Goal: Task Accomplishment & Management: Manage account settings

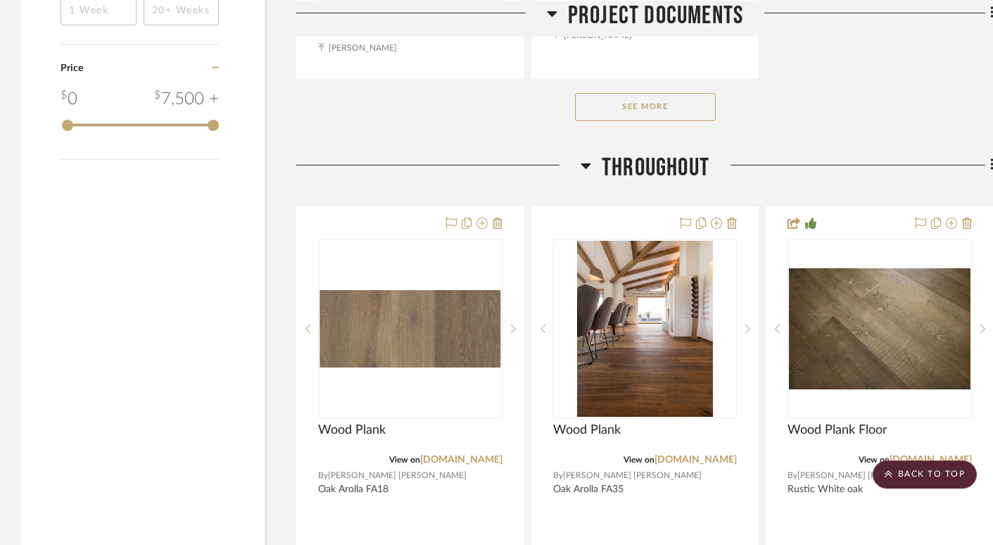
scroll to position [2402, 0]
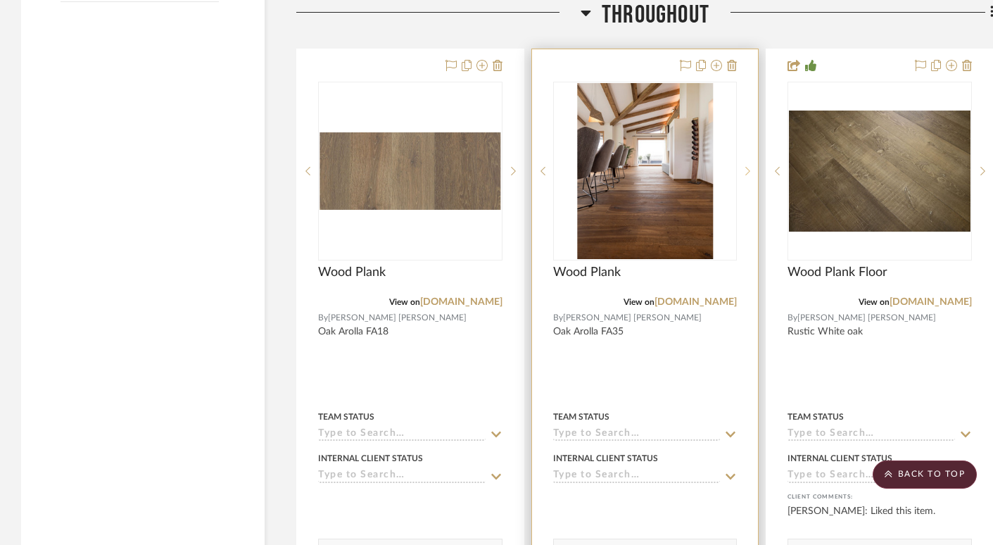
click at [735, 167] on icon at bounding box center [748, 171] width 5 height 8
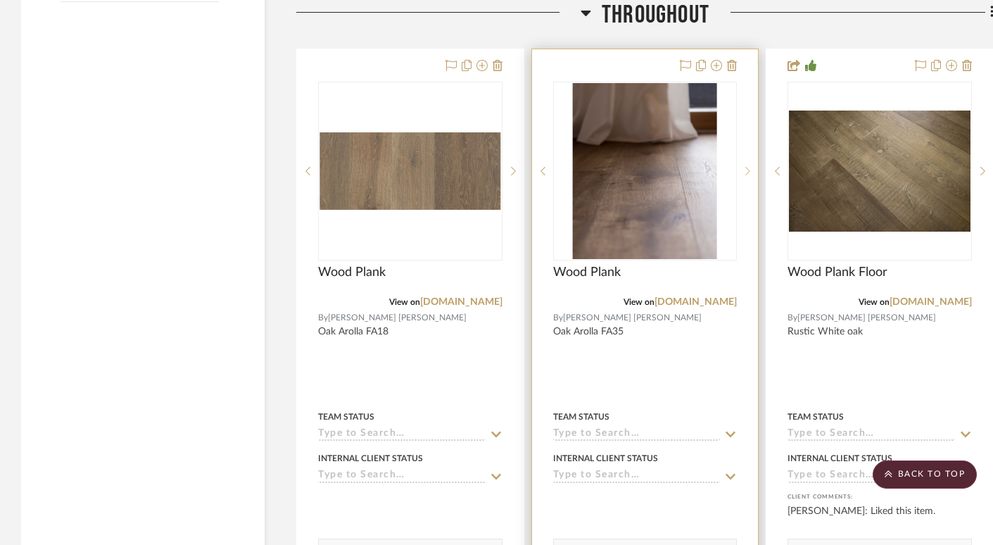
click at [735, 167] on icon at bounding box center [747, 171] width 5 height 10
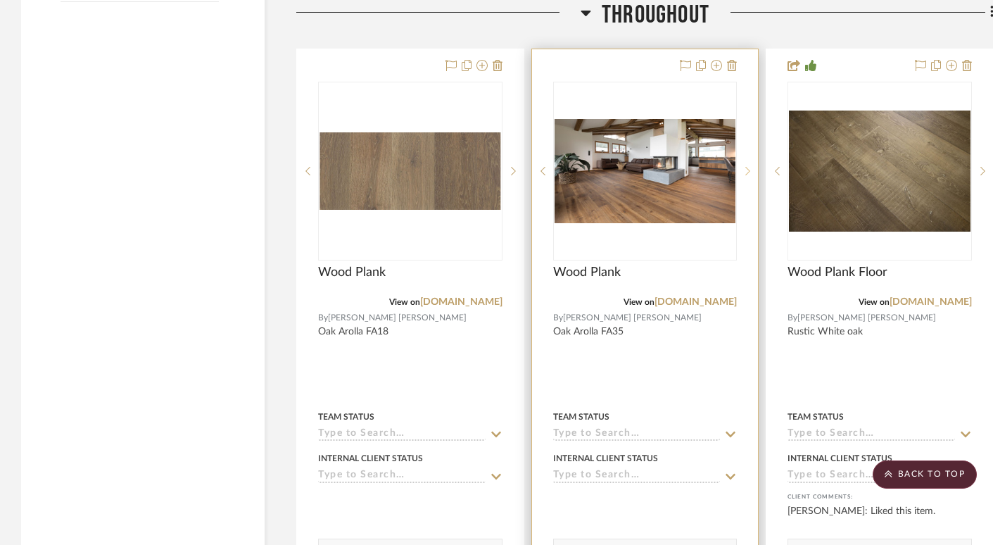
click at [735, 167] on icon at bounding box center [747, 171] width 5 height 10
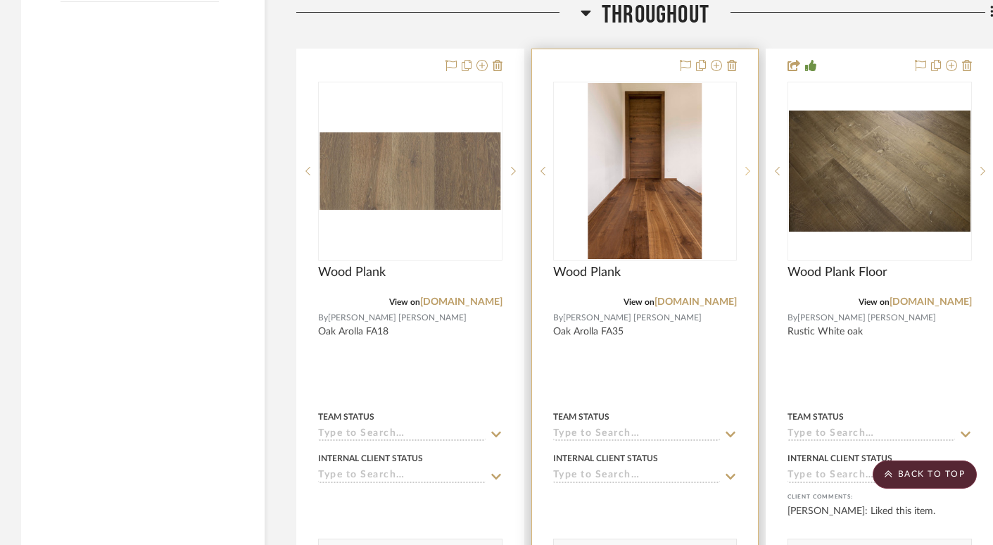
click at [735, 167] on icon at bounding box center [747, 171] width 5 height 10
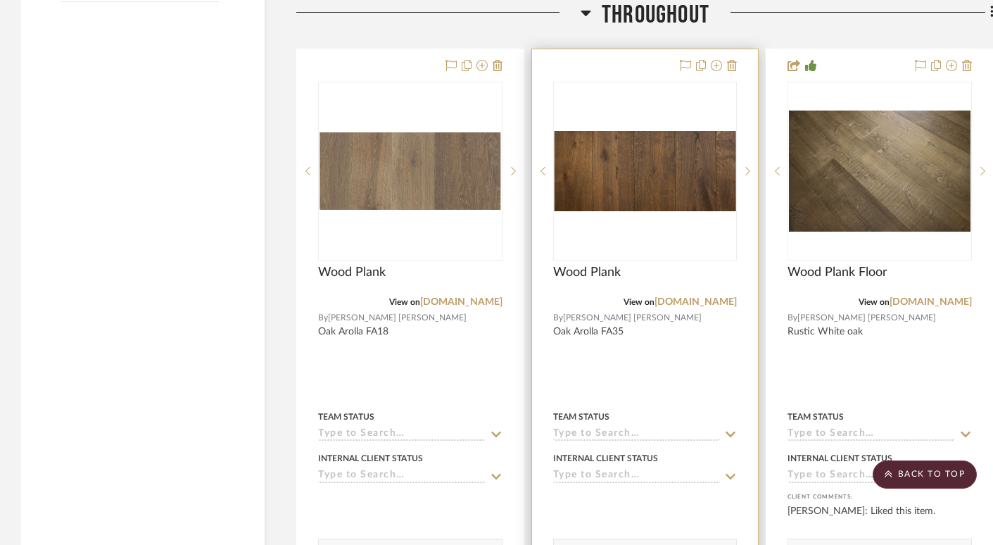
click at [698, 186] on img "4" at bounding box center [646, 171] width 182 height 80
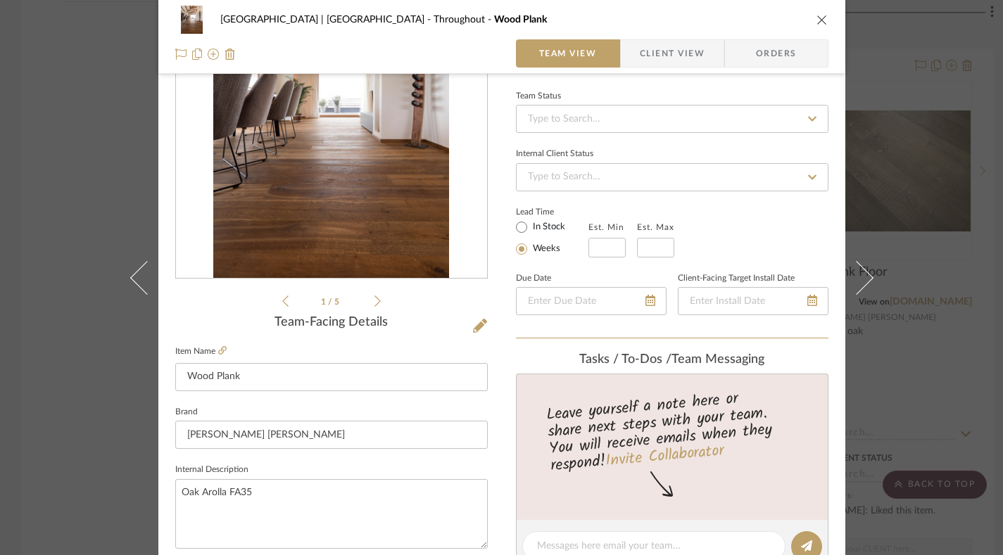
scroll to position [37, 0]
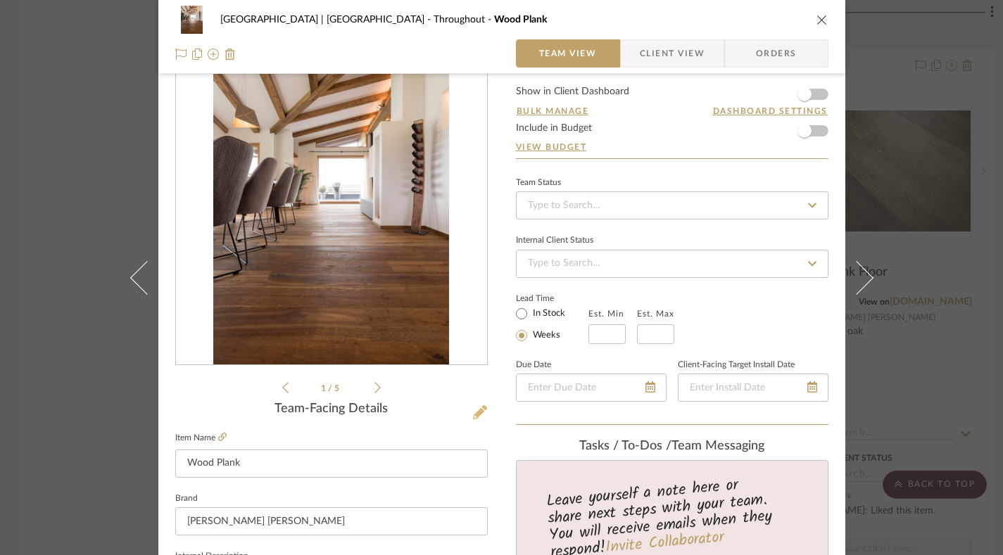
click at [474, 409] on icon at bounding box center [480, 412] width 14 height 14
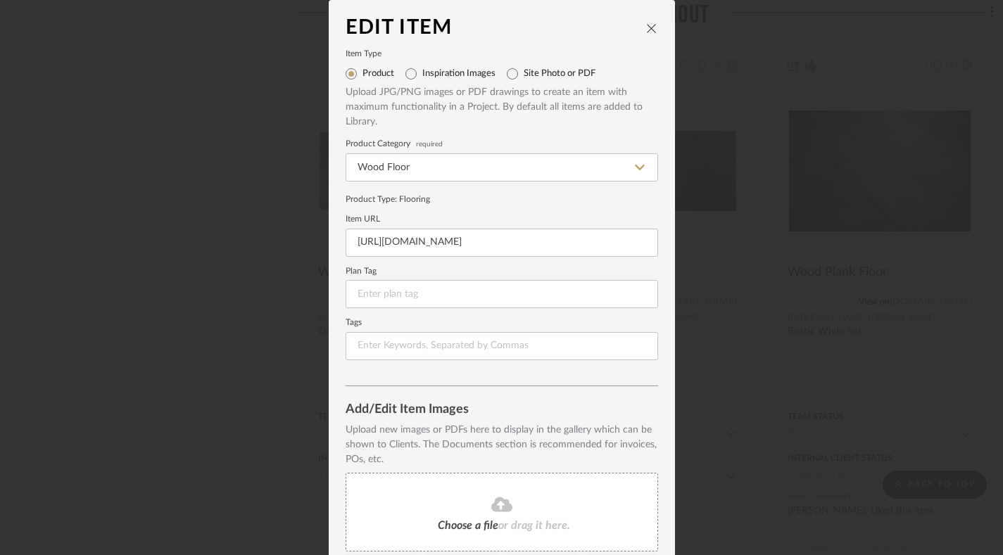
scroll to position [179, 0]
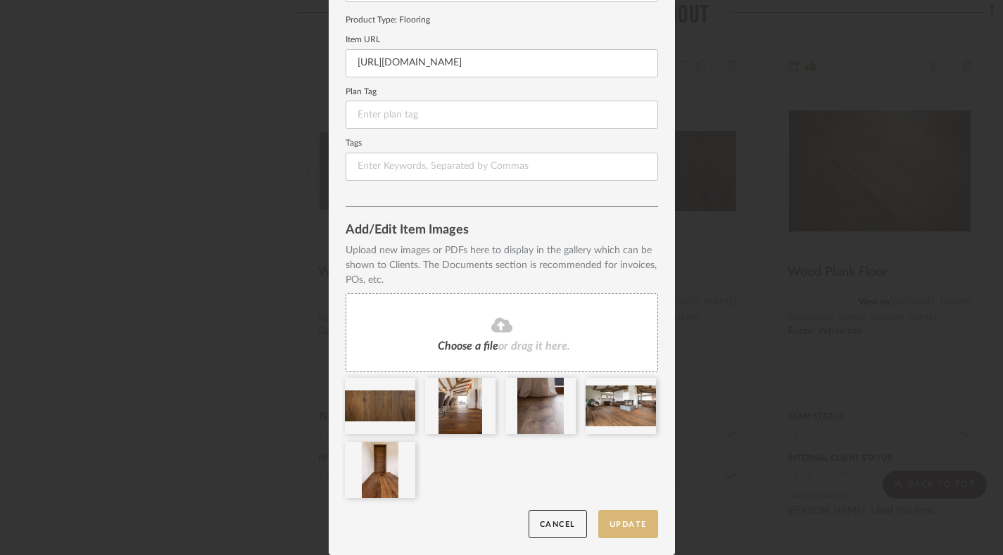
click at [629, 524] on button "Update" at bounding box center [628, 524] width 60 height 29
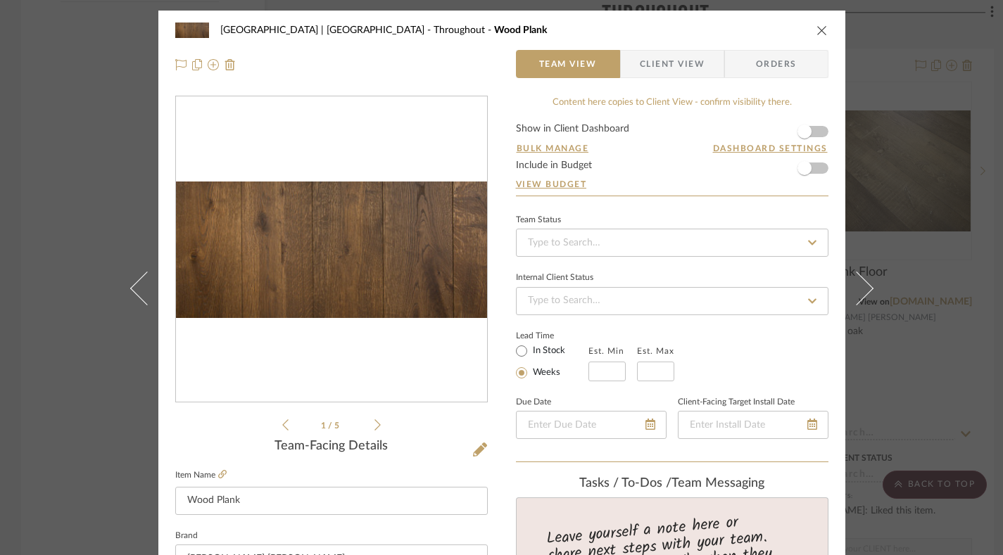
click at [735, 30] on icon "close" at bounding box center [821, 30] width 11 height 11
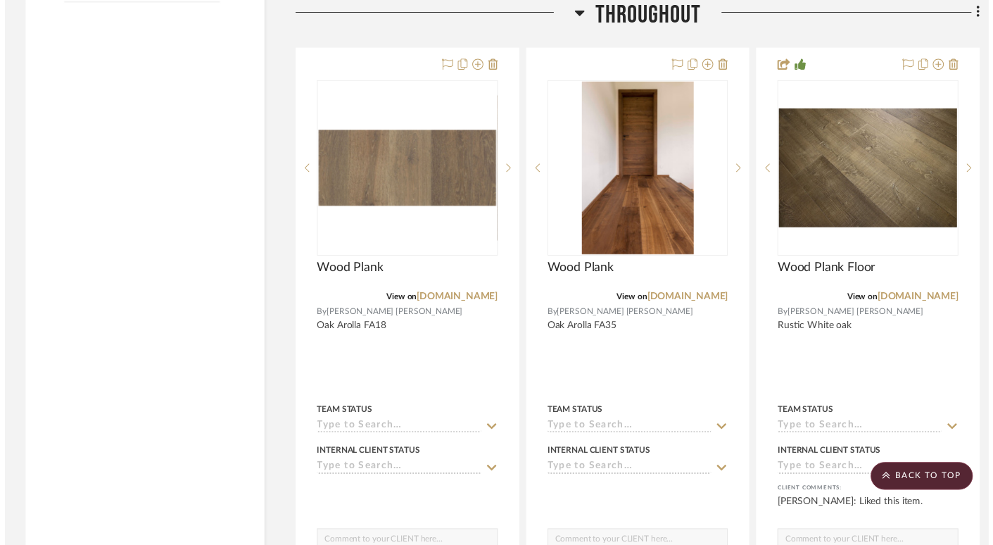
scroll to position [2402, 0]
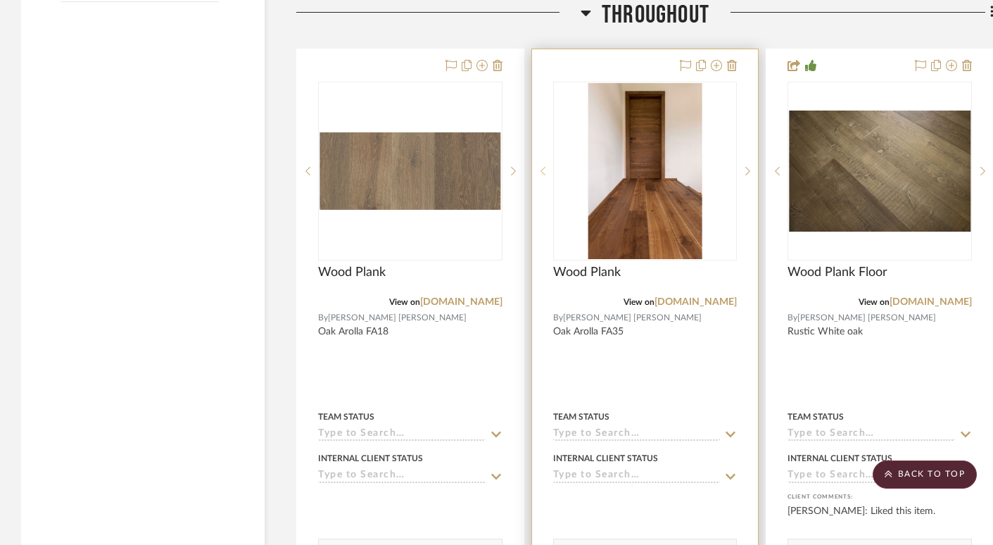
click at [543, 168] on icon at bounding box center [542, 171] width 5 height 10
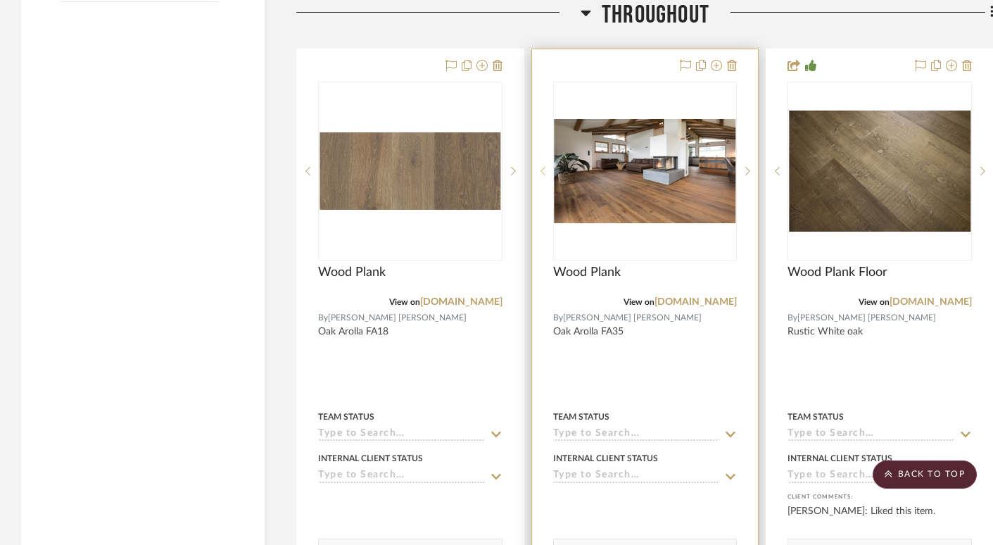
click at [543, 168] on icon at bounding box center [542, 171] width 5 height 10
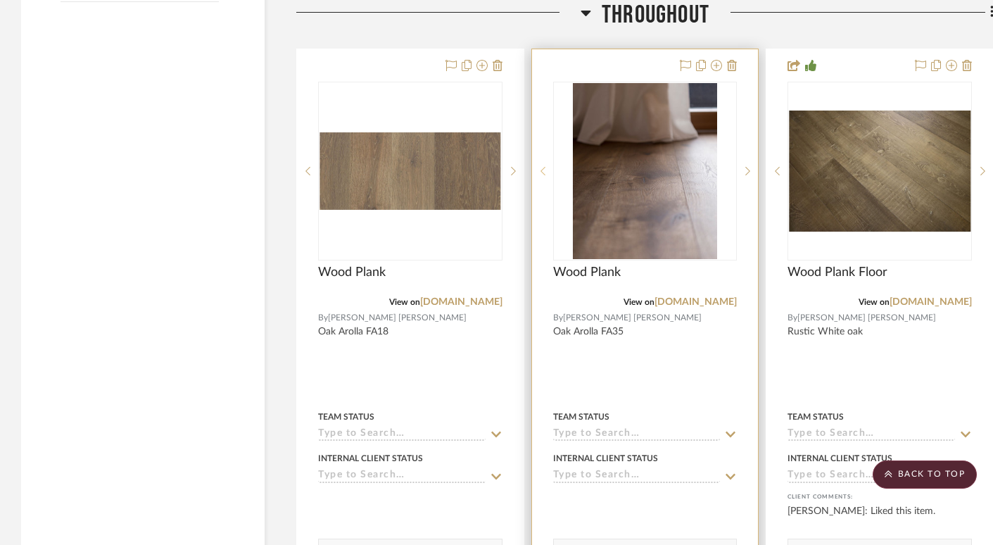
click at [543, 168] on icon at bounding box center [542, 171] width 5 height 10
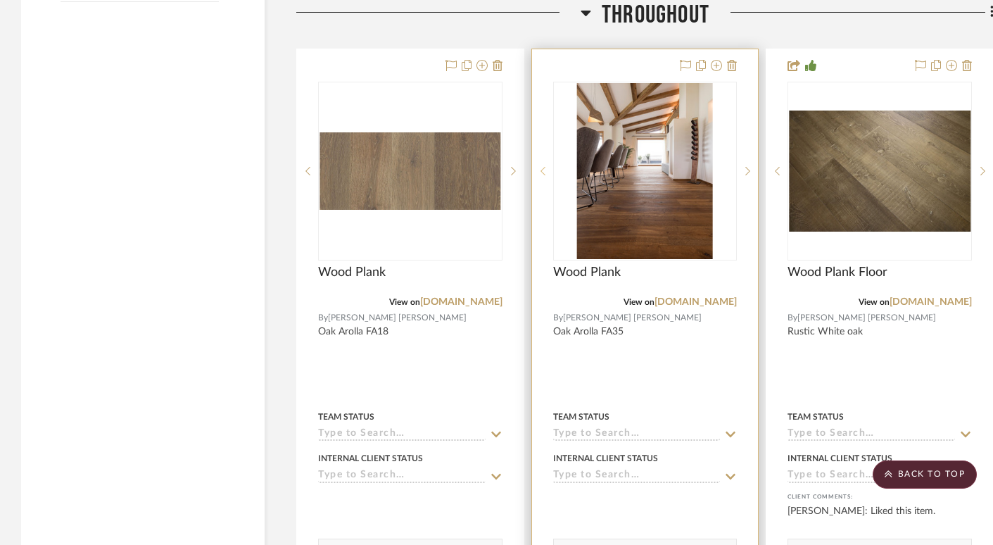
click at [543, 168] on icon at bounding box center [542, 171] width 5 height 10
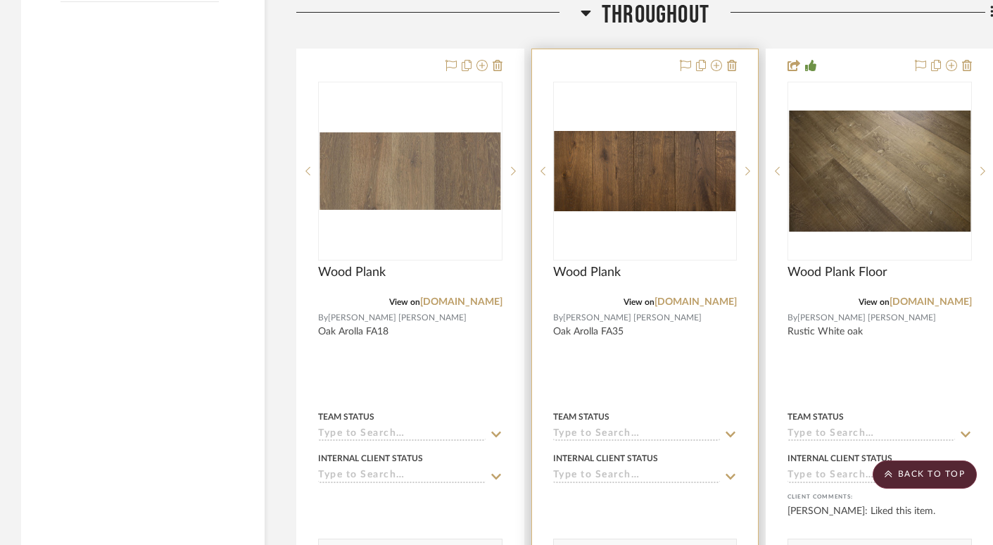
click at [657, 181] on img "0" at bounding box center [646, 171] width 182 height 80
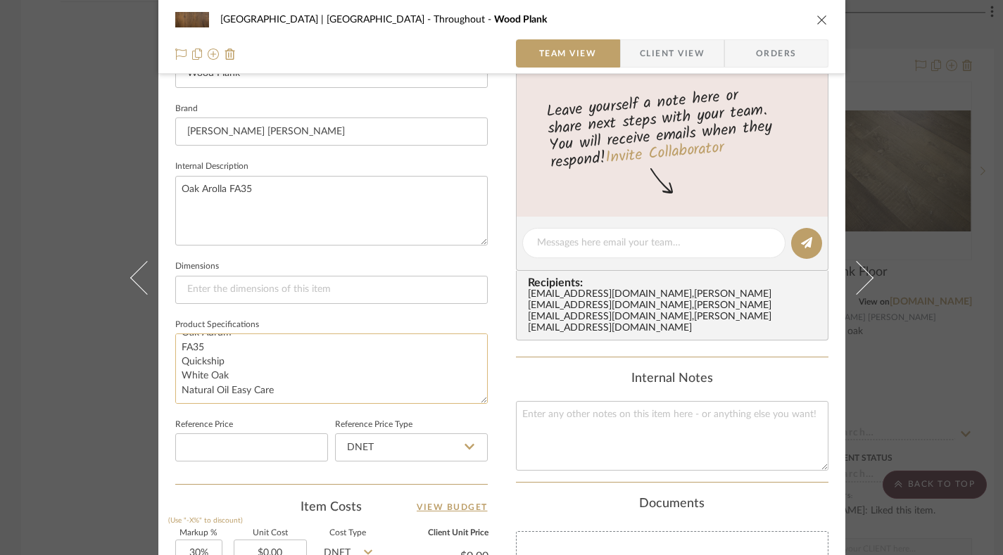
scroll to position [389, 0]
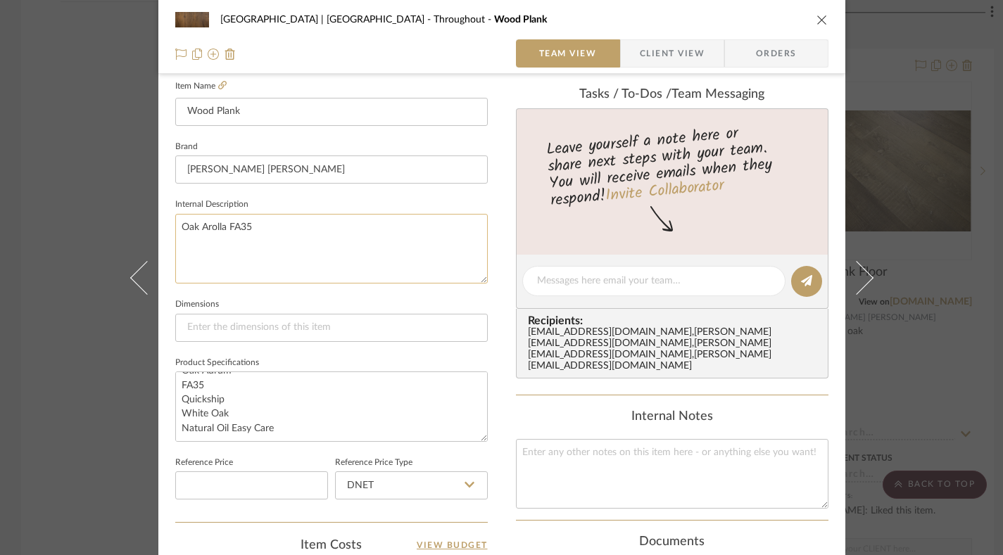
click at [220, 226] on textarea "Oak Arolla FA35" at bounding box center [331, 249] width 312 height 70
type textarea "Oak Aurum FA35"
click at [388, 303] on fieldset "Dimensions" at bounding box center [331, 318] width 312 height 47
click at [735, 18] on icon "close" at bounding box center [821, 19] width 11 height 11
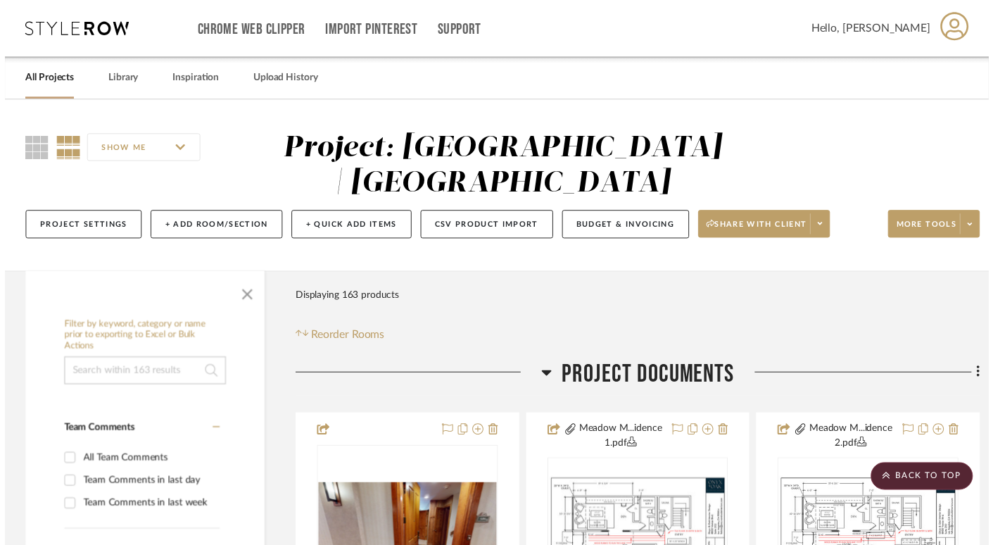
scroll to position [2402, 0]
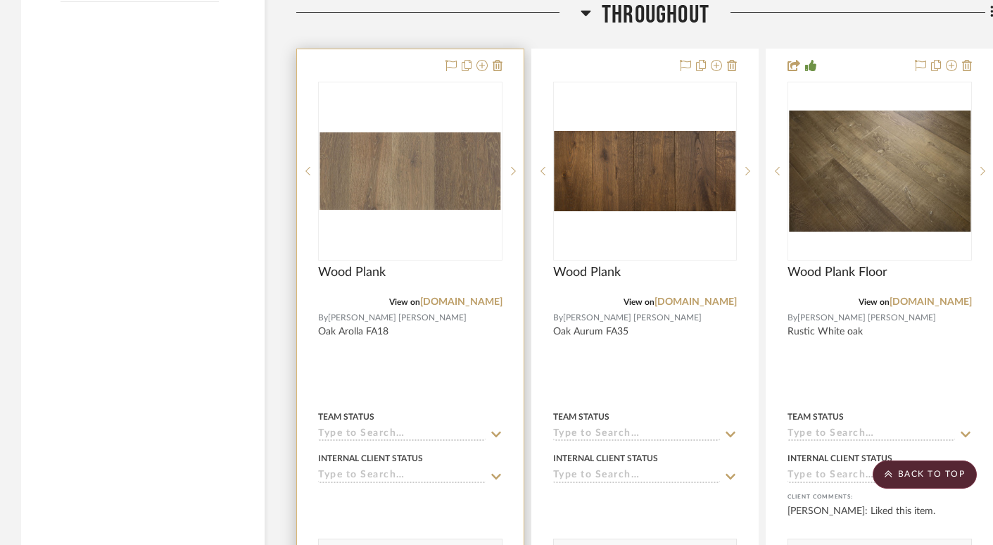
click at [438, 183] on img "0" at bounding box center [410, 170] width 182 height 77
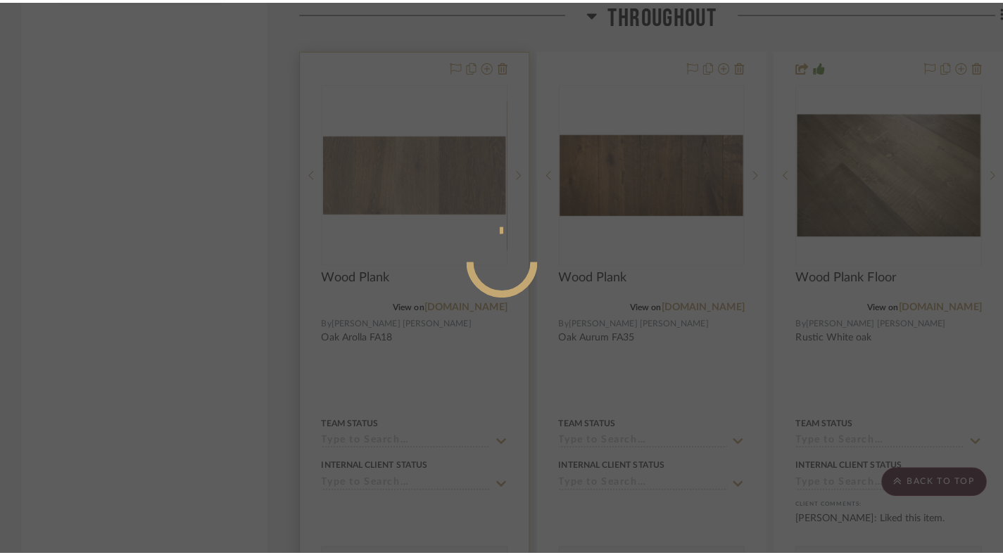
scroll to position [0, 0]
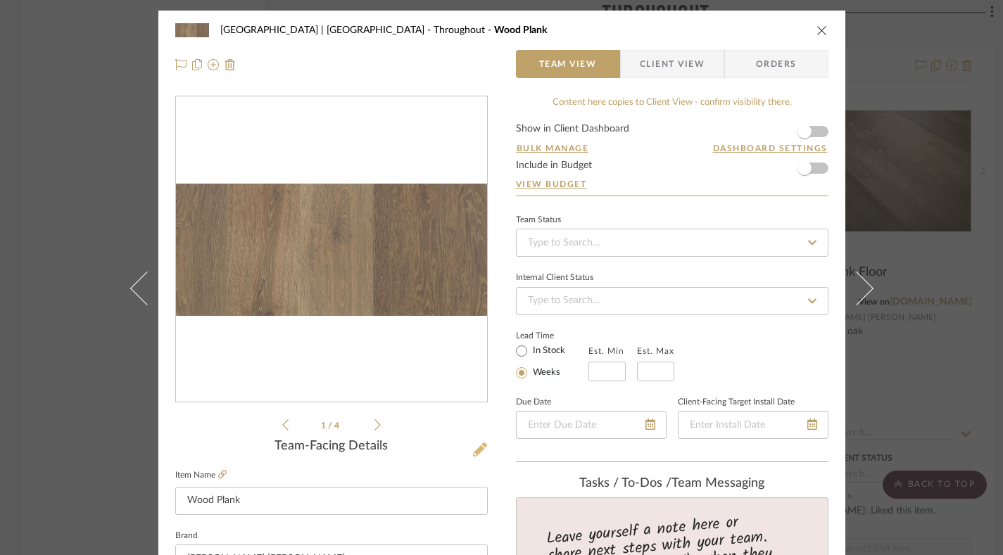
click at [473, 448] on icon at bounding box center [480, 450] width 14 height 14
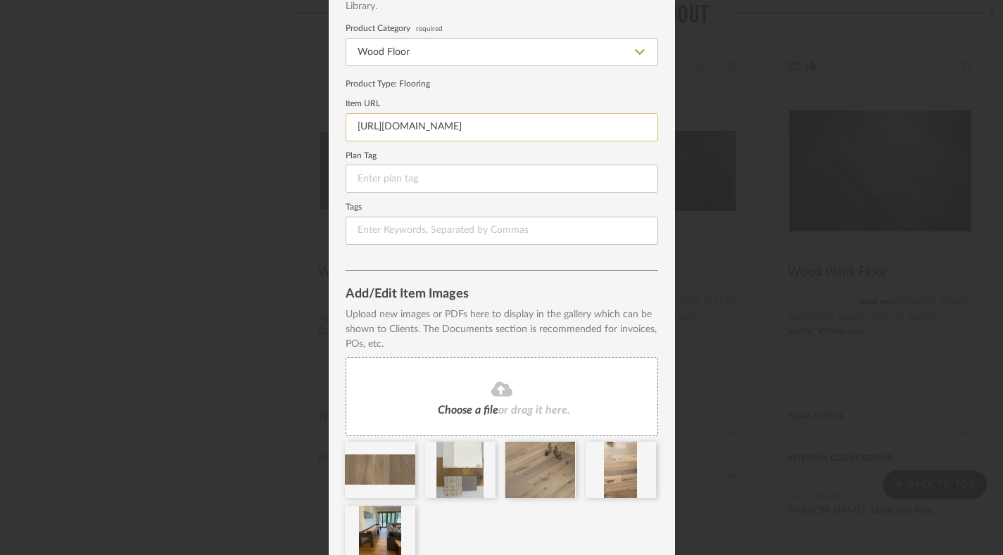
scroll to position [179, 0]
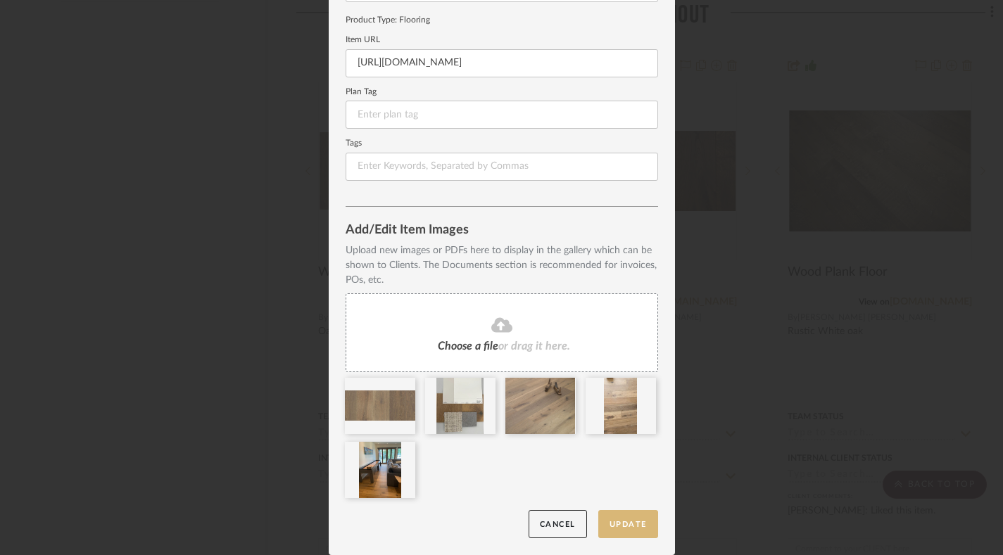
click at [633, 522] on button "Update" at bounding box center [628, 524] width 60 height 29
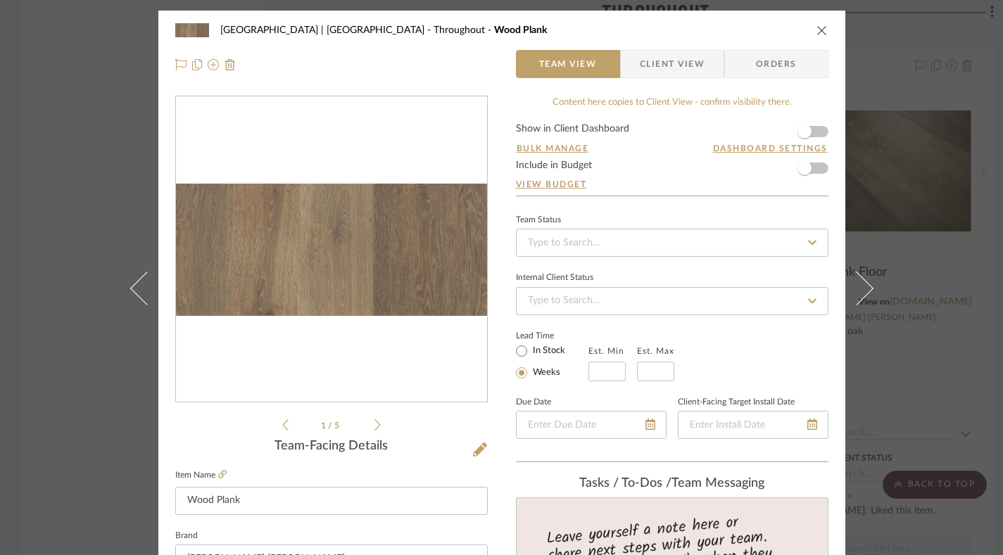
click at [735, 26] on icon "close" at bounding box center [821, 30] width 11 height 11
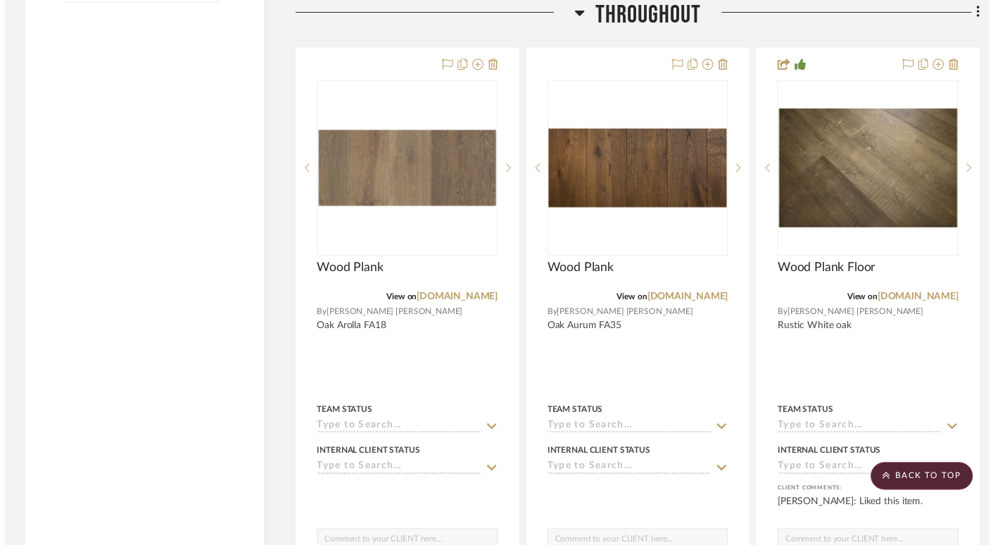
scroll to position [2402, 0]
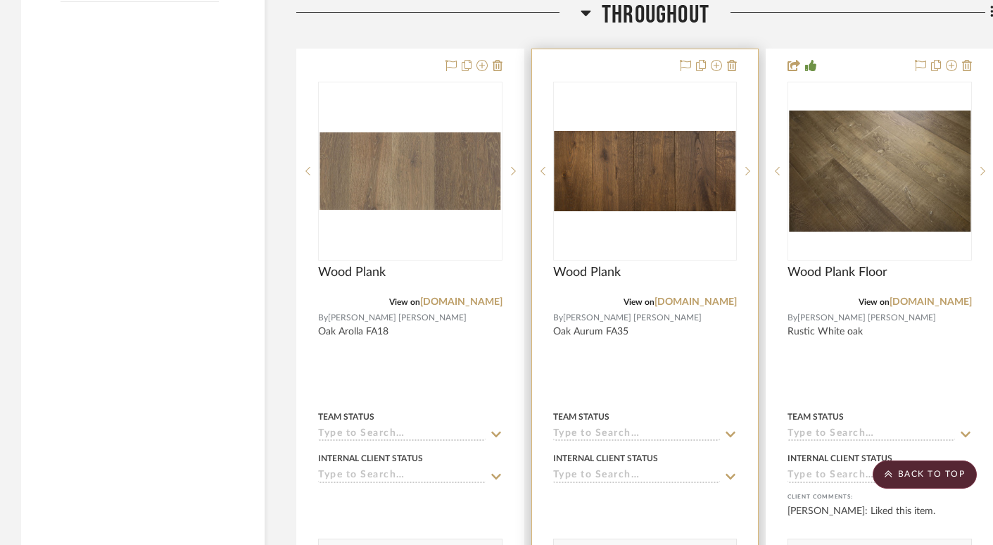
click at [670, 158] on img "0" at bounding box center [646, 171] width 182 height 80
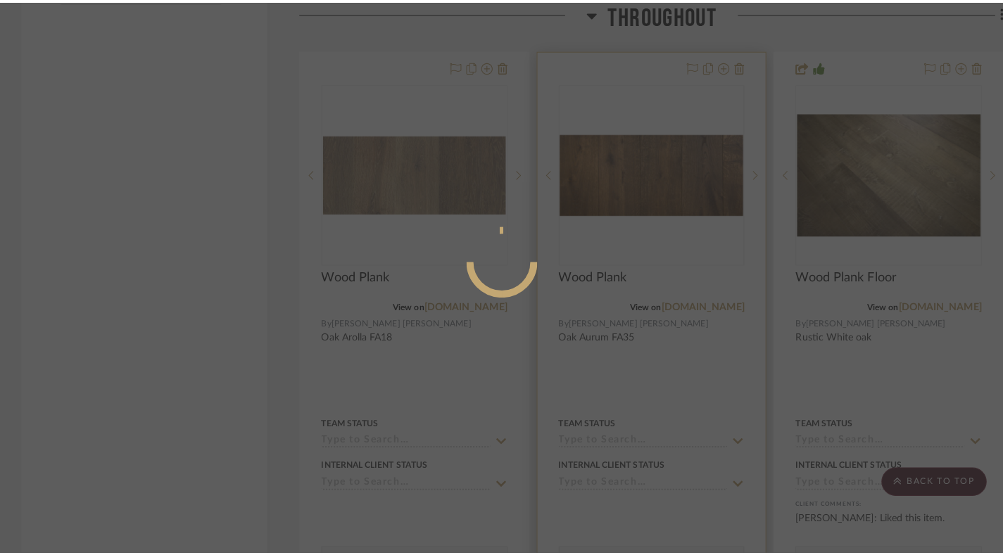
scroll to position [0, 0]
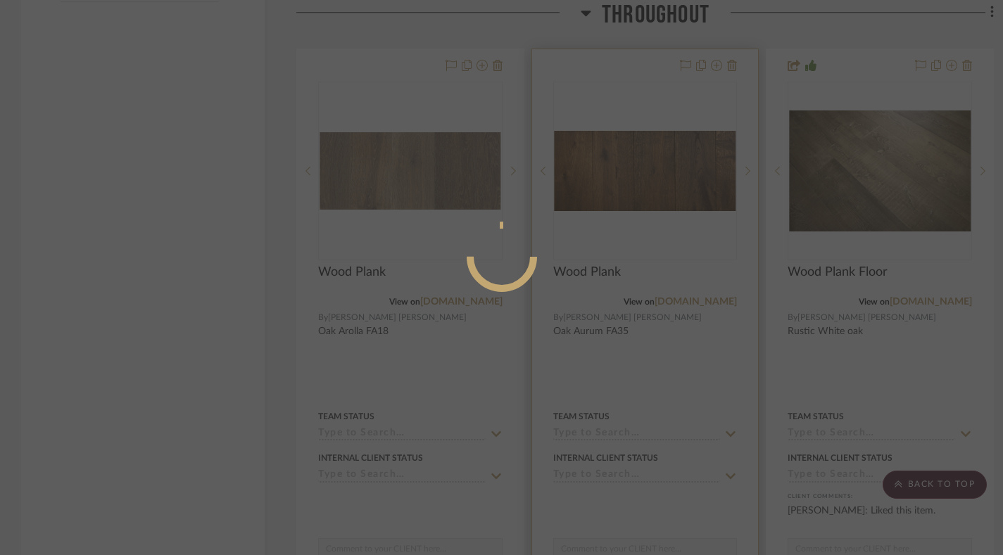
click at [670, 158] on div at bounding box center [501, 277] width 1003 height 555
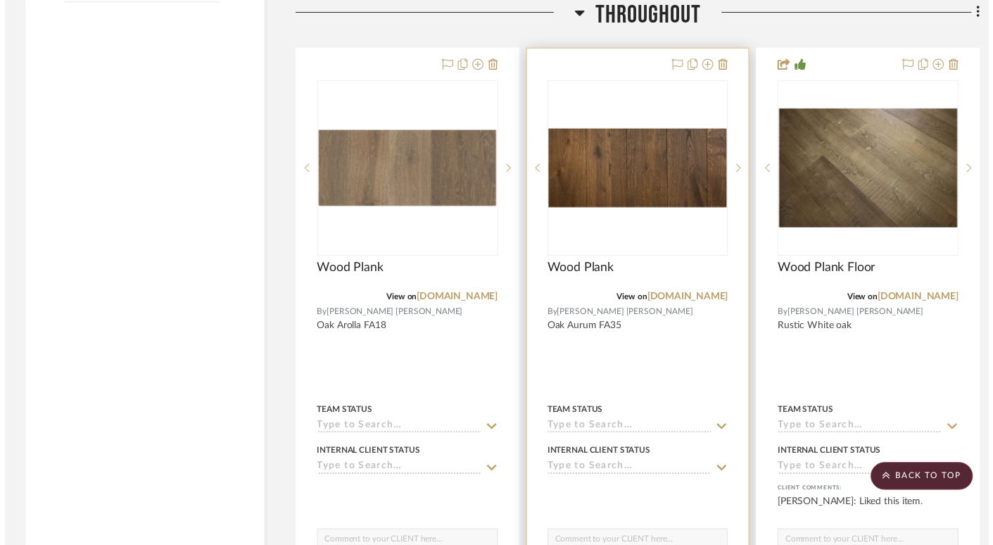
scroll to position [2402, 0]
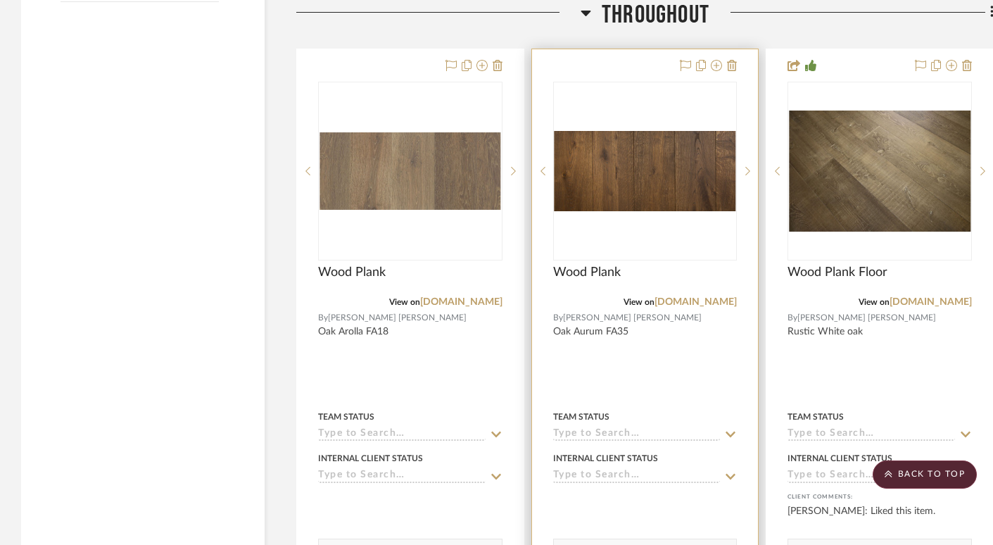
click at [670, 161] on img "0" at bounding box center [646, 171] width 182 height 80
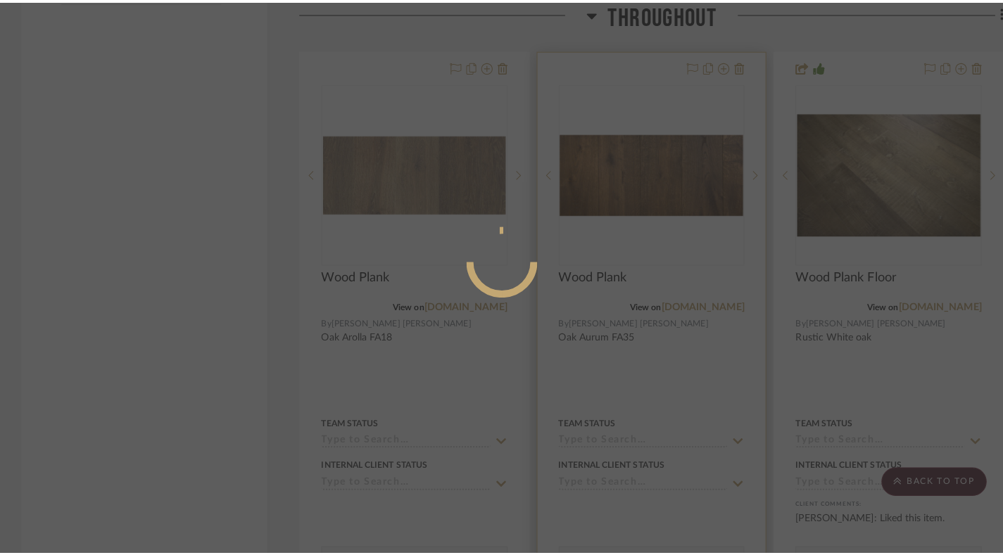
scroll to position [0, 0]
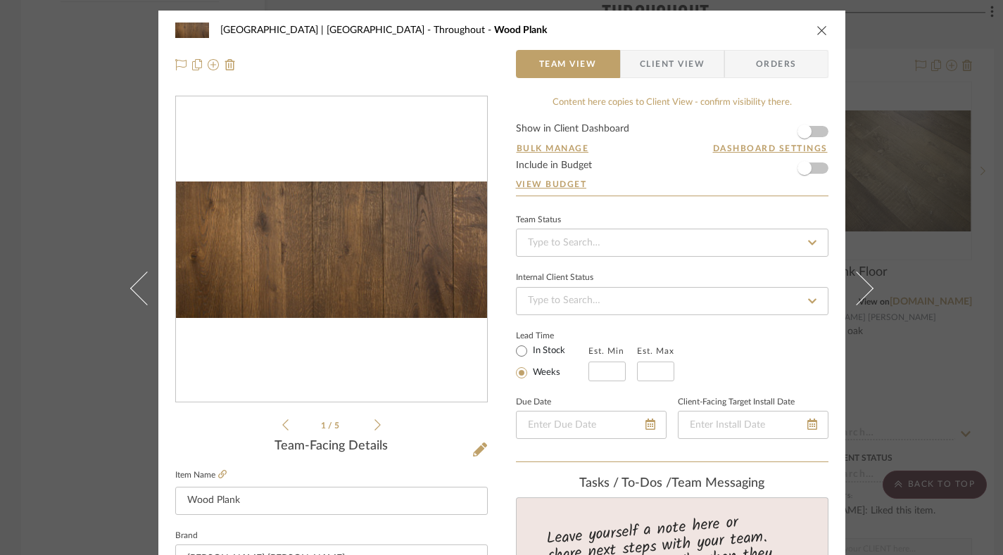
click at [374, 430] on icon at bounding box center [377, 425] width 6 height 13
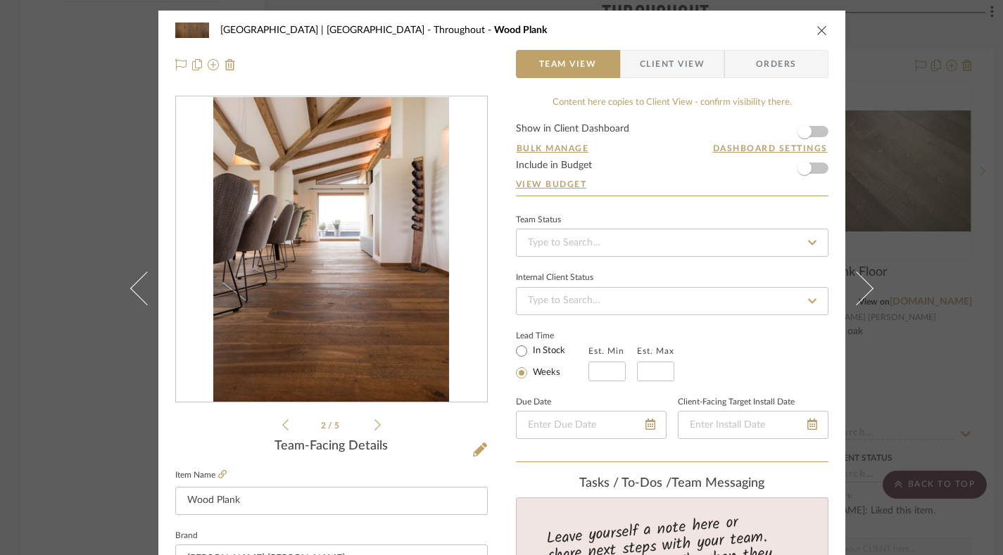
click at [374, 430] on icon at bounding box center [377, 425] width 6 height 13
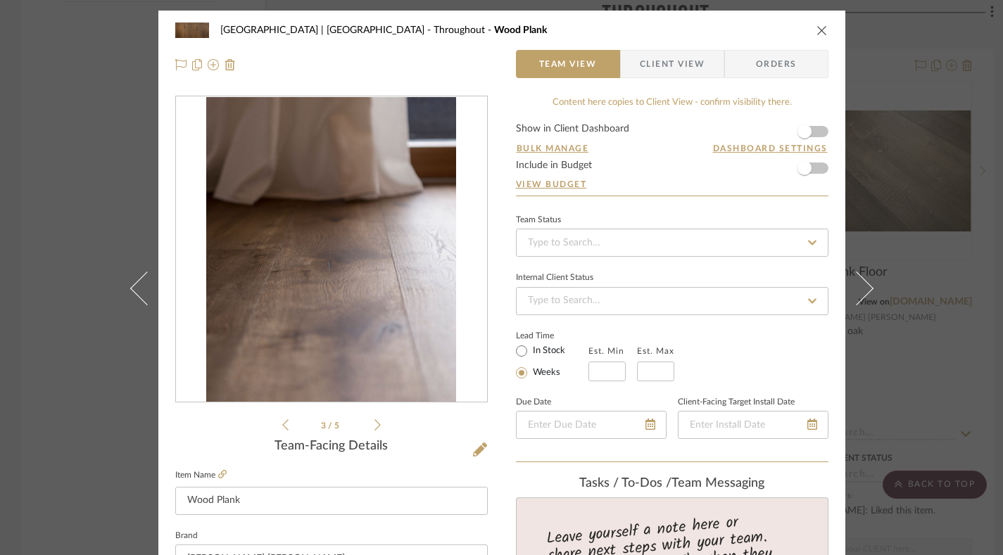
click at [374, 430] on icon at bounding box center [377, 425] width 6 height 13
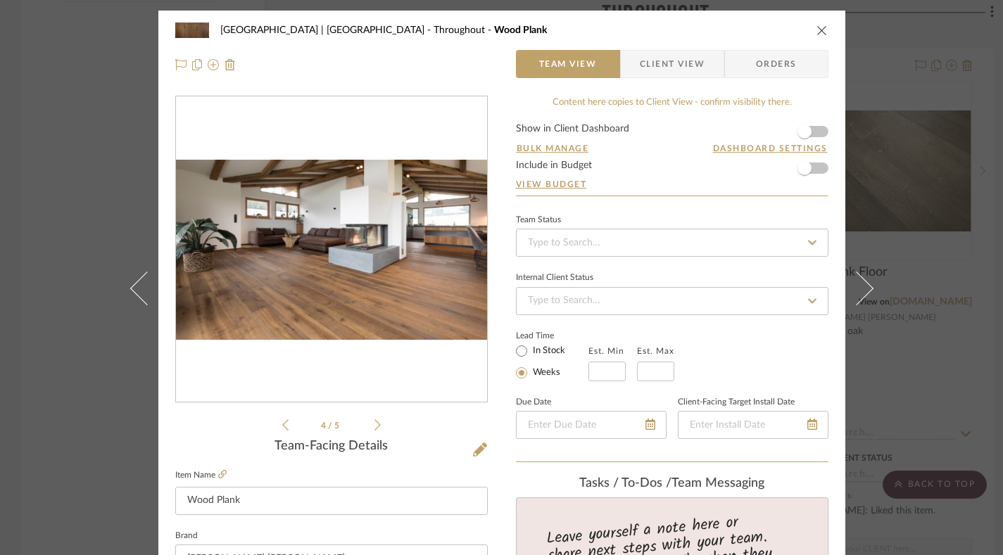
click at [374, 422] on icon at bounding box center [377, 425] width 6 height 13
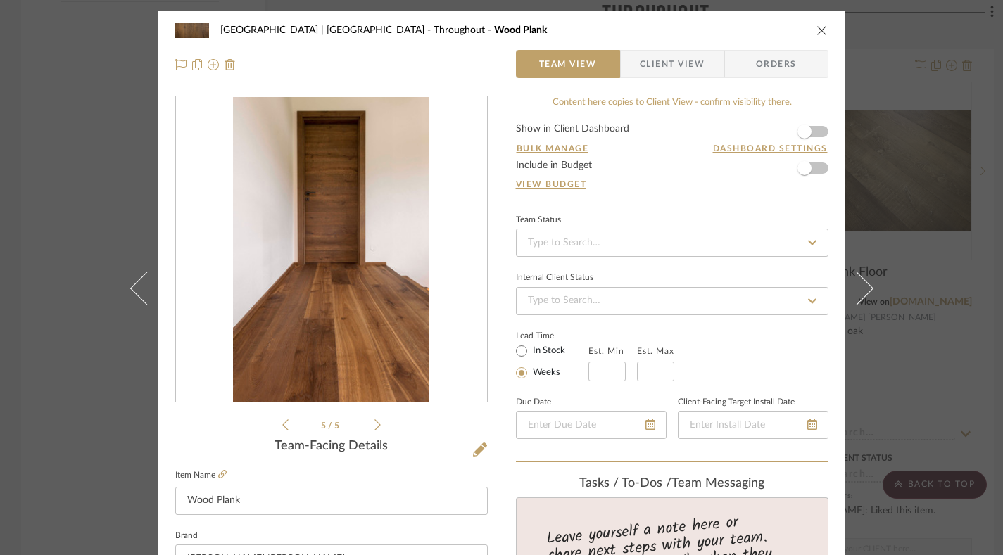
click at [735, 27] on icon "close" at bounding box center [821, 30] width 11 height 11
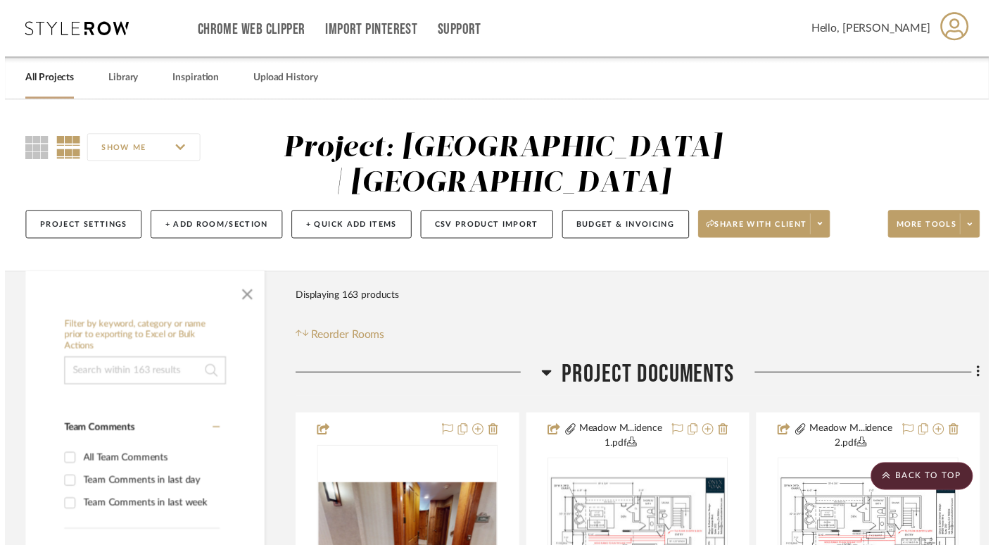
scroll to position [2402, 0]
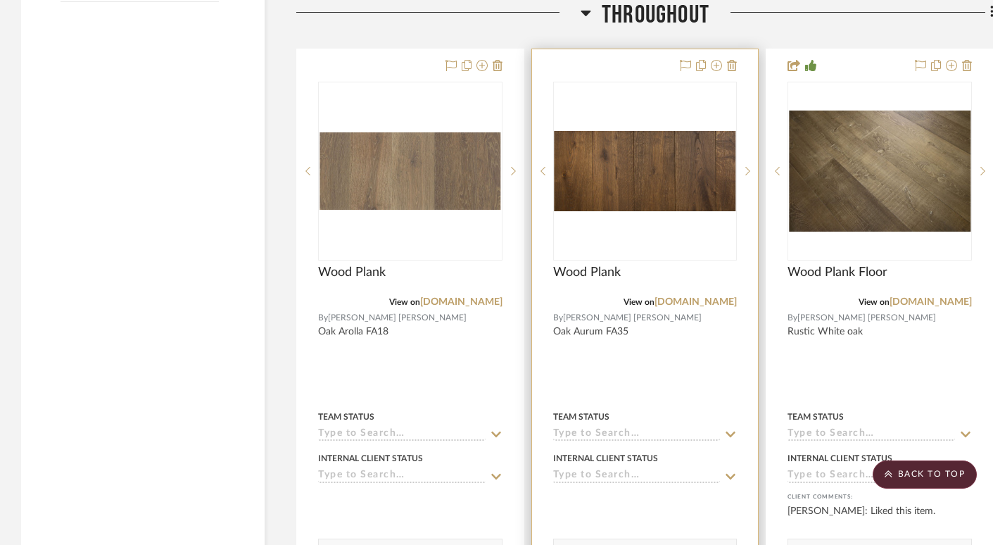
click at [675, 203] on img "0" at bounding box center [646, 171] width 182 height 80
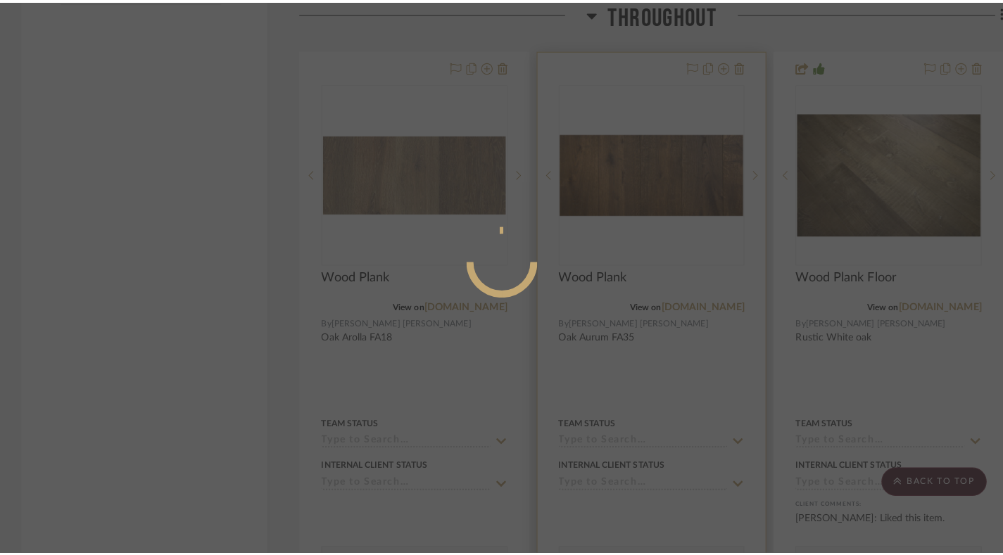
scroll to position [0, 0]
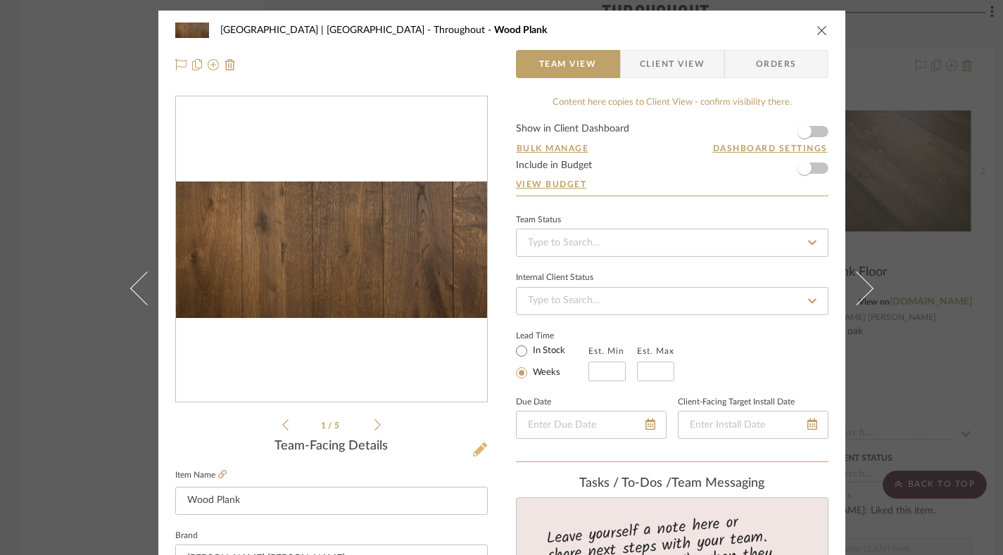
click at [473, 452] on icon at bounding box center [480, 450] width 14 height 14
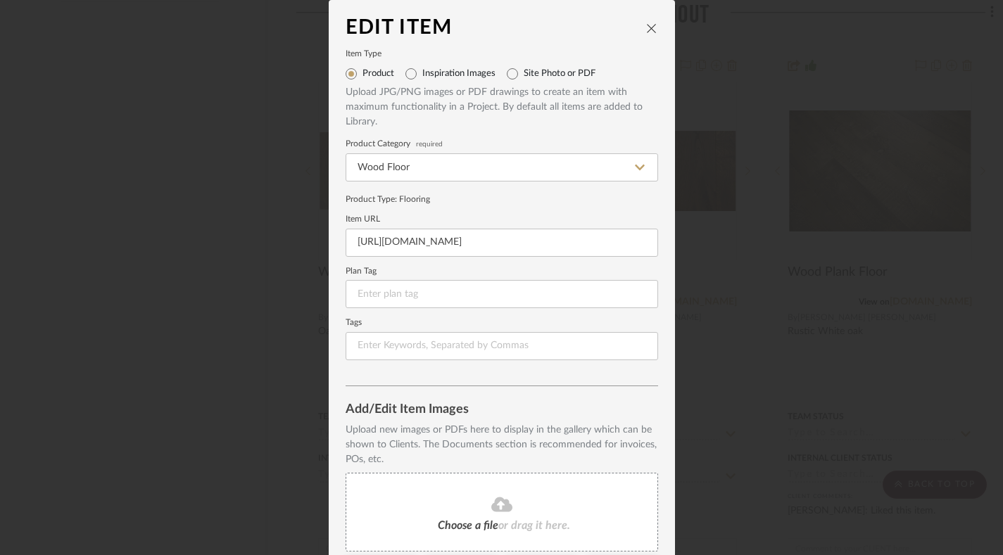
scroll to position [179, 0]
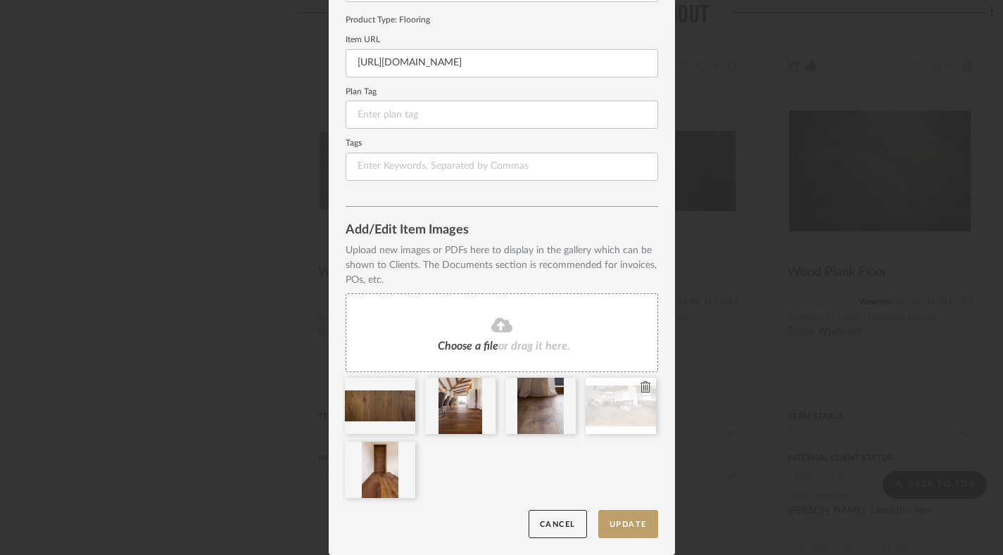
click at [604, 407] on div at bounding box center [620, 406] width 70 height 56
click at [642, 391] on icon at bounding box center [645, 386] width 10 height 11
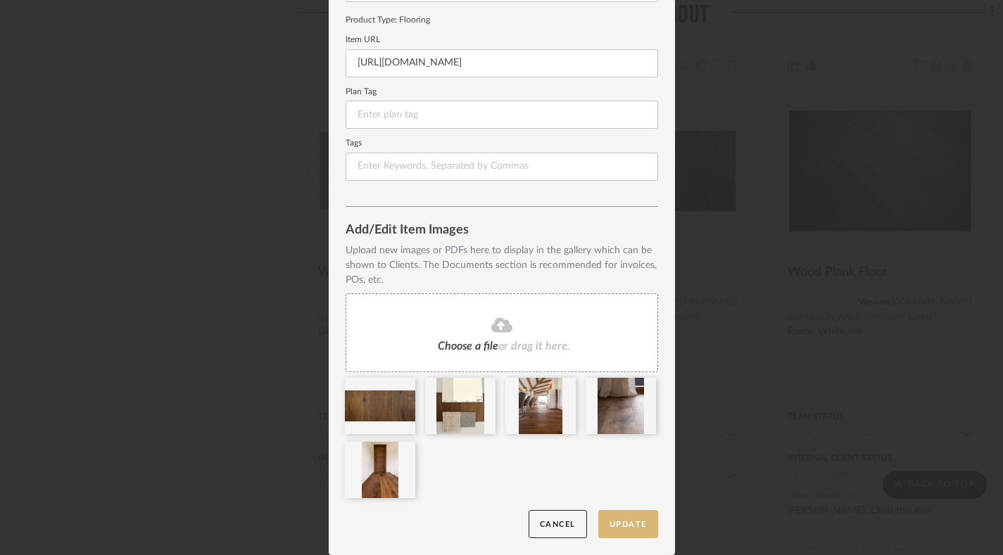
click at [620, 528] on button "Update" at bounding box center [628, 524] width 60 height 29
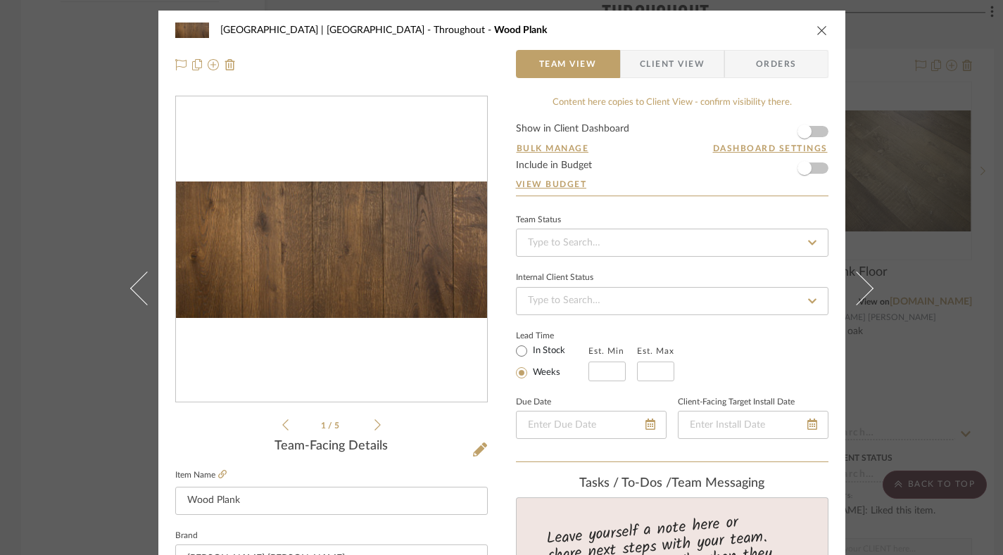
click at [735, 30] on icon "close" at bounding box center [821, 30] width 11 height 11
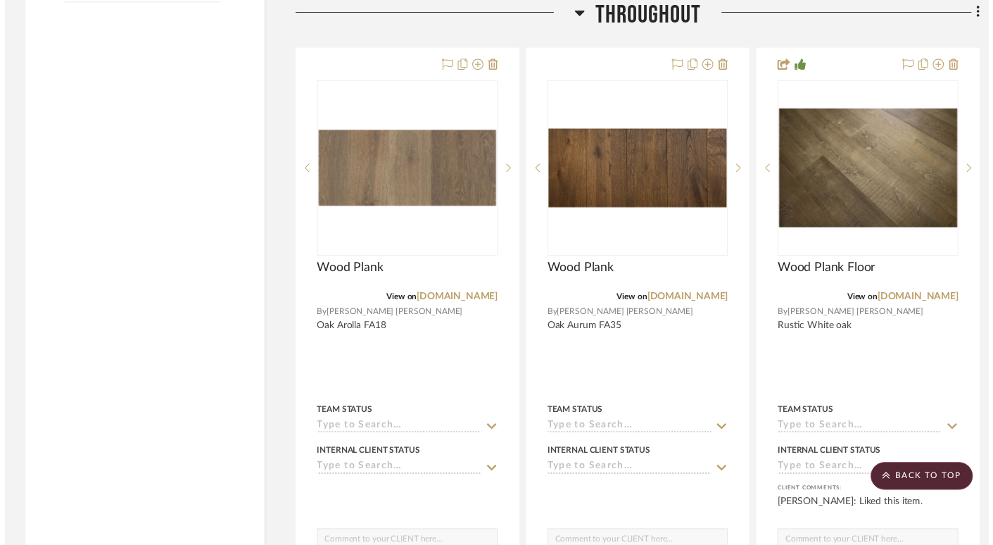
scroll to position [2402, 0]
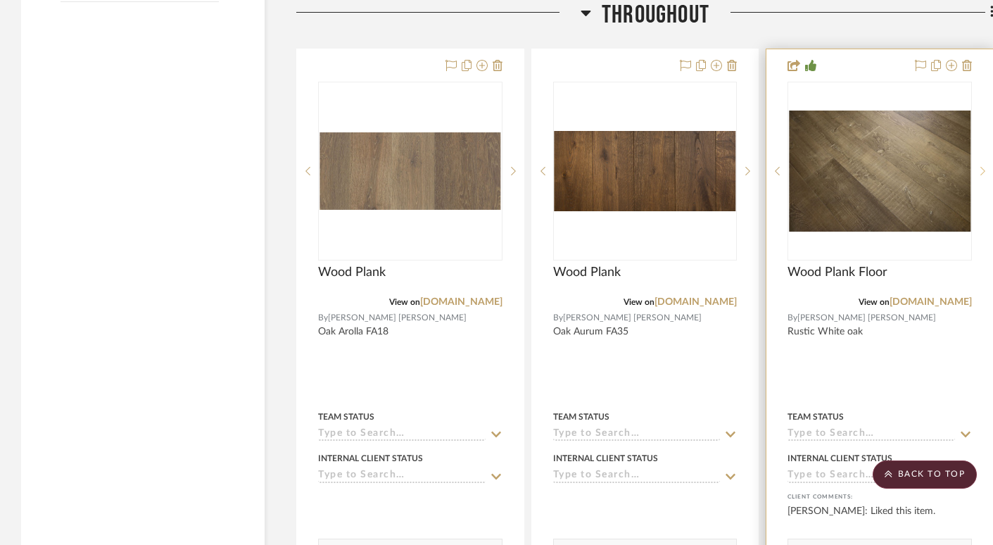
click at [735, 170] on icon at bounding box center [982, 171] width 5 height 10
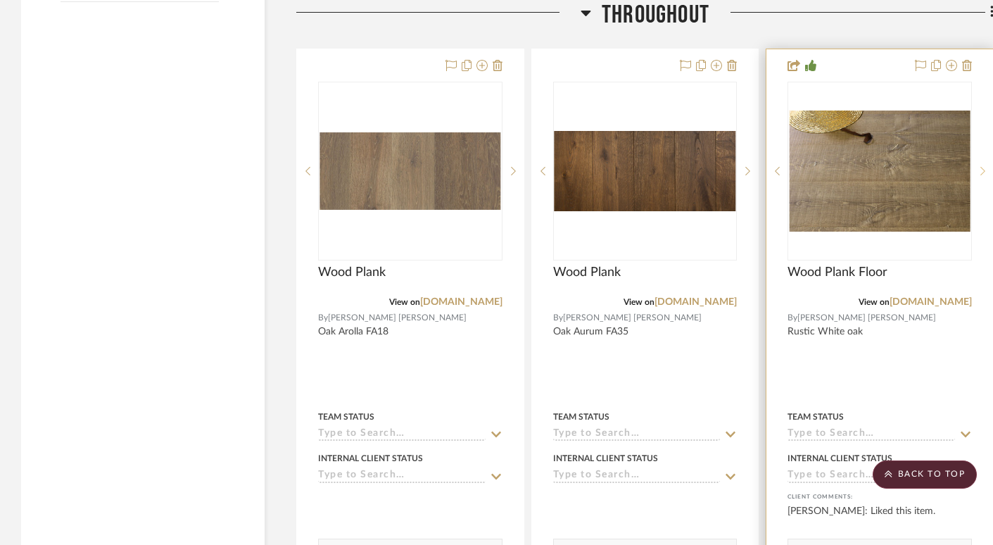
click at [735, 170] on icon at bounding box center [982, 171] width 5 height 10
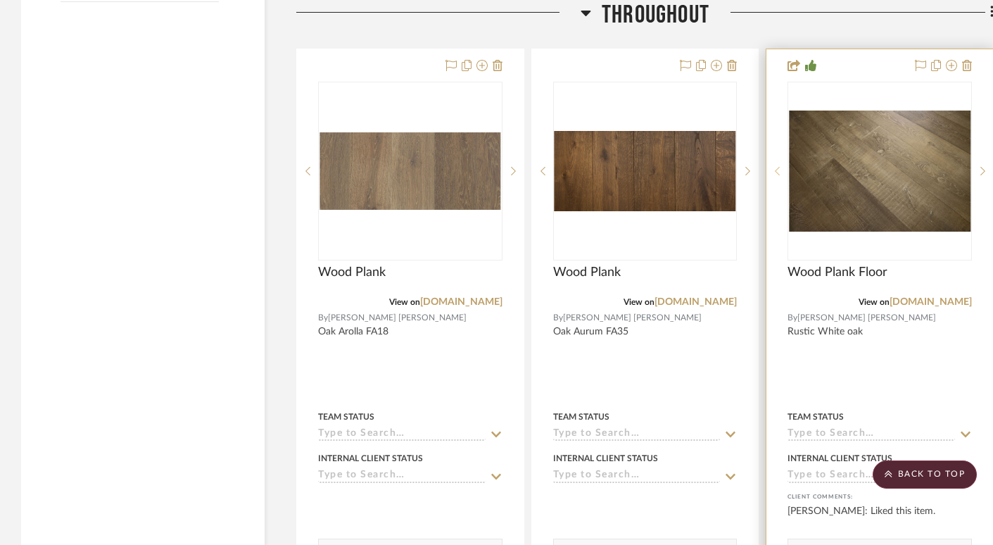
click at [735, 170] on icon at bounding box center [777, 171] width 5 height 10
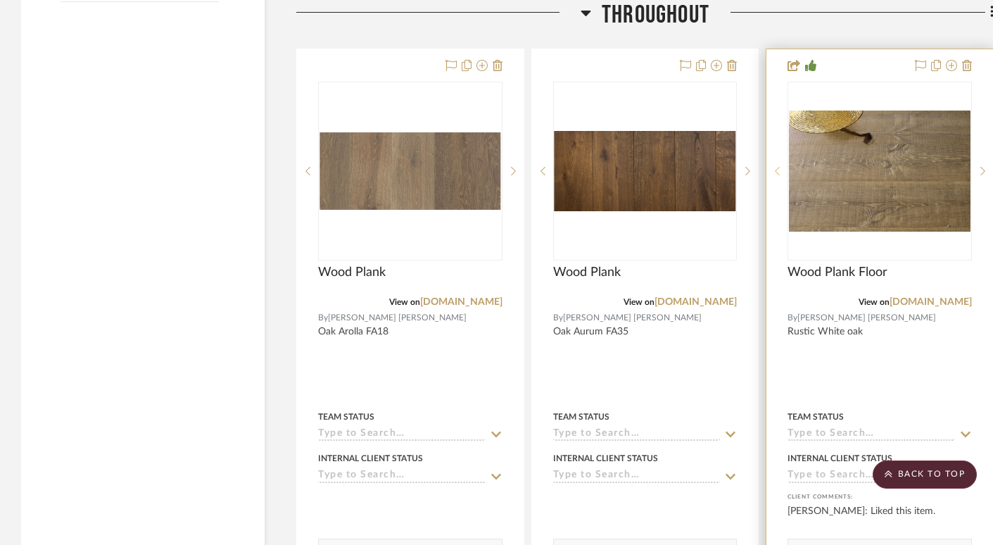
click at [735, 170] on icon at bounding box center [777, 171] width 5 height 10
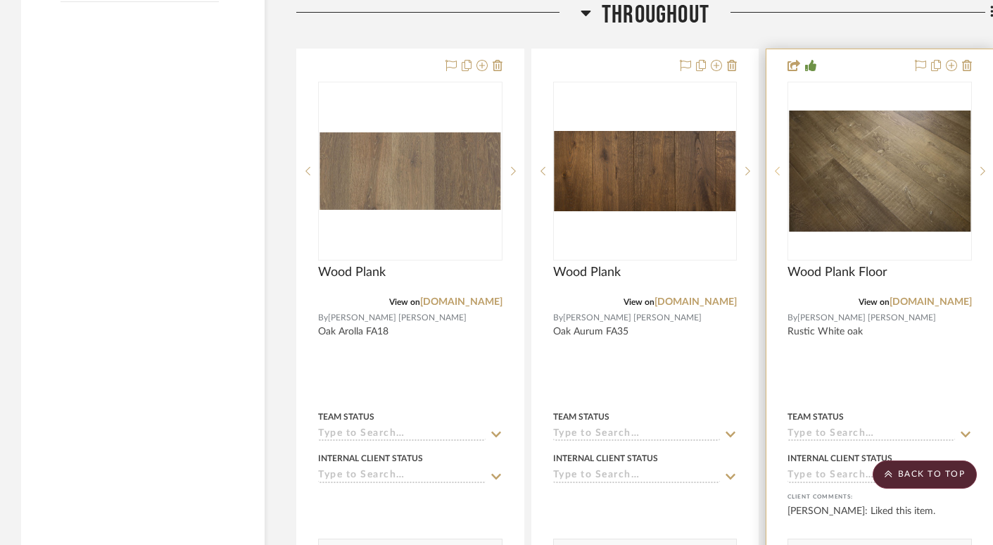
click at [735, 170] on icon at bounding box center [777, 171] width 5 height 10
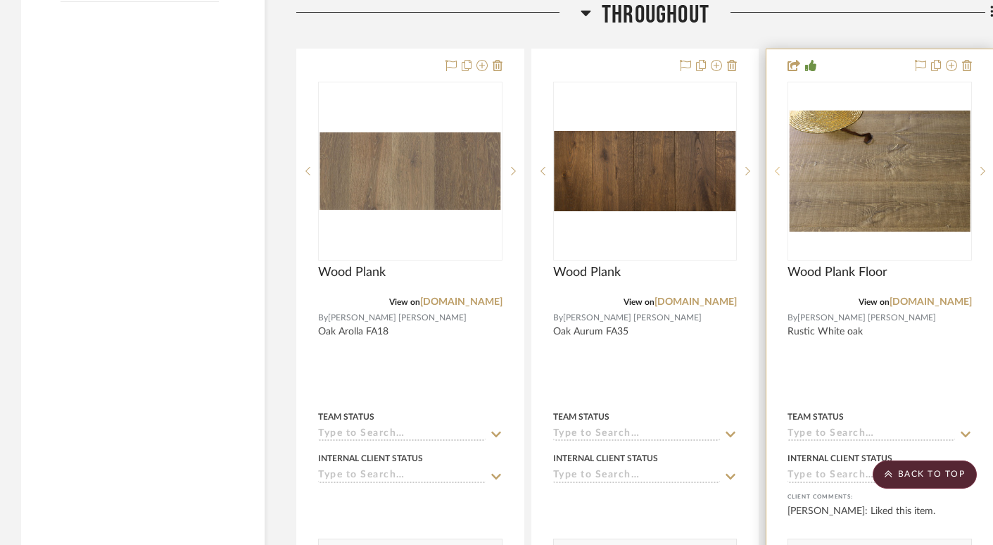
click at [735, 170] on icon at bounding box center [777, 171] width 5 height 10
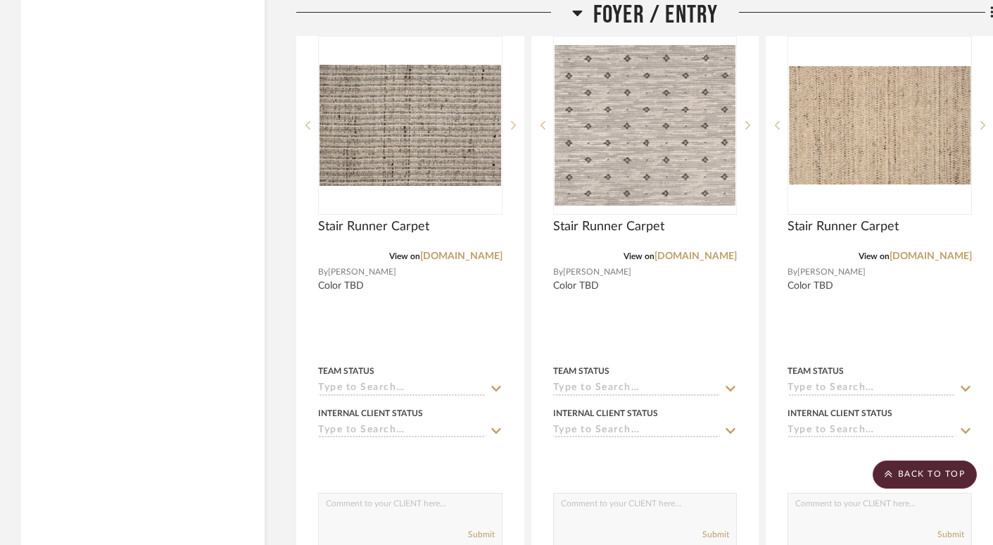
scroll to position [4903, 0]
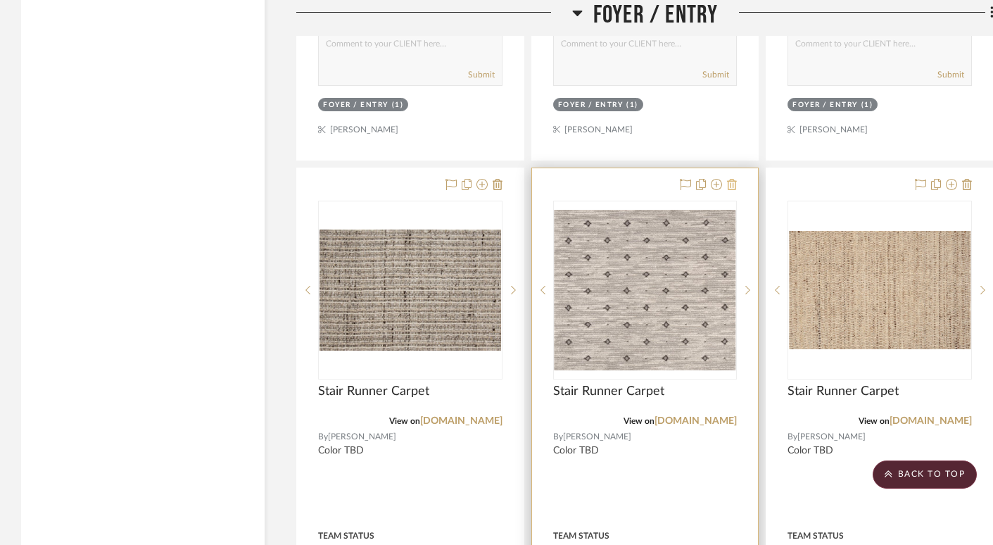
click at [733, 179] on icon at bounding box center [732, 184] width 10 height 11
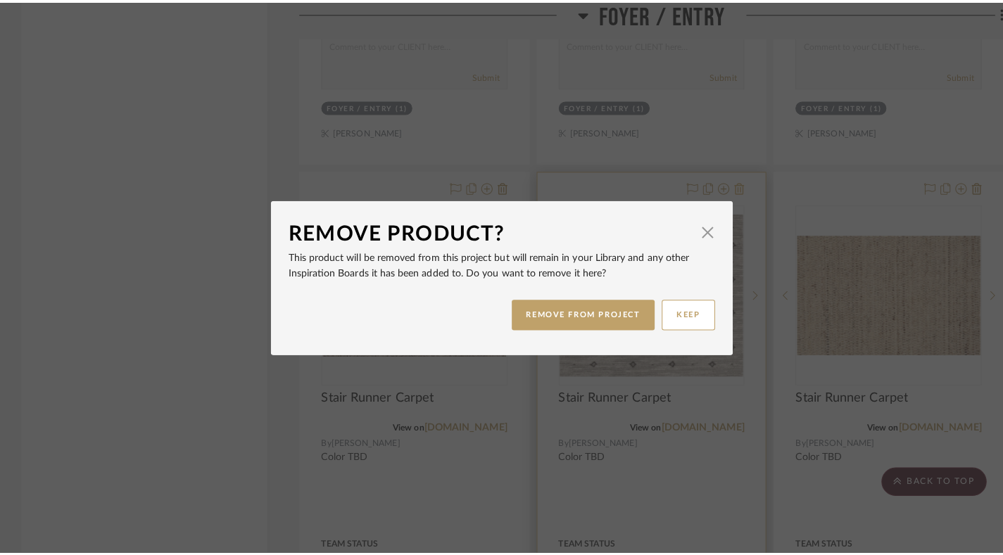
scroll to position [0, 0]
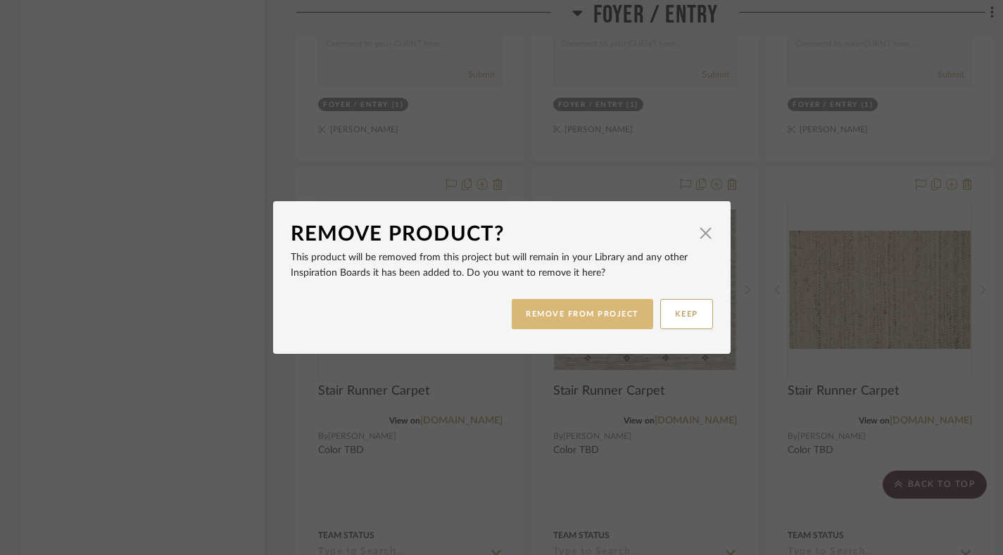
click at [582, 313] on button "REMOVE FROM PROJECT" at bounding box center [582, 314] width 141 height 30
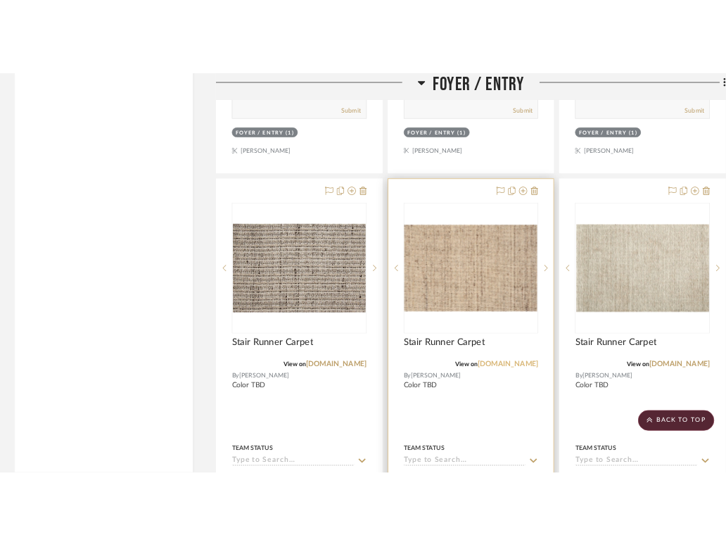
scroll to position [4893, 1]
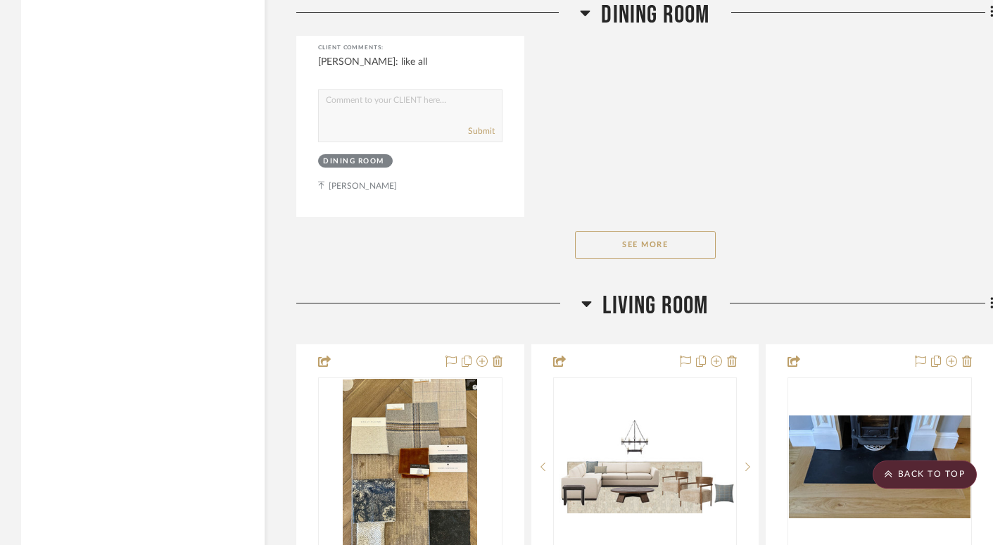
scroll to position [11557, 0]
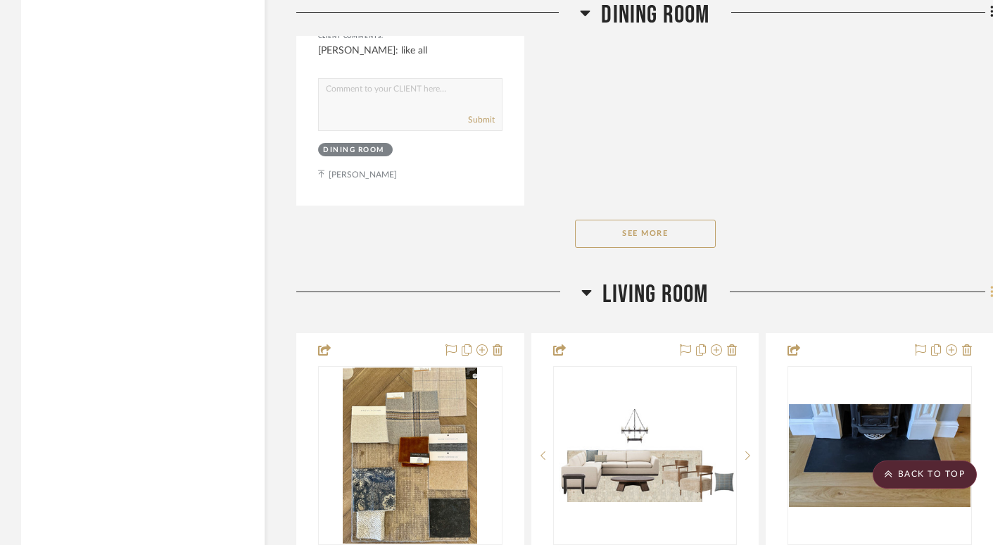
click at [735, 284] on icon at bounding box center [992, 291] width 4 height 15
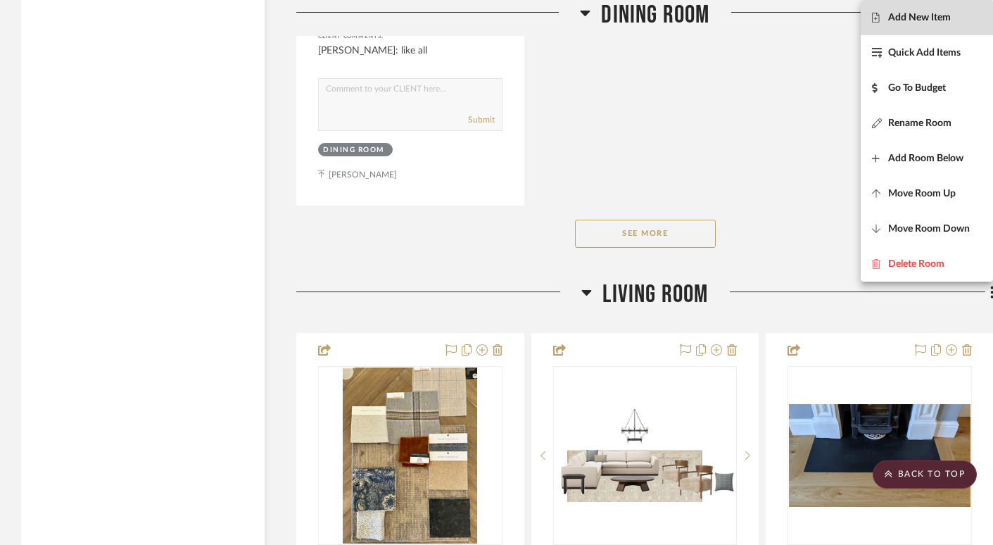
click at [735, 20] on span "Add New Item" at bounding box center [919, 18] width 63 height 12
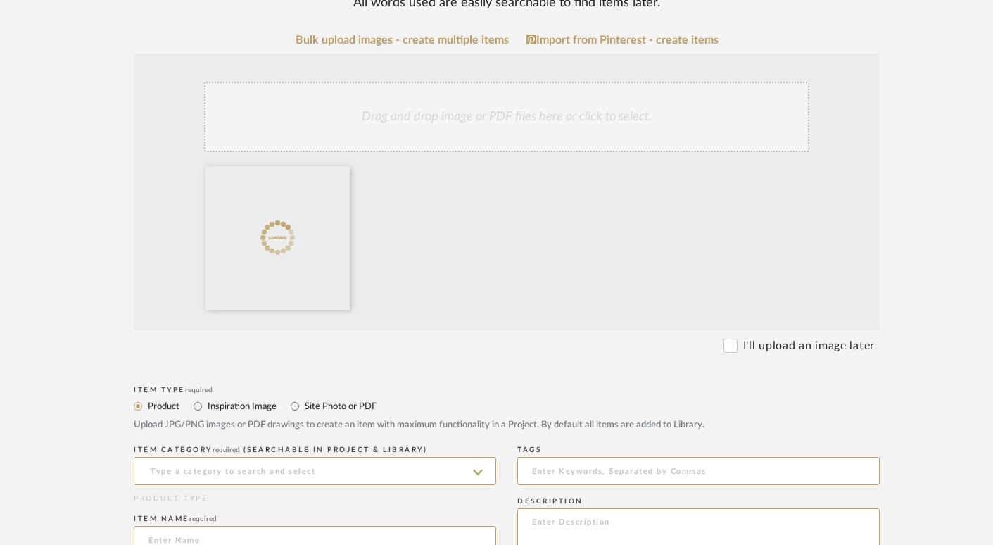
scroll to position [315, 0]
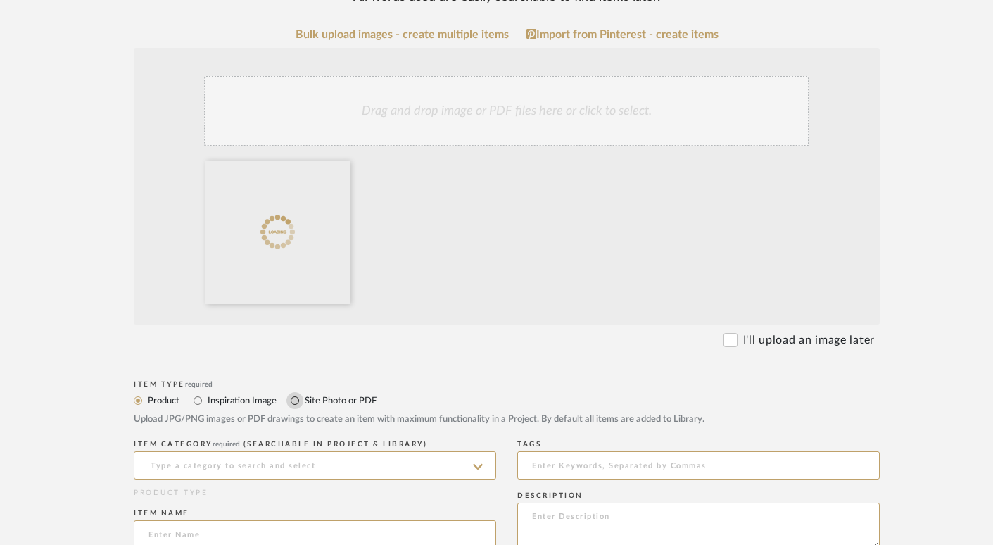
click at [296, 398] on input "Site Photo or PDF" at bounding box center [294, 400] width 17 height 17
radio input "true"
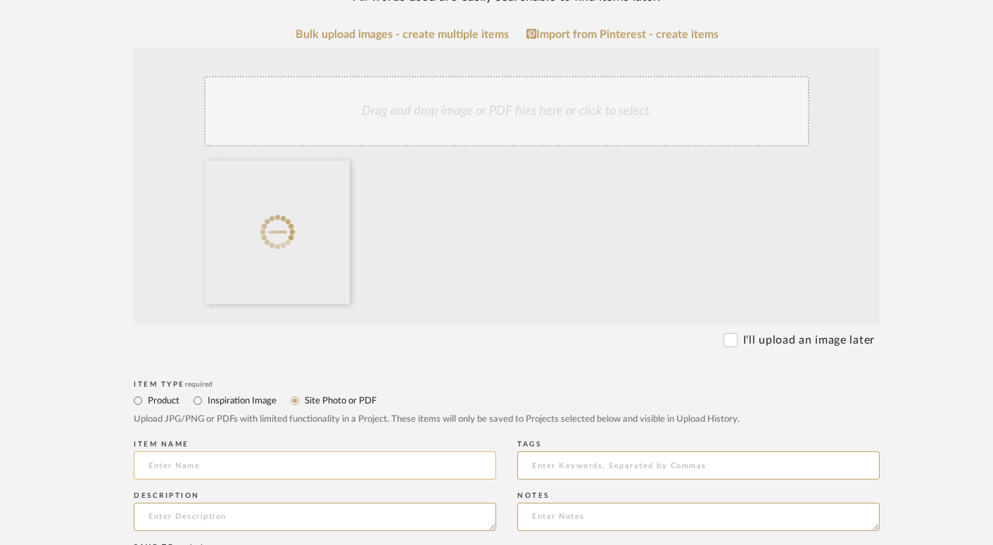
click at [288, 464] on input at bounding box center [315, 465] width 362 height 28
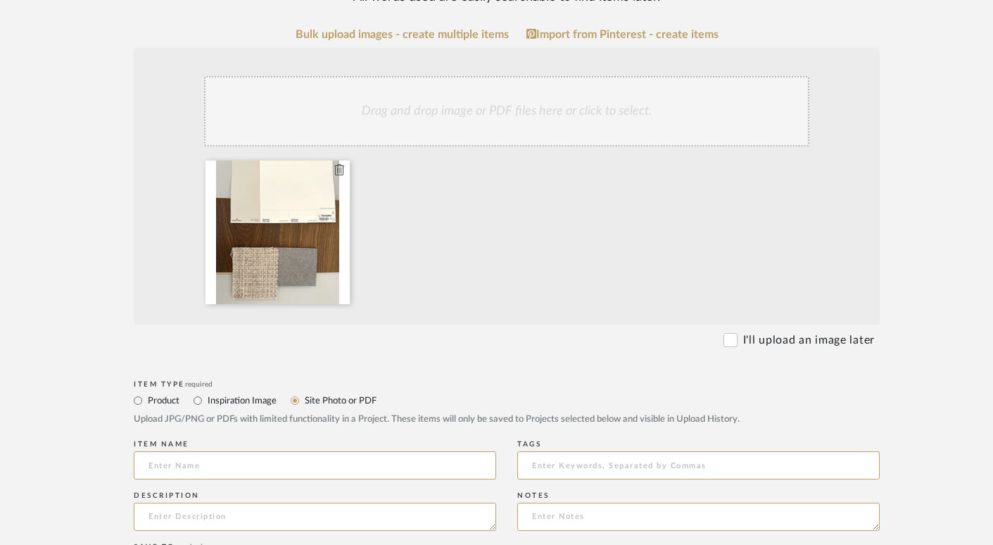
click at [335, 170] on icon at bounding box center [339, 169] width 10 height 11
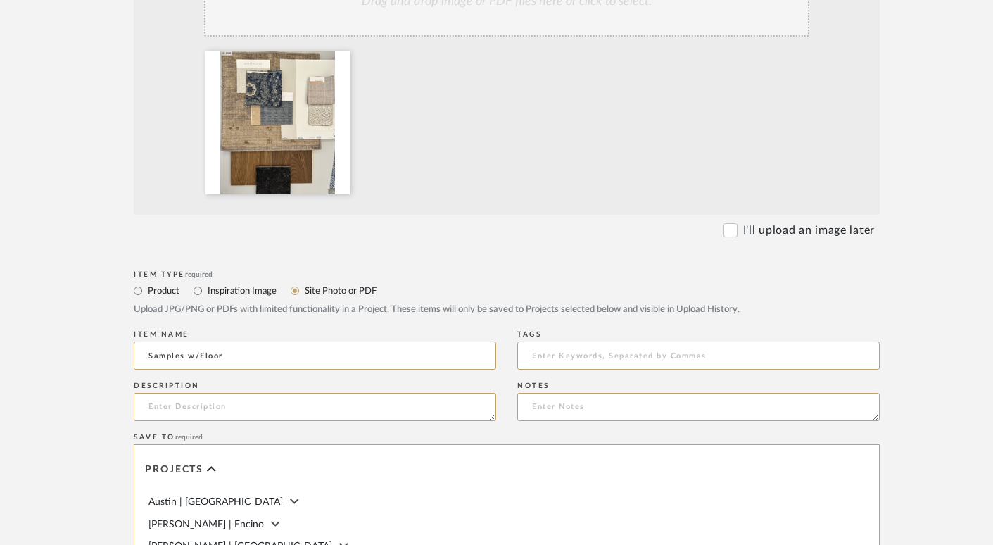
scroll to position [488, 0]
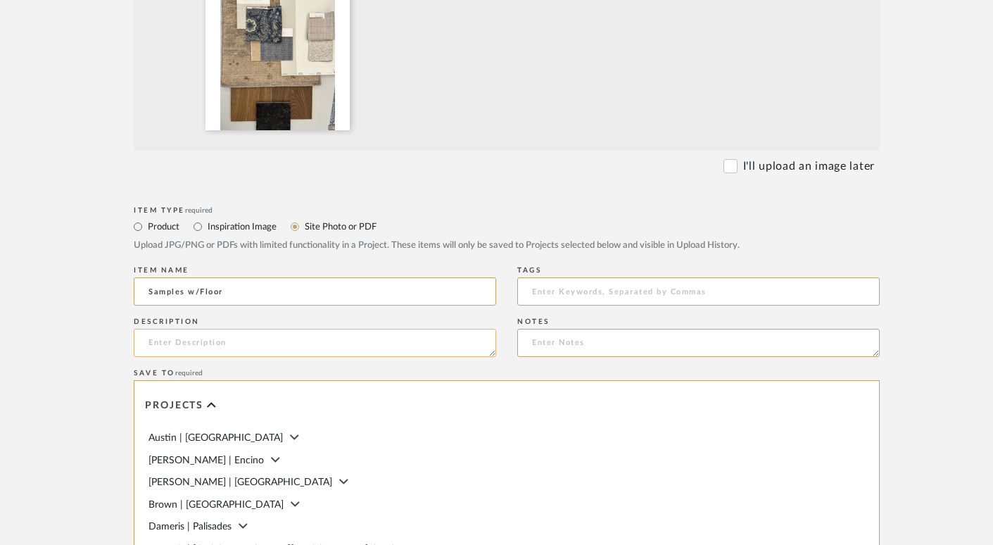
type input "Samples w/Floor"
click at [363, 347] on textarea at bounding box center [315, 343] width 362 height 28
type textarea "D"
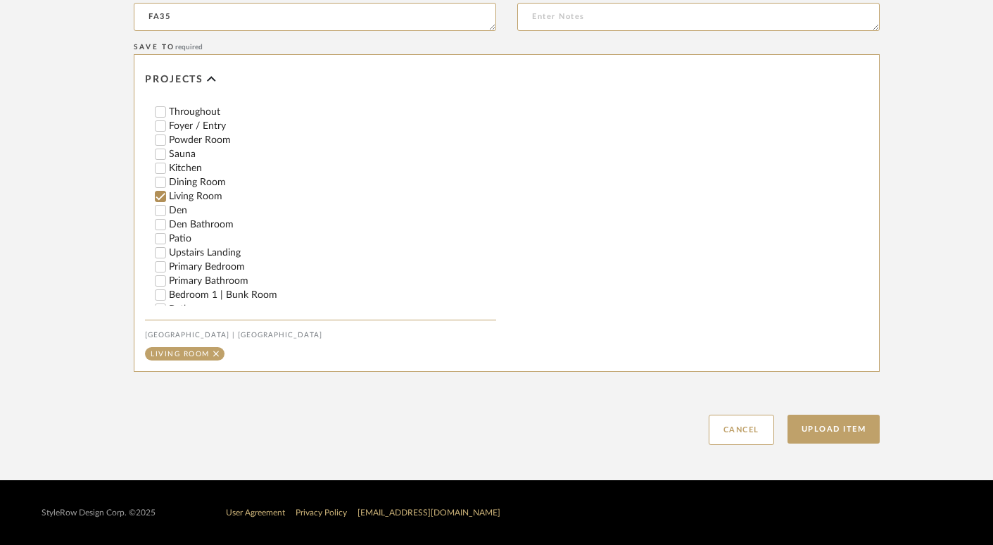
scroll to position [291, 0]
type textarea "FA35"
click at [735, 421] on button "Upload Item" at bounding box center [833, 428] width 93 height 29
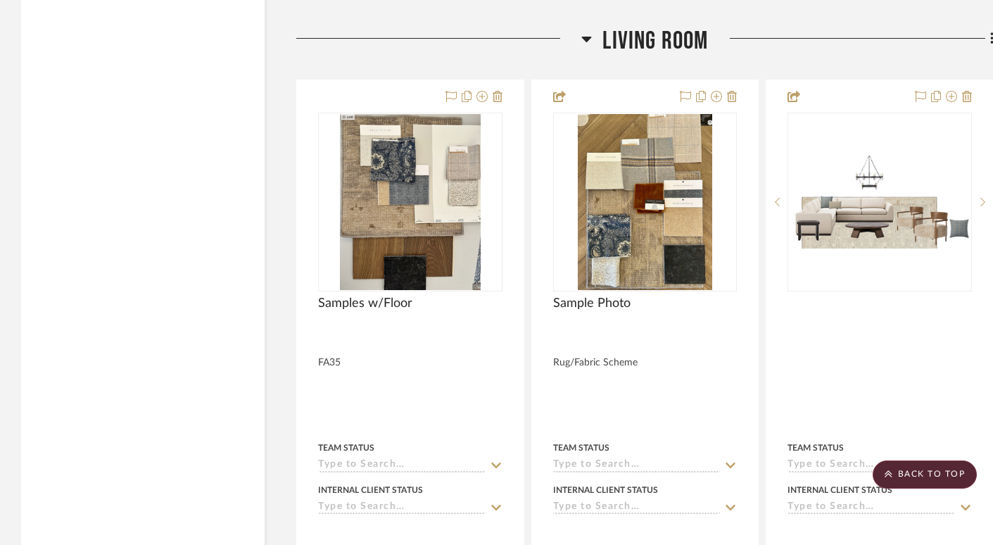
scroll to position [11809, 0]
click at [735, 30] on icon at bounding box center [992, 37] width 4 height 15
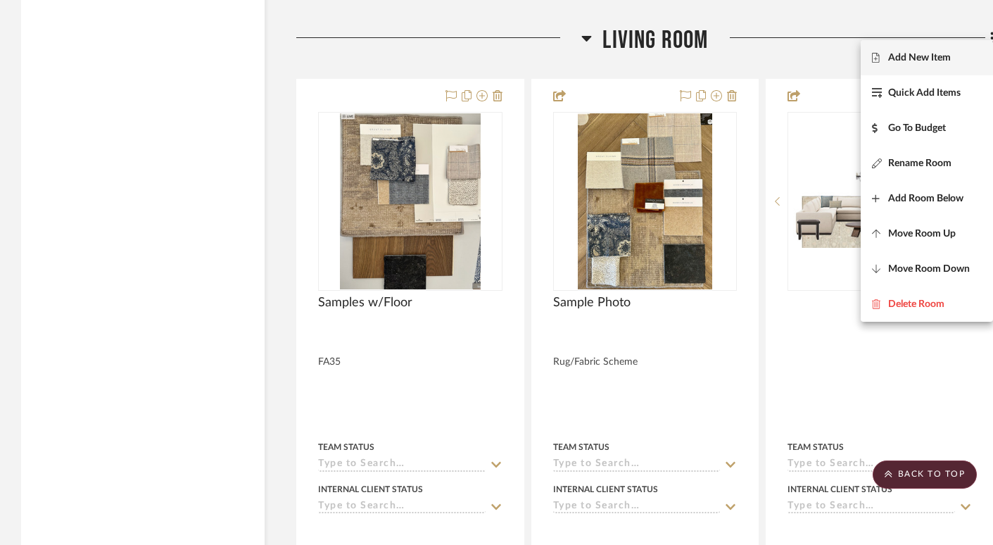
click at [735, 51] on span "Add New Item" at bounding box center [919, 57] width 63 height 12
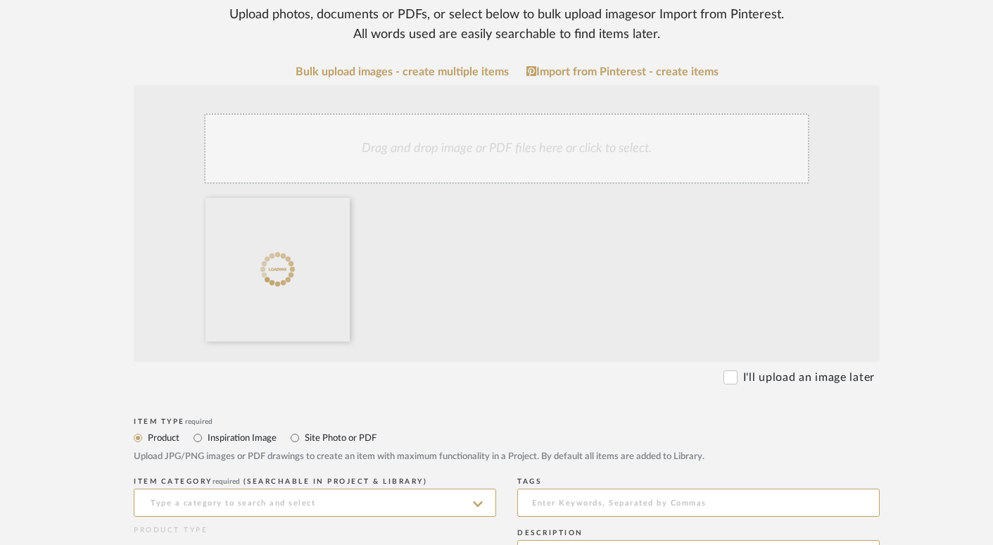
scroll to position [514, 0]
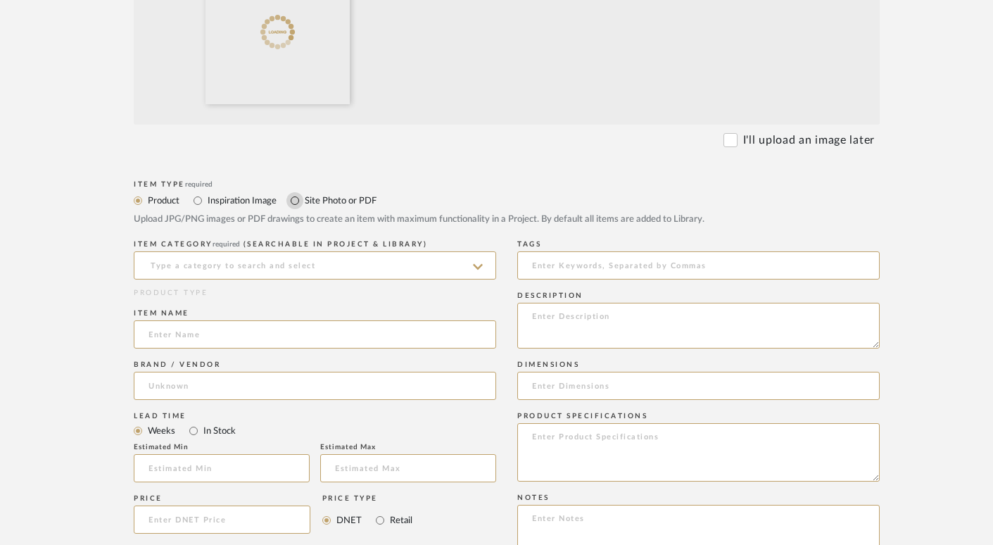
click at [294, 201] on input "Site Photo or PDF" at bounding box center [294, 200] width 17 height 17
radio input "true"
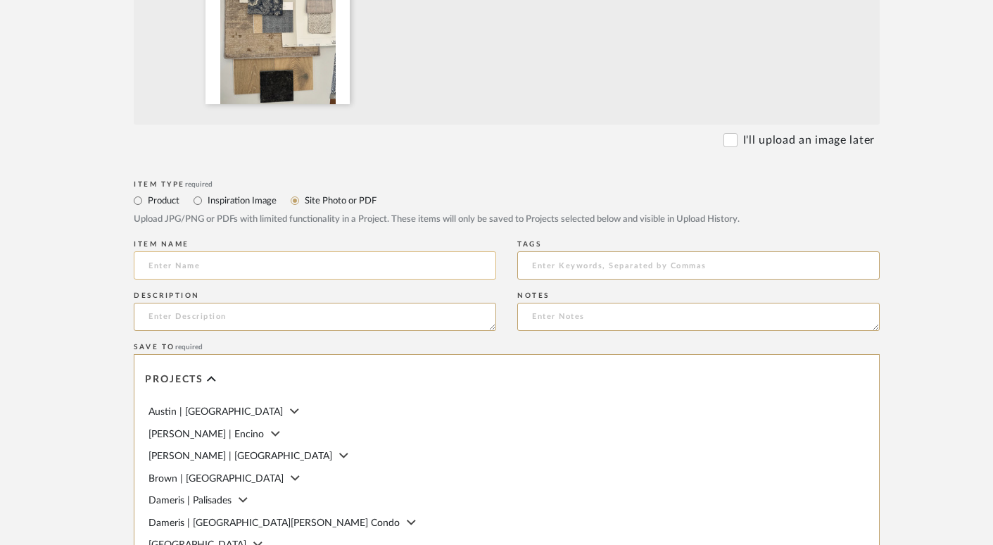
click at [291, 265] on input at bounding box center [315, 265] width 362 height 28
type input "Samples w/Floor"
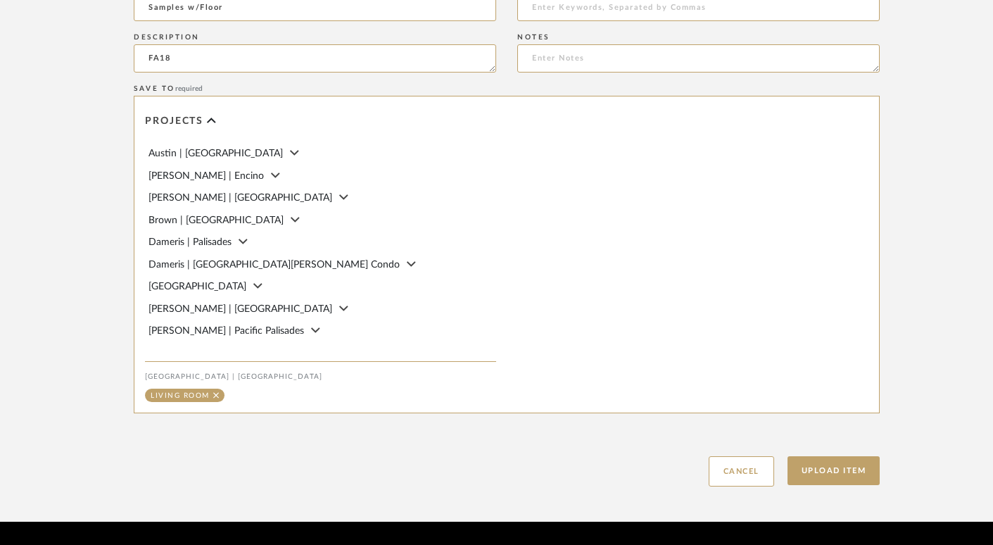
scroll to position [814, 0]
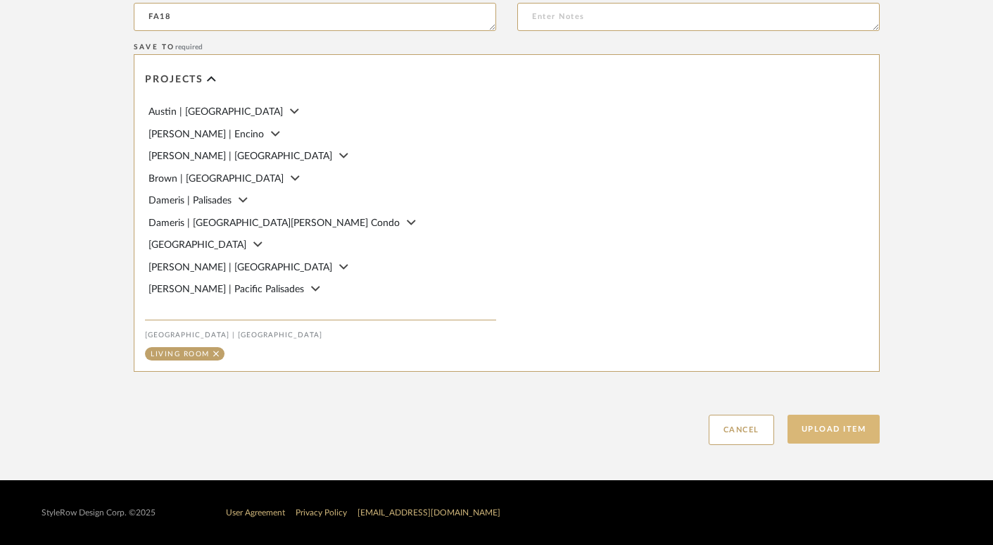
type textarea "FA18"
click at [735, 433] on button "Upload Item" at bounding box center [833, 428] width 93 height 29
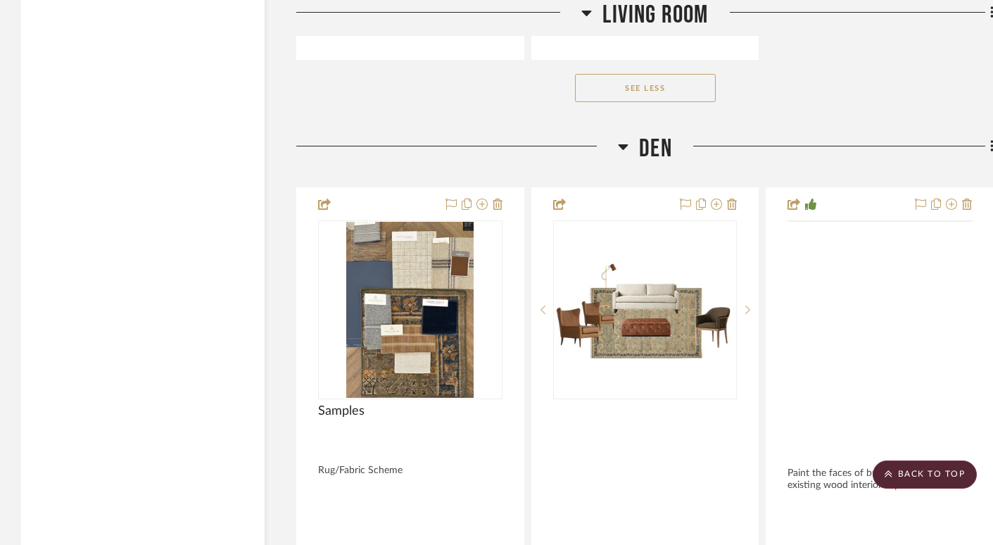
scroll to position [17456, 0]
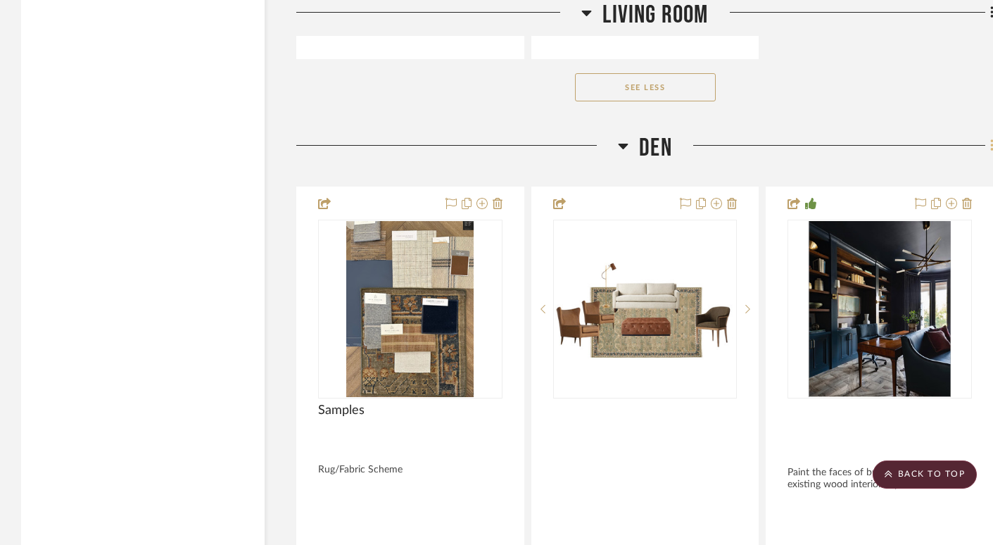
click at [735, 139] on icon at bounding box center [991, 145] width 3 height 12
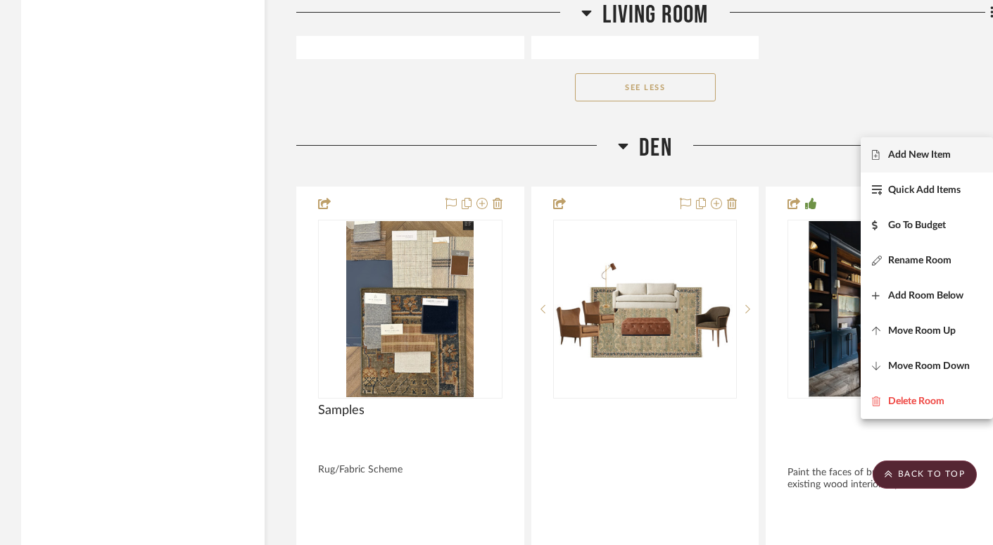
click at [735, 161] on button "Add New Item" at bounding box center [927, 154] width 132 height 35
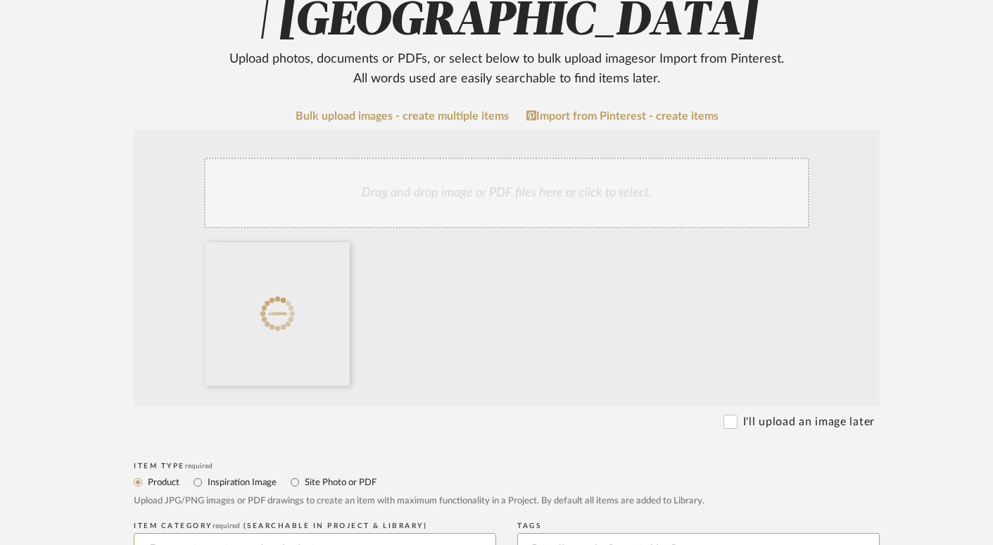
scroll to position [259, 0]
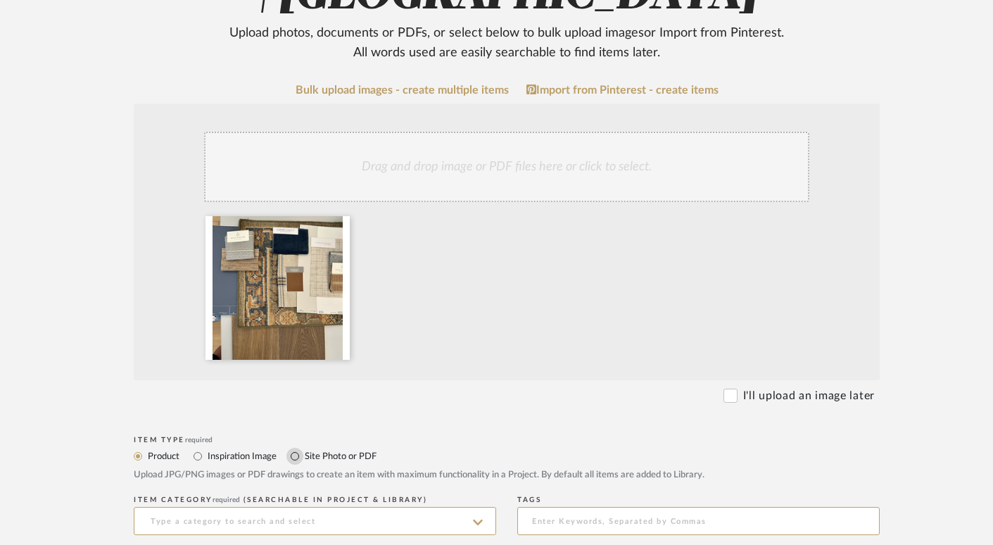
click at [295, 457] on input "Site Photo or PDF" at bounding box center [294, 456] width 17 height 17
radio input "true"
click at [286, 521] on input at bounding box center [315, 521] width 362 height 28
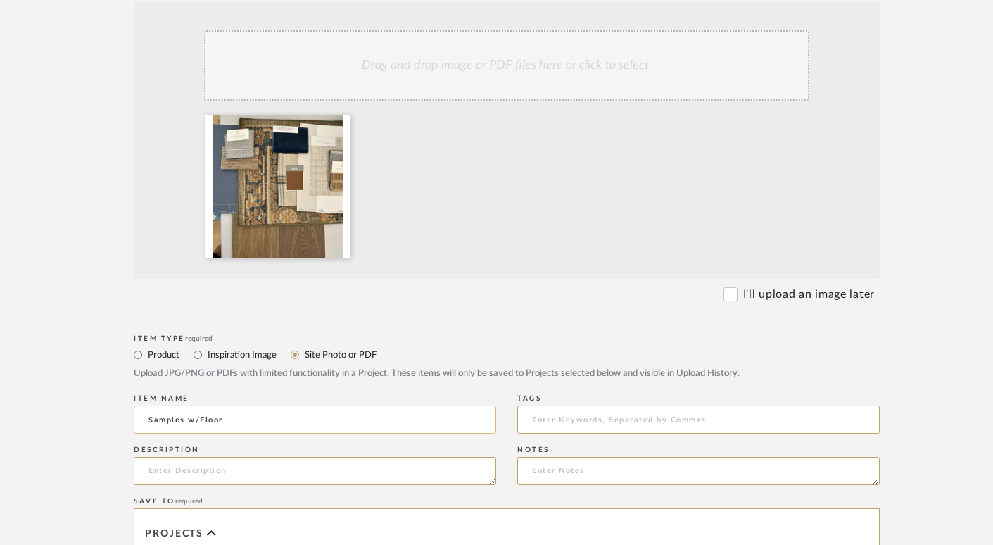
scroll to position [450, 0]
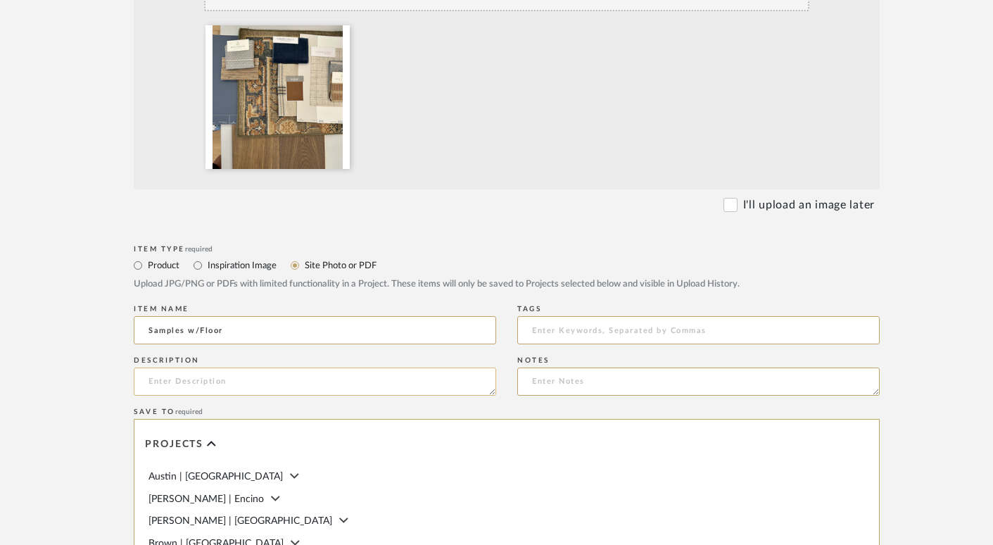
type input "Samples w/Floor"
click at [208, 377] on textarea at bounding box center [315, 381] width 362 height 28
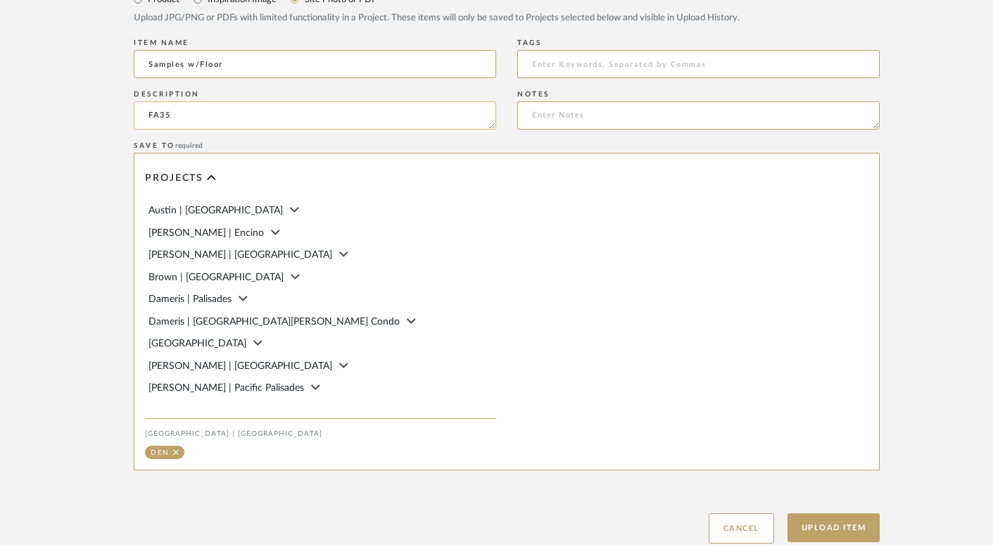
scroll to position [814, 0]
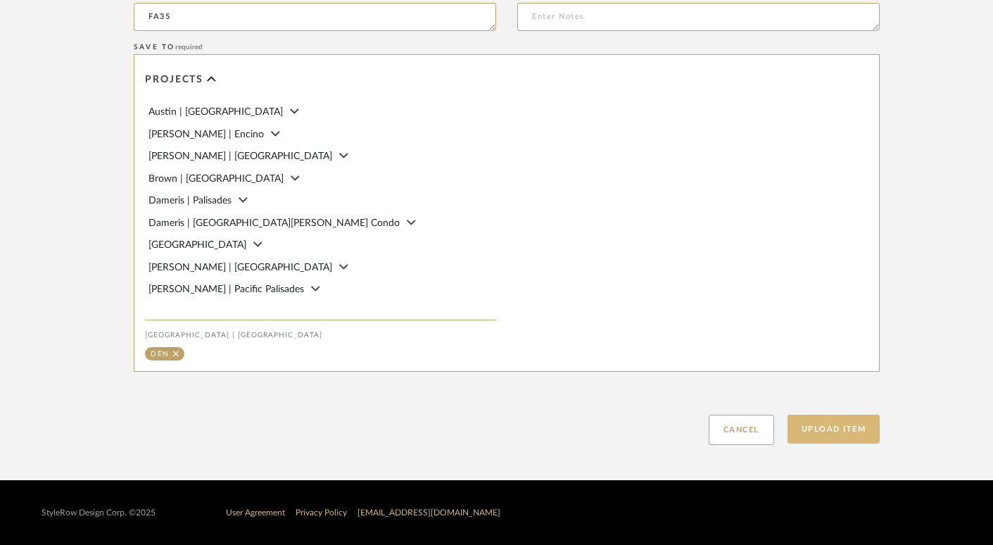
type textarea "FA35"
click at [735, 429] on button "Upload Item" at bounding box center [833, 428] width 93 height 29
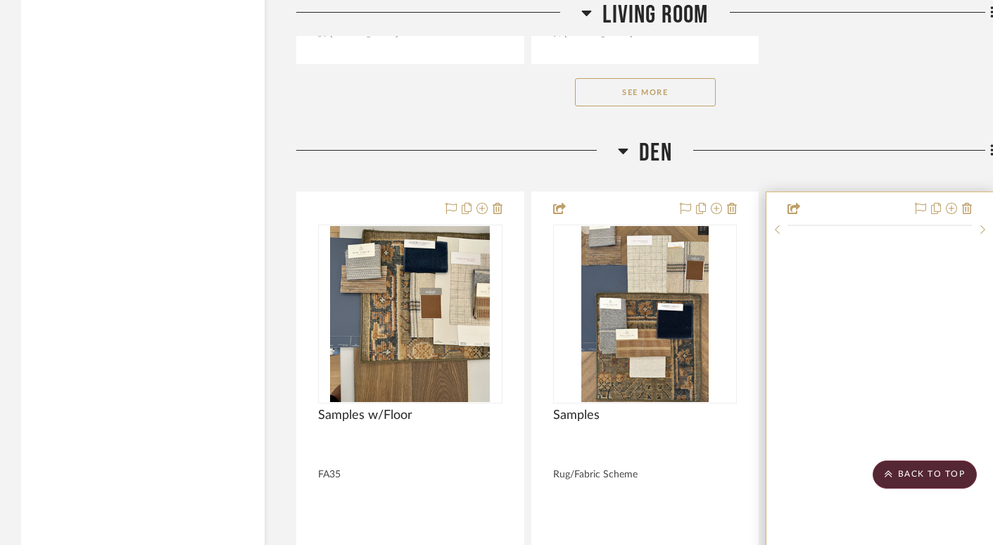
scroll to position [13680, 0]
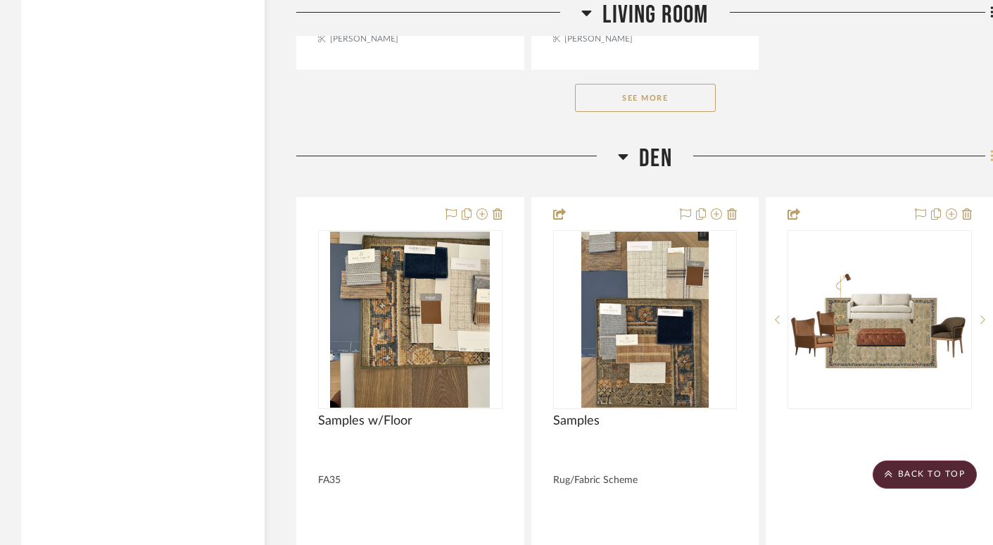
click at [735, 150] on icon at bounding box center [991, 156] width 3 height 12
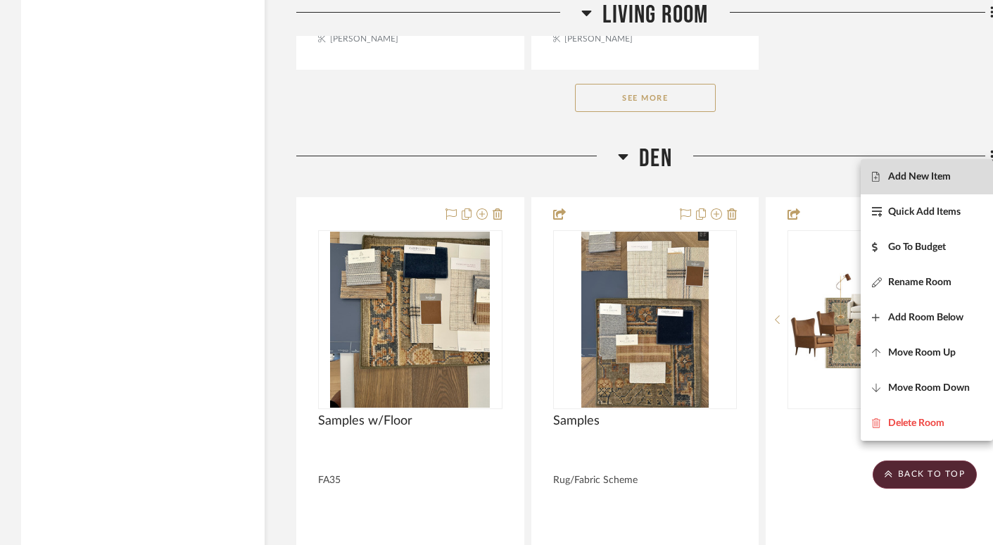
click at [735, 178] on span "Add New Item" at bounding box center [919, 177] width 63 height 12
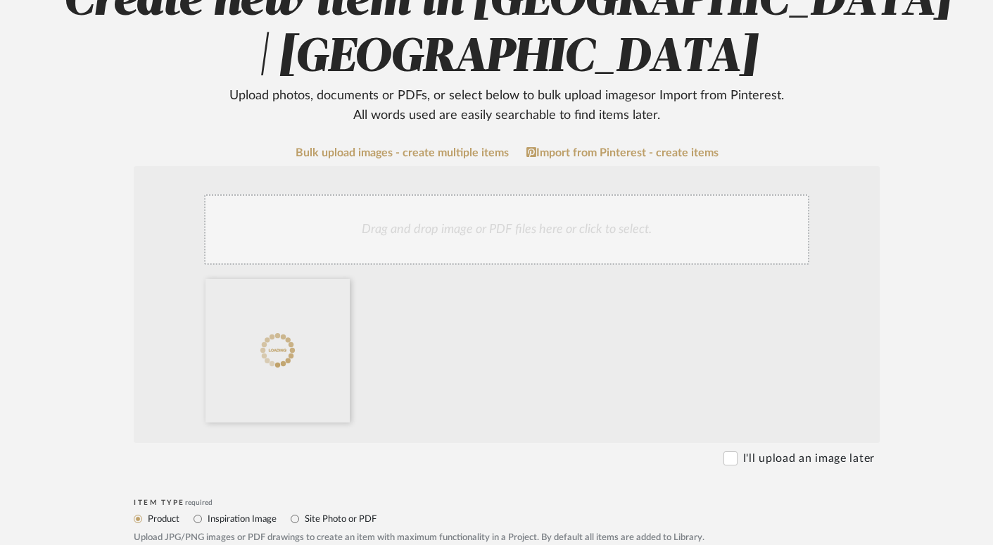
scroll to position [272, 0]
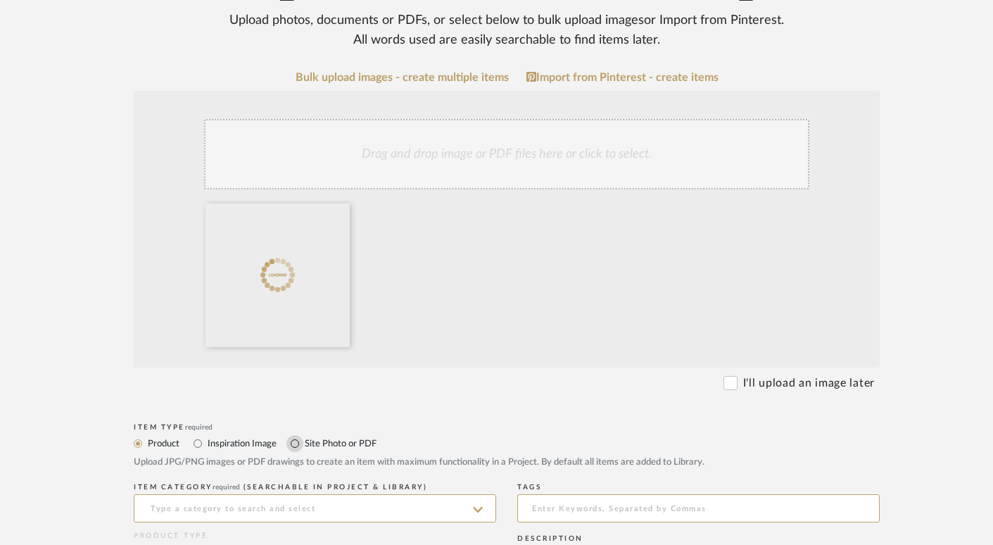
click at [296, 443] on input "Site Photo or PDF" at bounding box center [294, 443] width 17 height 17
radio input "true"
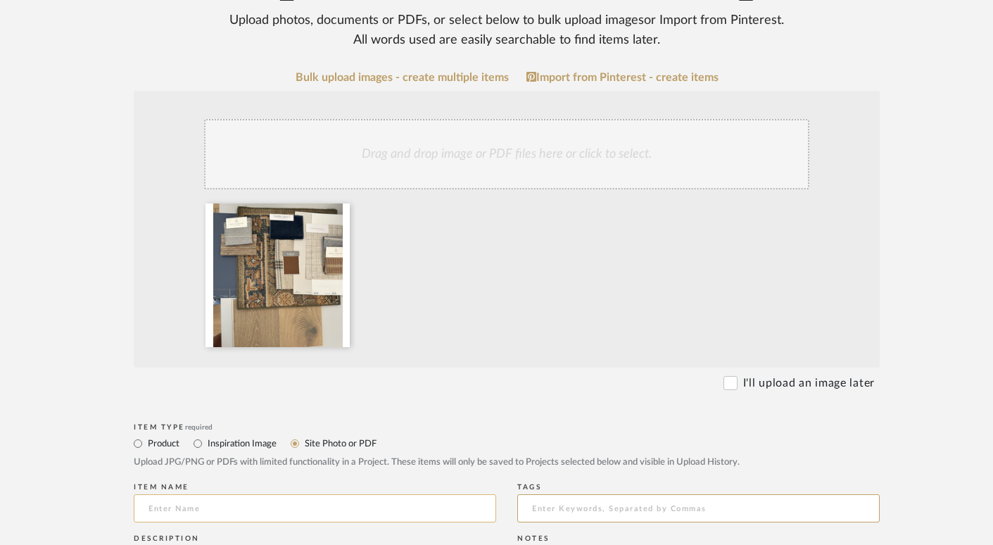
click at [284, 498] on input at bounding box center [315, 508] width 362 height 28
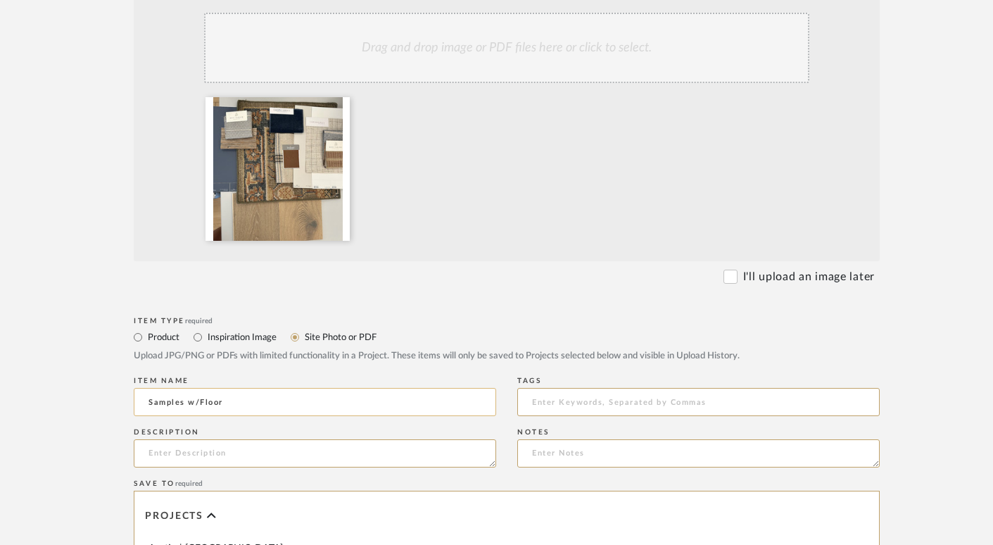
scroll to position [425, 0]
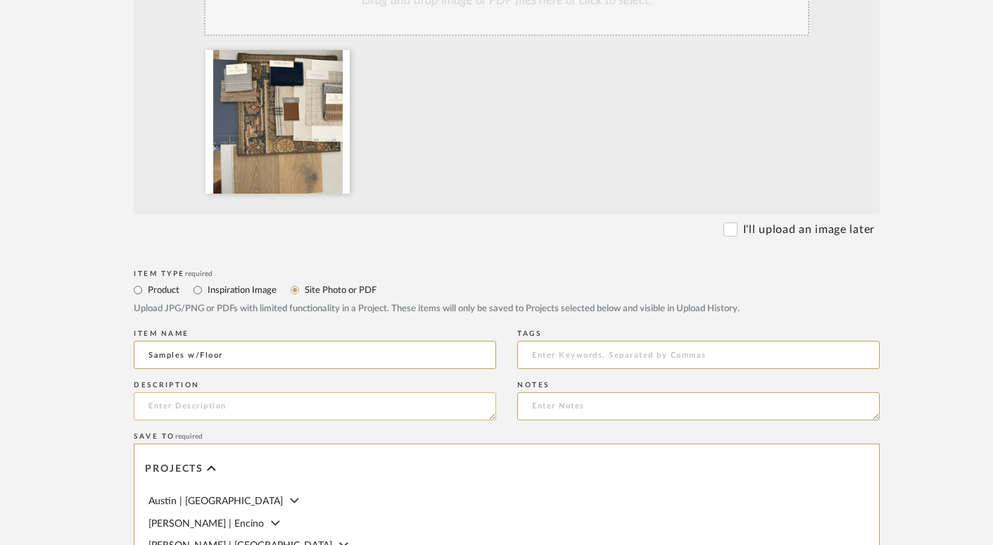
type input "Samples w/Floor"
click at [208, 406] on textarea at bounding box center [315, 406] width 362 height 28
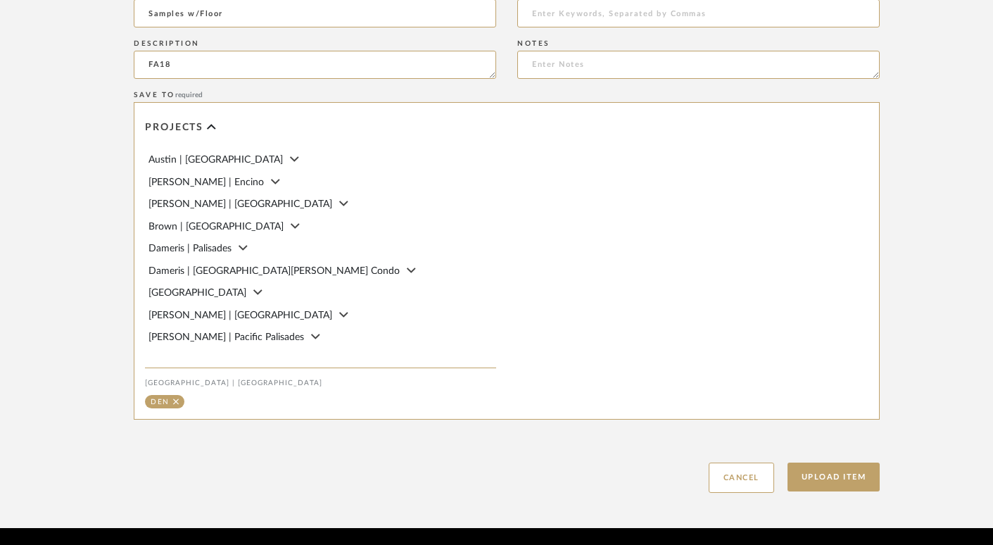
scroll to position [814, 0]
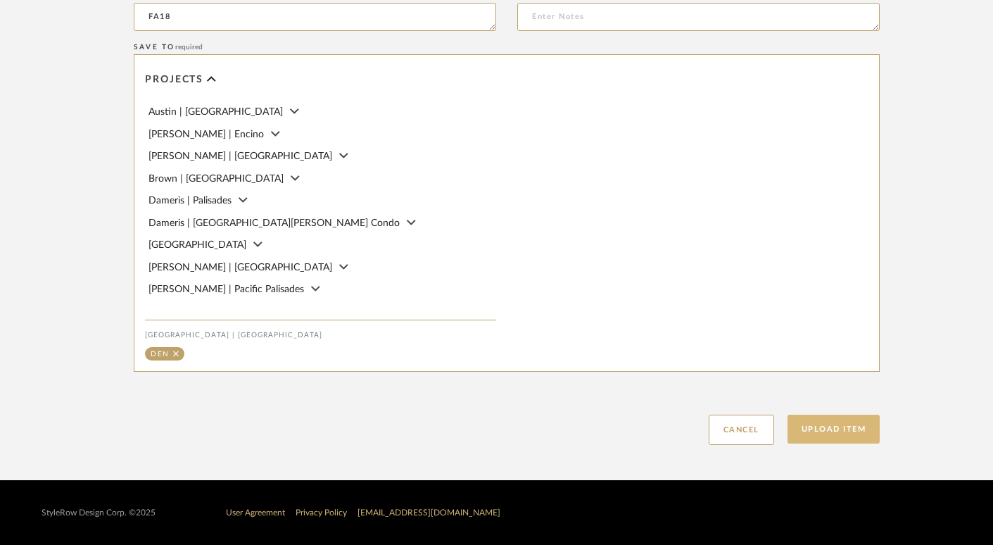
type textarea "FA18"
click at [735, 418] on button "Upload Item" at bounding box center [833, 428] width 93 height 29
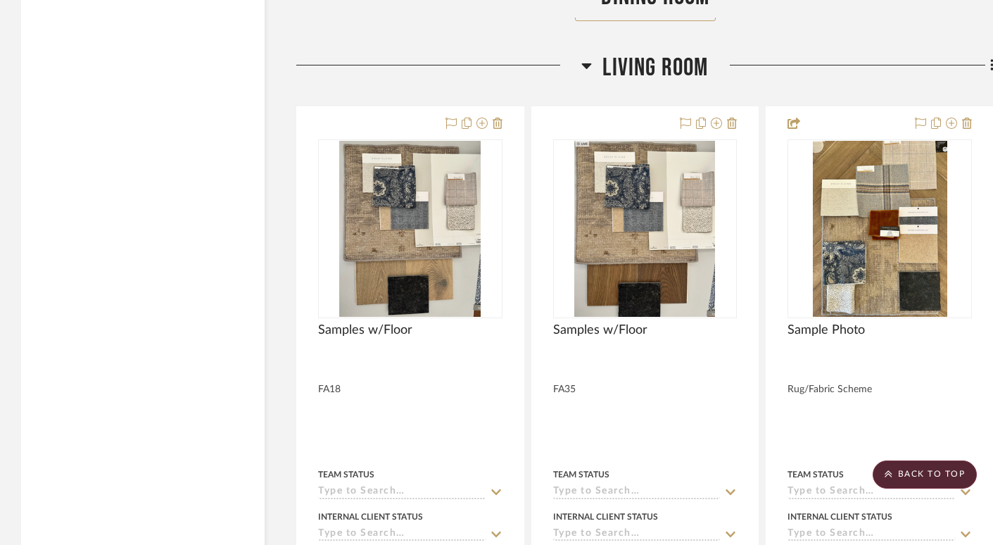
scroll to position [11728, 0]
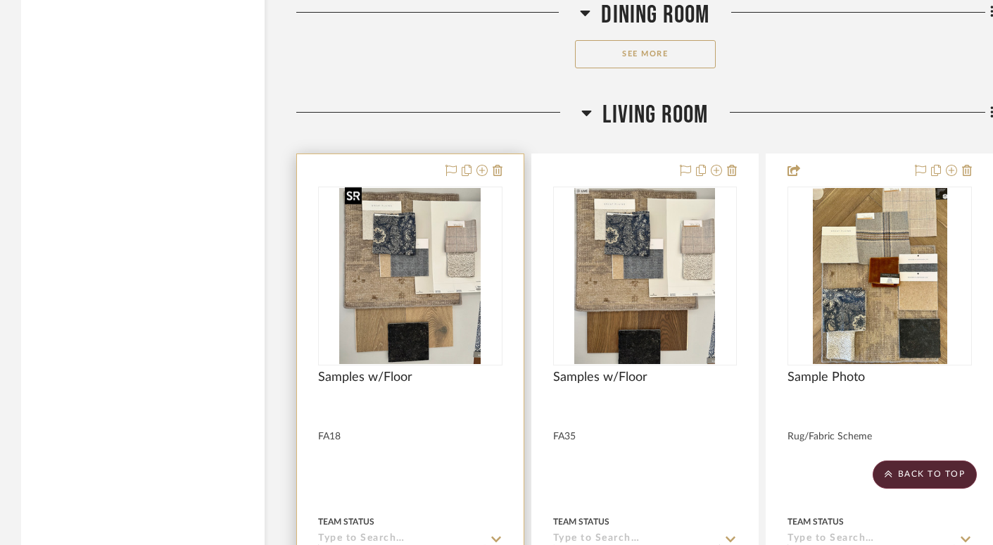
click at [455, 268] on img "0" at bounding box center [409, 276] width 141 height 176
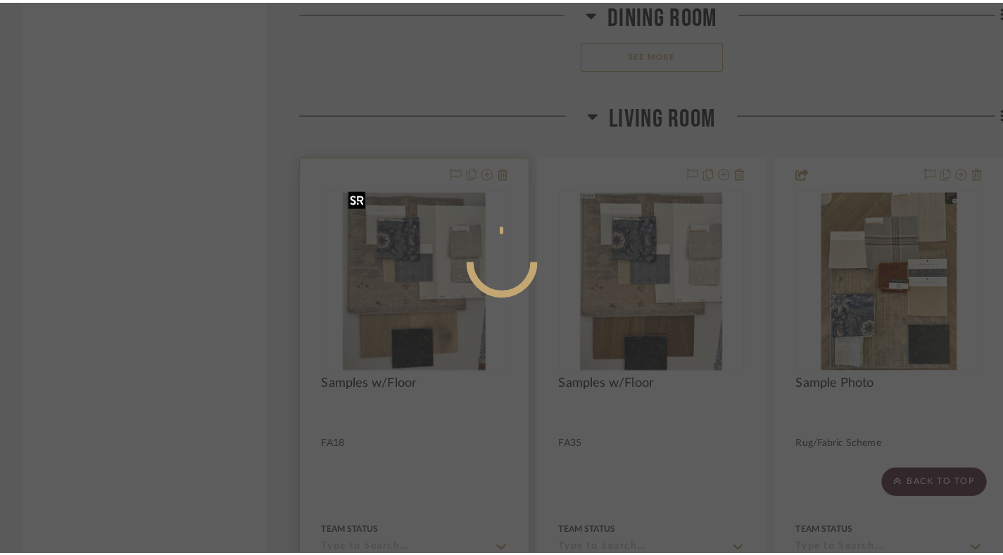
scroll to position [0, 0]
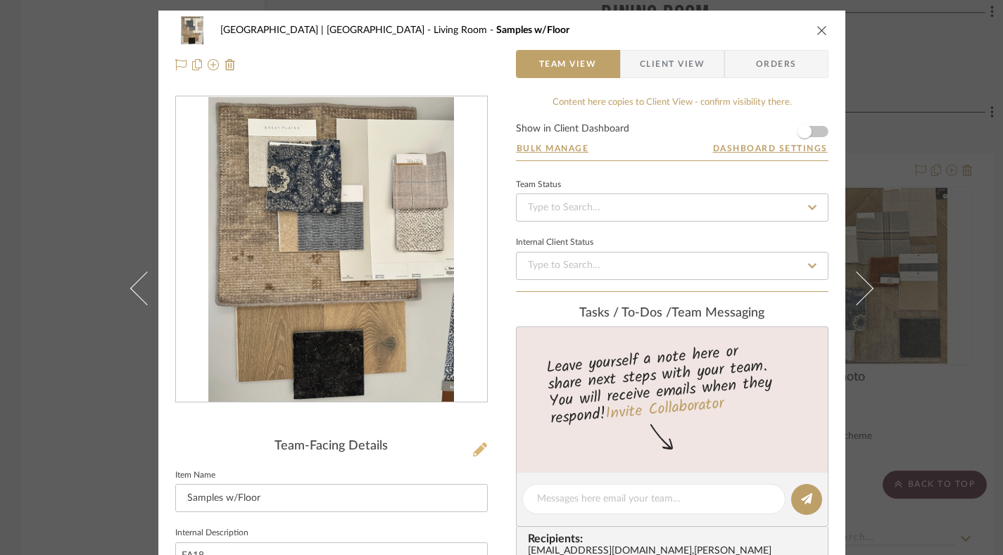
click at [477, 447] on icon at bounding box center [480, 450] width 14 height 14
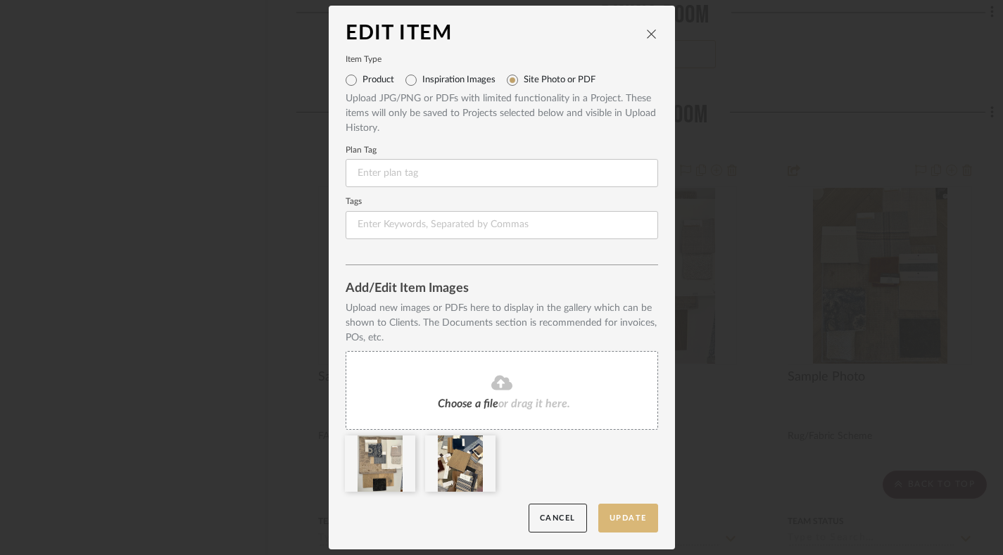
click at [623, 521] on button "Update" at bounding box center [628, 518] width 60 height 29
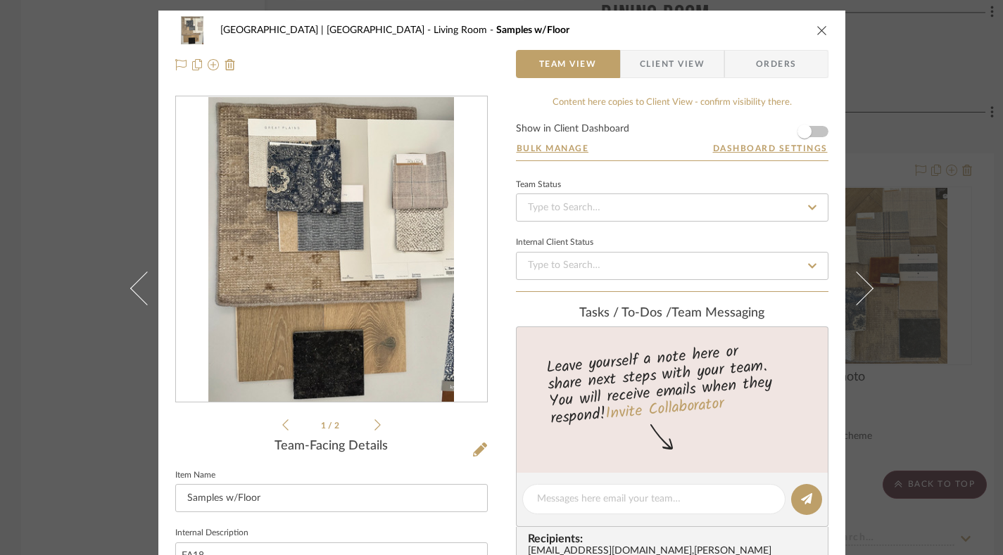
click at [735, 28] on icon "close" at bounding box center [821, 30] width 11 height 11
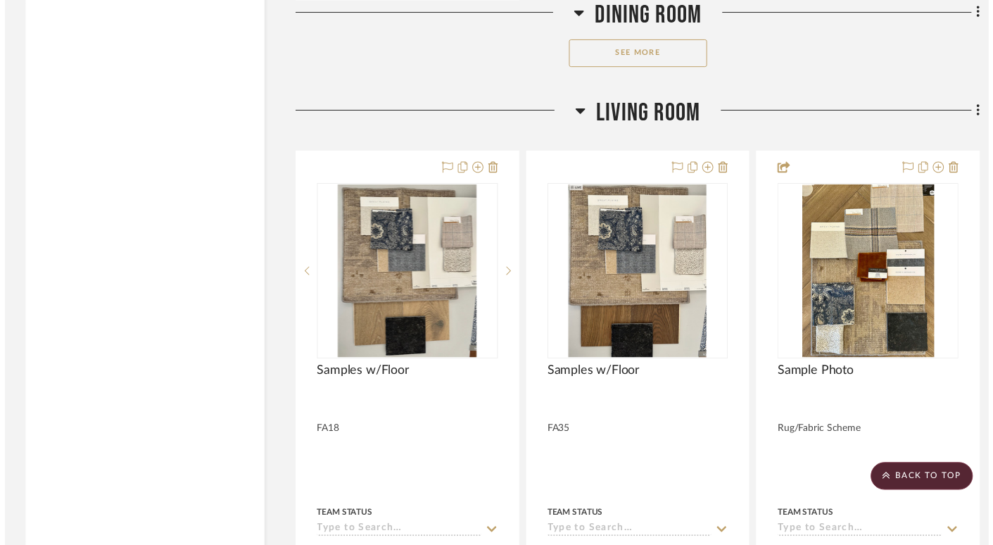
scroll to position [11728, 0]
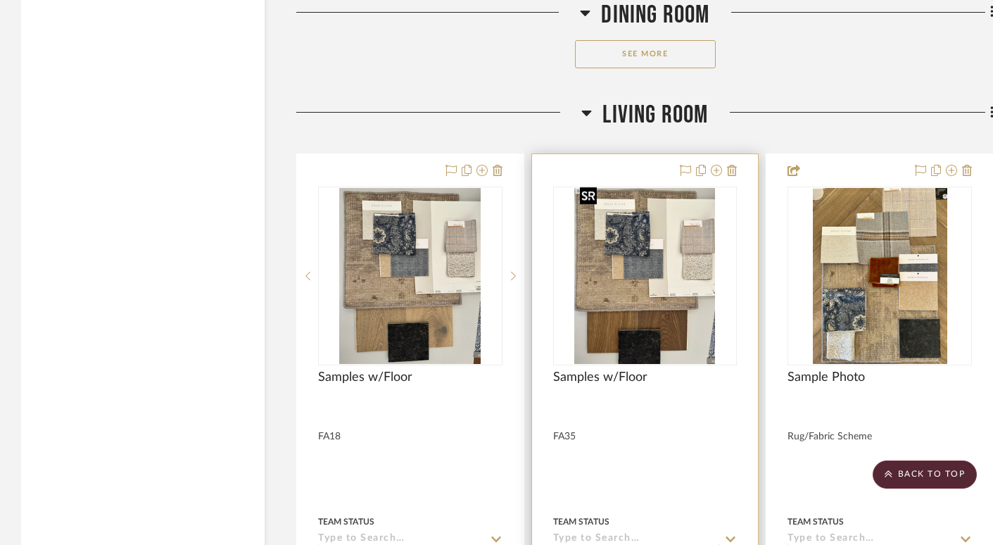
click at [640, 258] on img "0" at bounding box center [644, 276] width 141 height 176
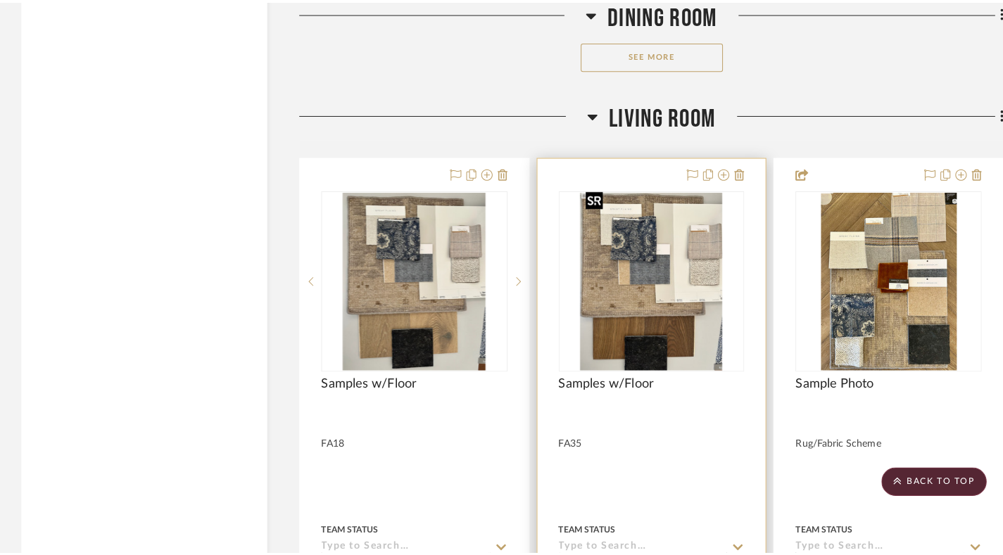
scroll to position [0, 0]
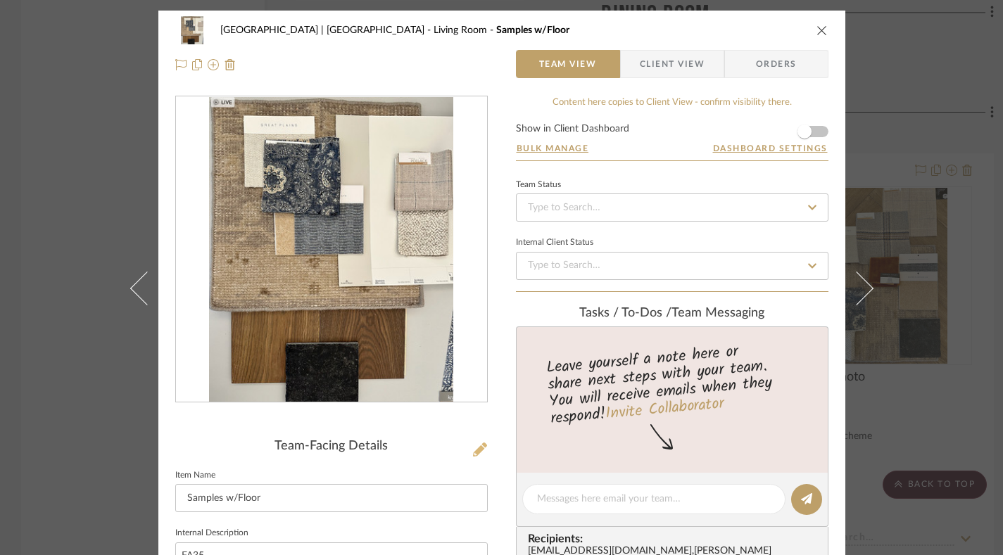
click at [474, 448] on icon at bounding box center [480, 450] width 14 height 14
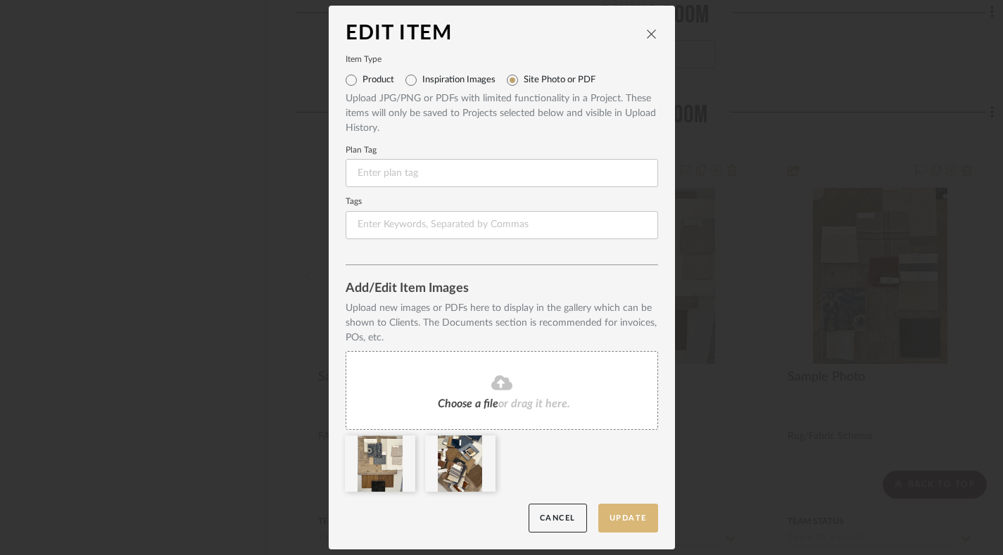
click at [635, 514] on button "Update" at bounding box center [628, 518] width 60 height 29
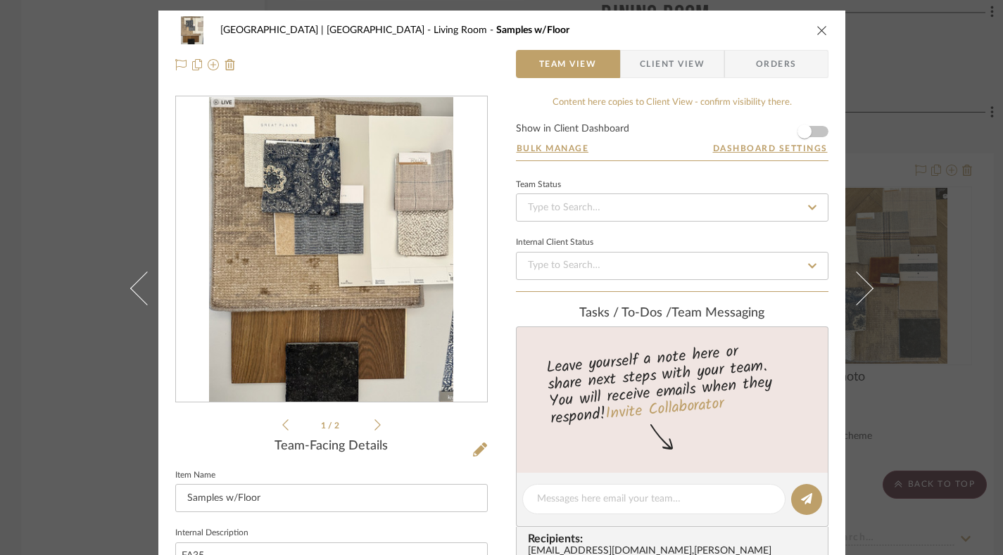
click at [735, 30] on icon "close" at bounding box center [821, 30] width 11 height 11
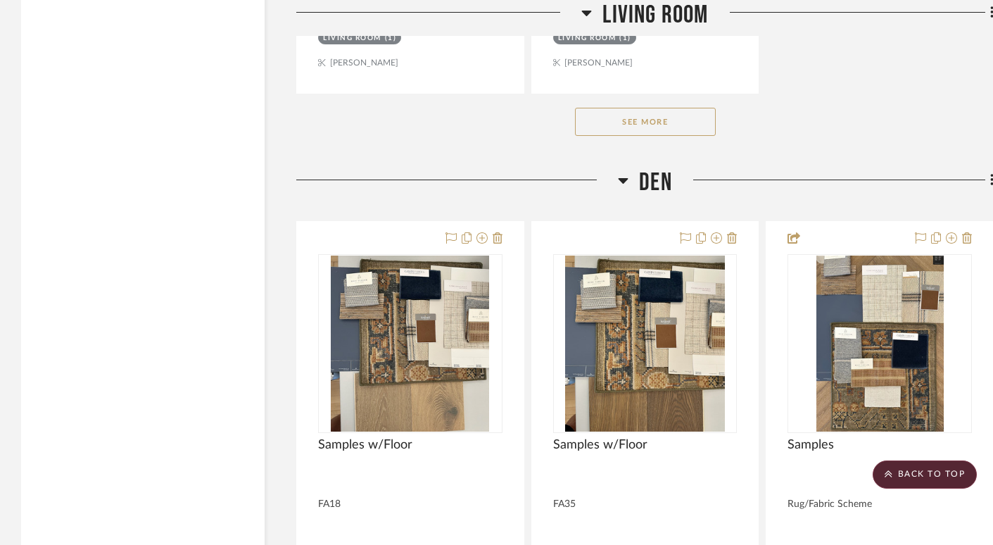
scroll to position [13775, 0]
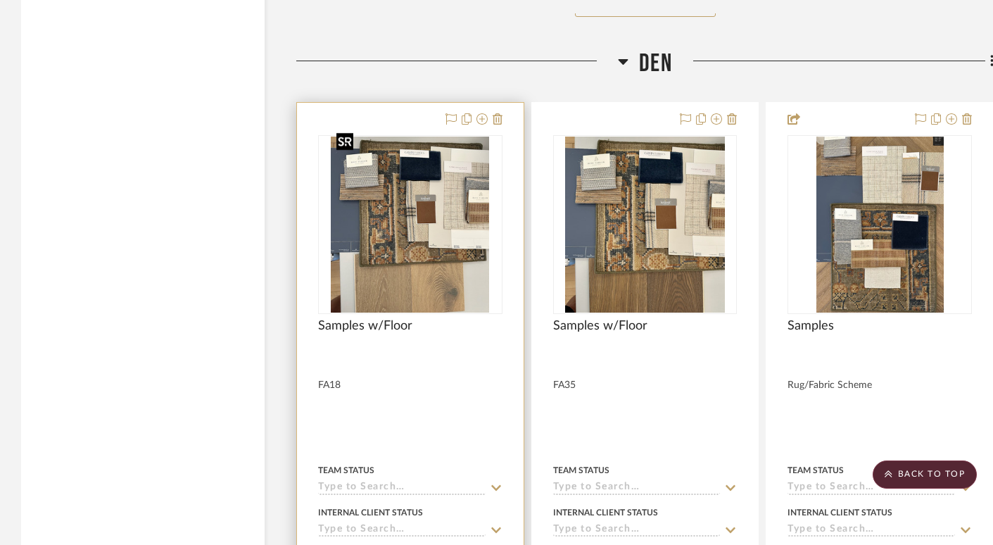
click at [0, 0] on img at bounding box center [0, 0] width 0 height 0
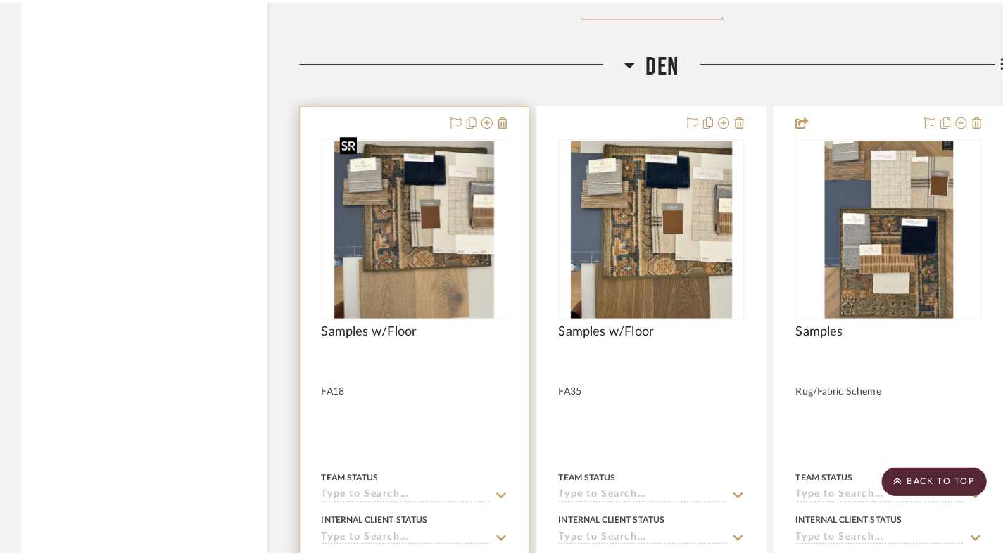
scroll to position [0, 0]
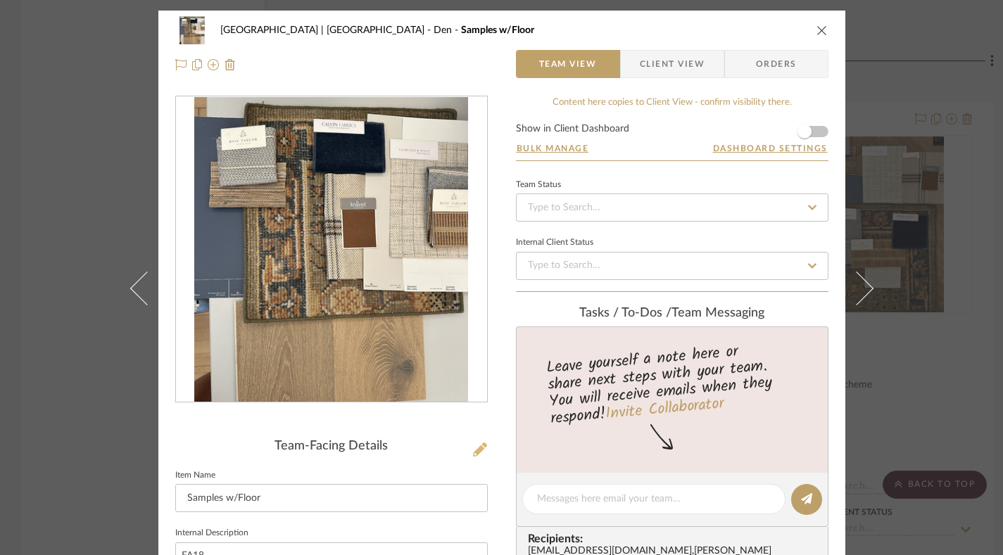
click at [477, 450] on icon at bounding box center [480, 450] width 14 height 14
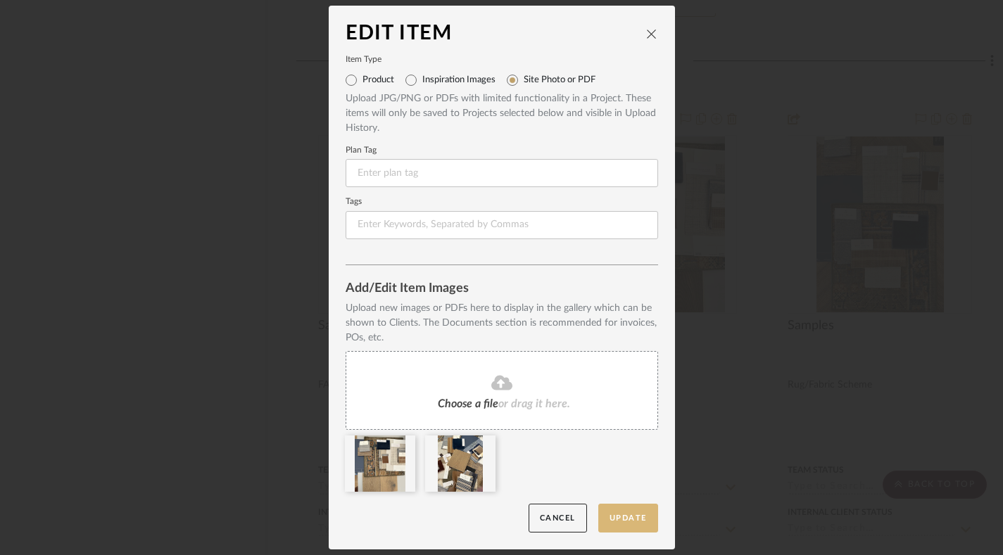
click at [625, 516] on button "Update" at bounding box center [628, 518] width 60 height 29
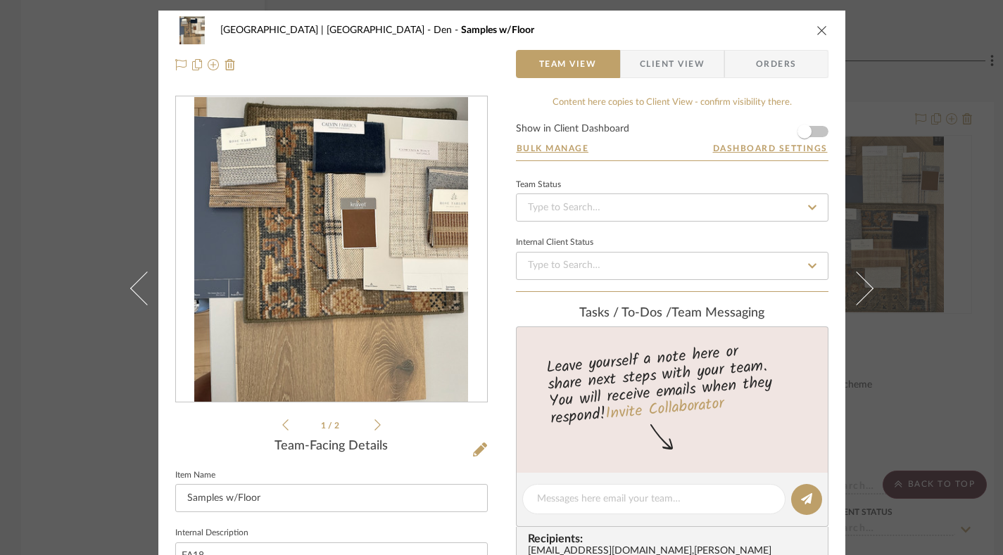
click at [735, 31] on icon "close" at bounding box center [821, 30] width 11 height 11
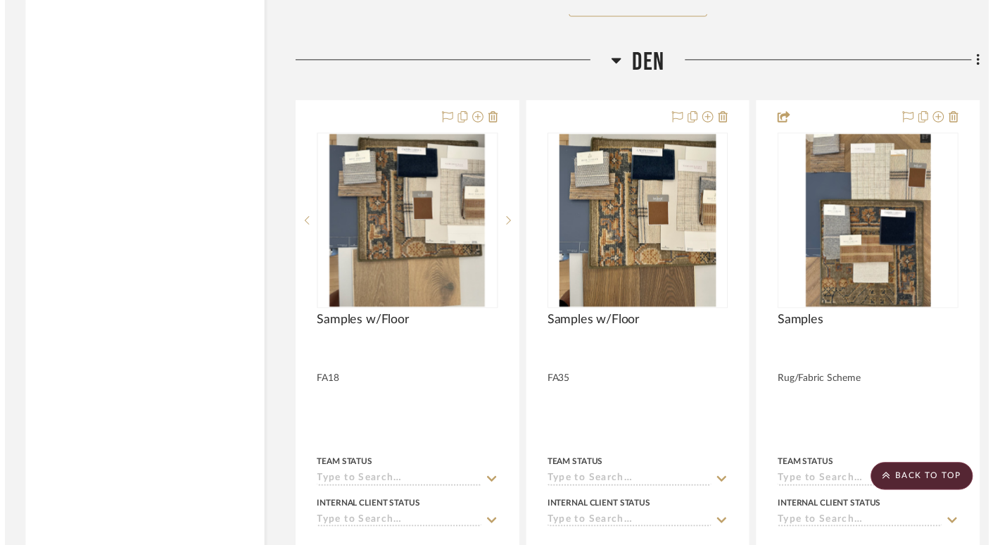
scroll to position [13775, 0]
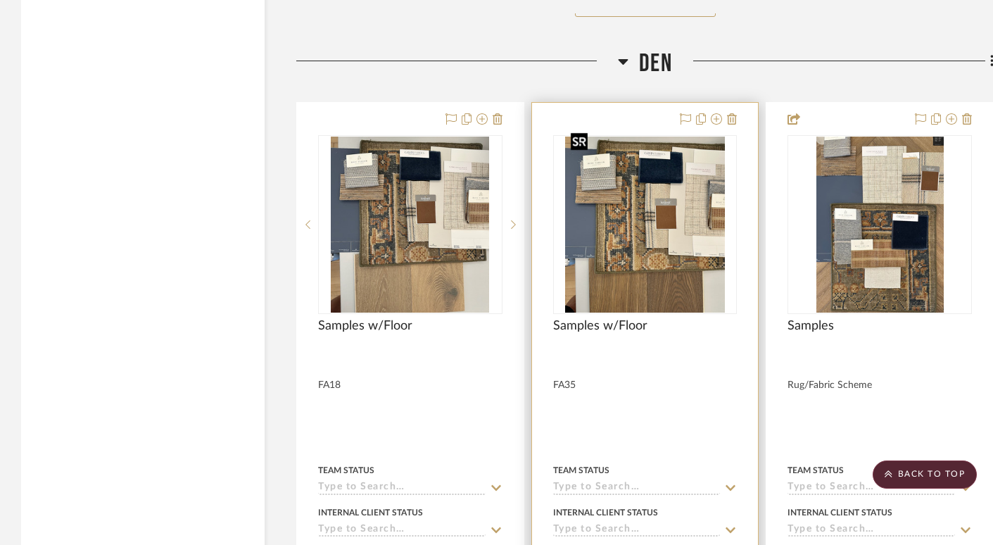
click at [643, 222] on img "0" at bounding box center [645, 225] width 160 height 176
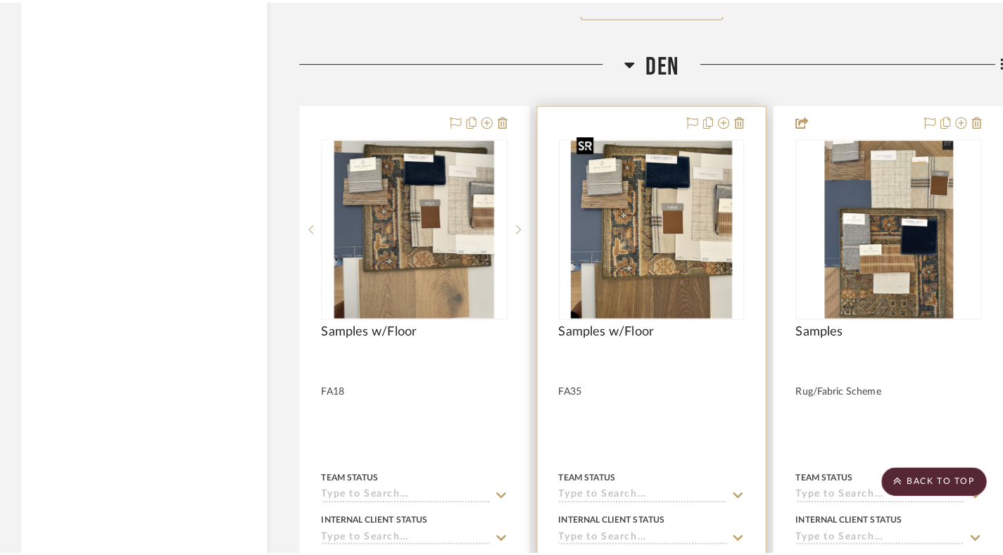
scroll to position [0, 0]
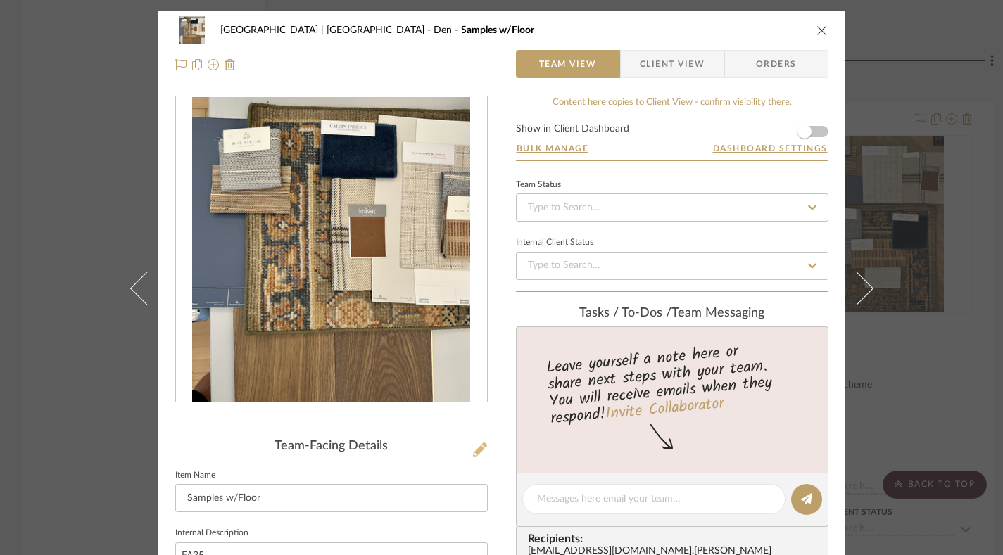
click at [473, 447] on icon at bounding box center [480, 450] width 14 height 14
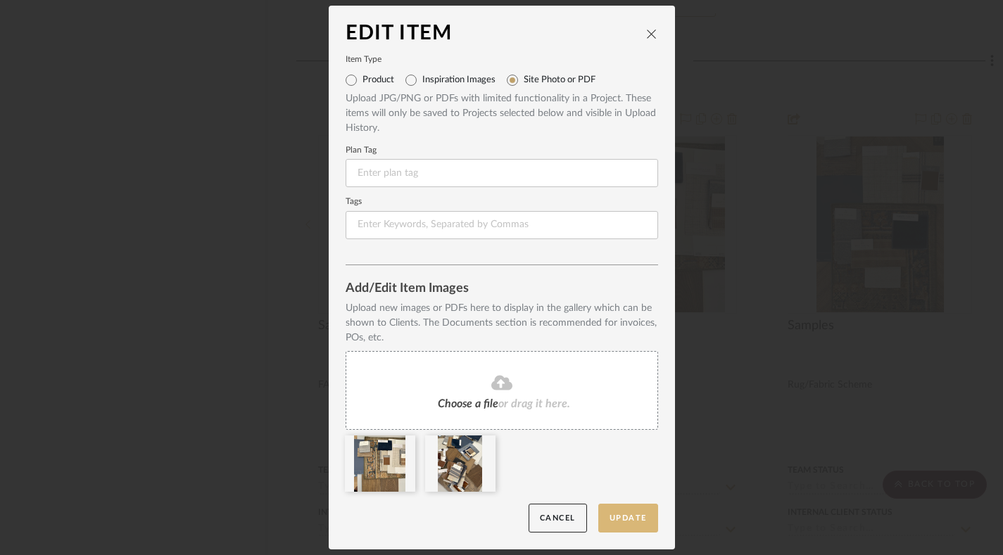
click at [630, 515] on button "Update" at bounding box center [628, 518] width 60 height 29
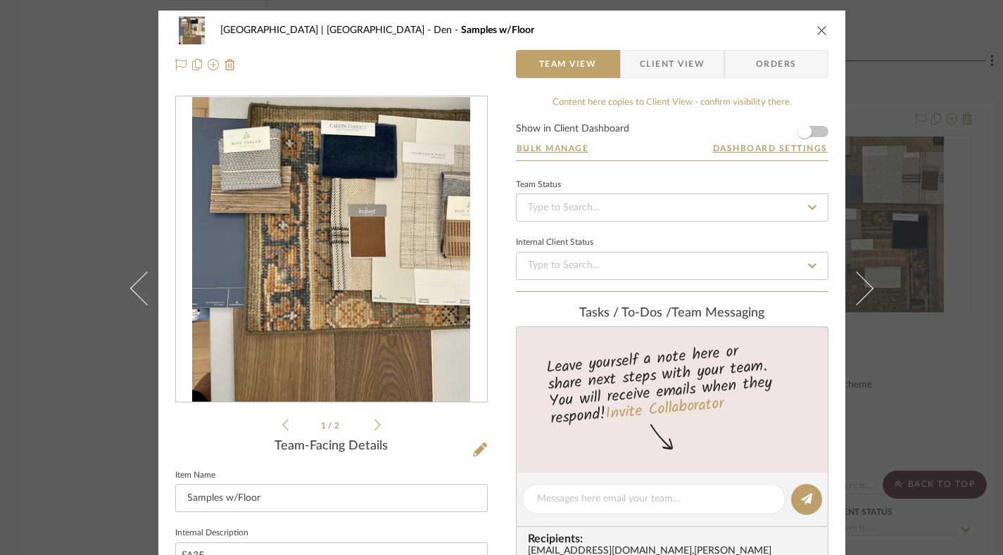
click at [735, 30] on icon "close" at bounding box center [821, 30] width 11 height 11
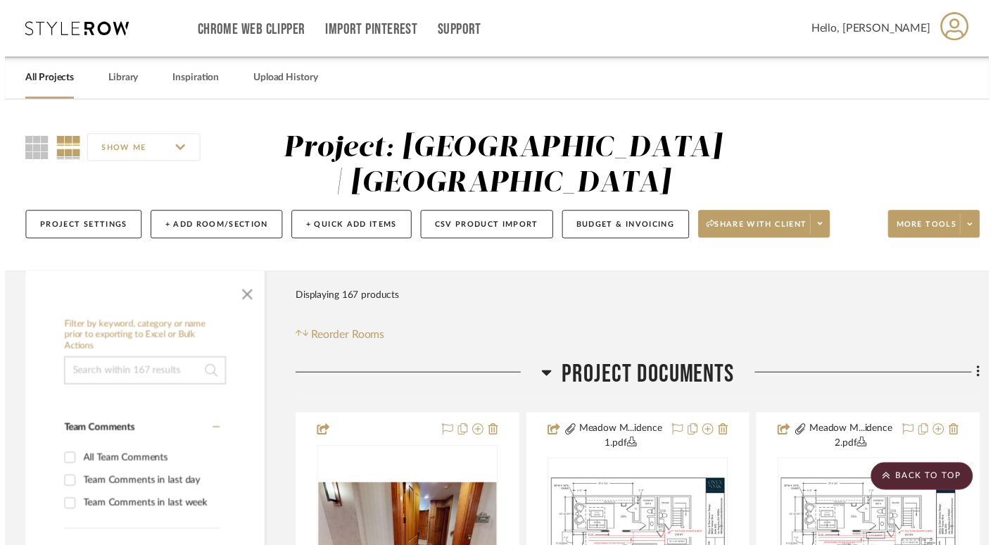
scroll to position [13775, 0]
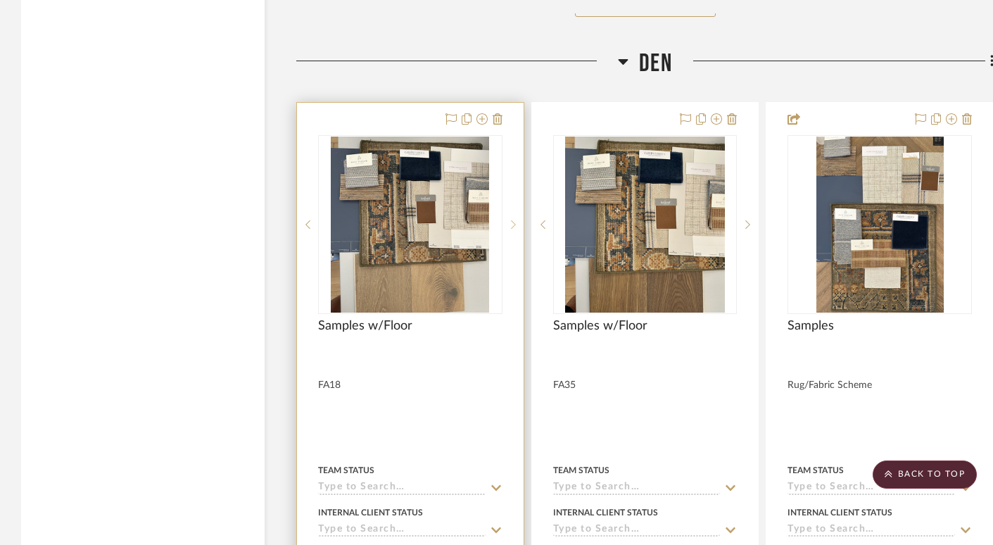
click at [514, 220] on icon at bounding box center [513, 225] width 5 height 10
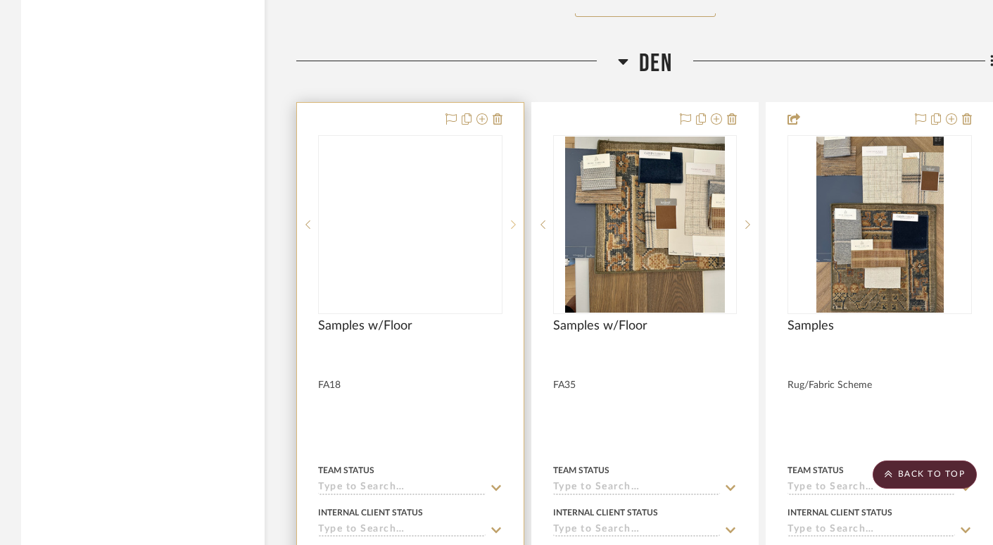
click at [514, 220] on icon at bounding box center [513, 225] width 5 height 10
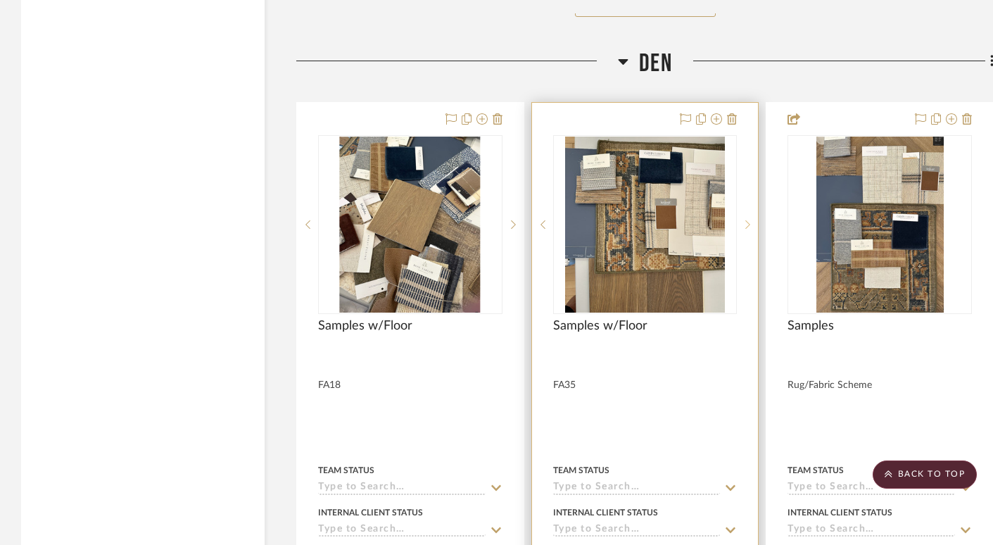
click at [735, 220] on icon at bounding box center [747, 225] width 5 height 10
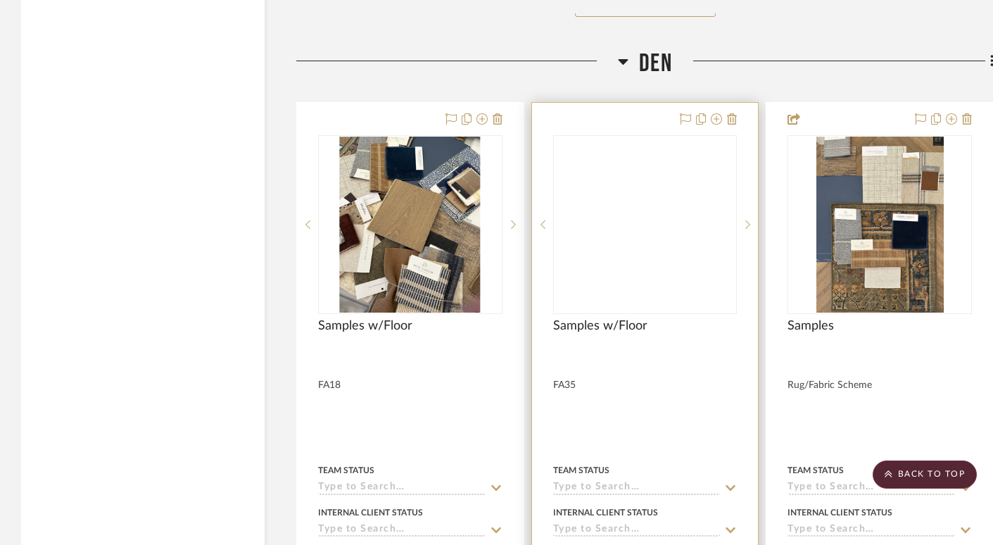
click at [636, 193] on div at bounding box center [645, 224] width 183 height 177
click at [647, 251] on div at bounding box center [645, 224] width 183 height 177
click at [607, 106] on div at bounding box center [645, 411] width 227 height 616
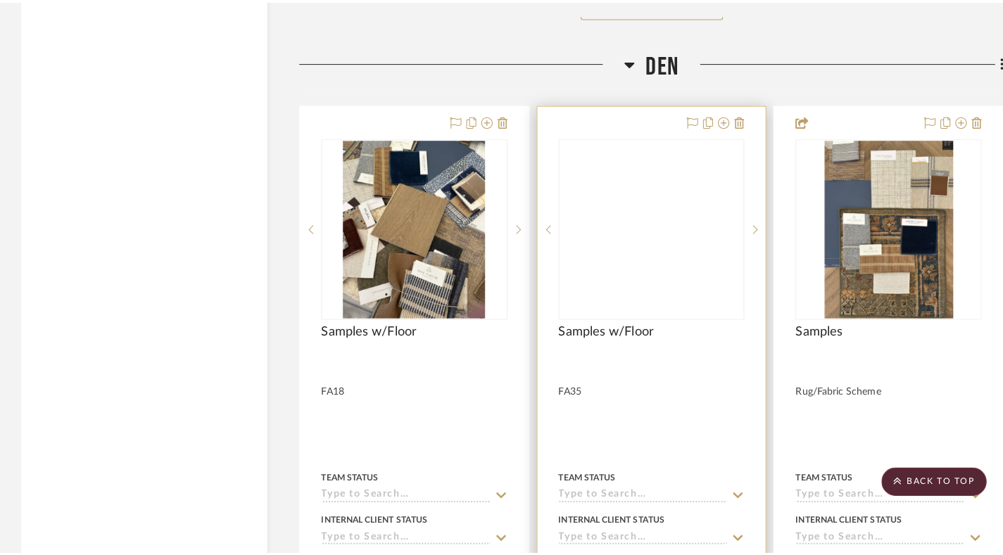
scroll to position [0, 0]
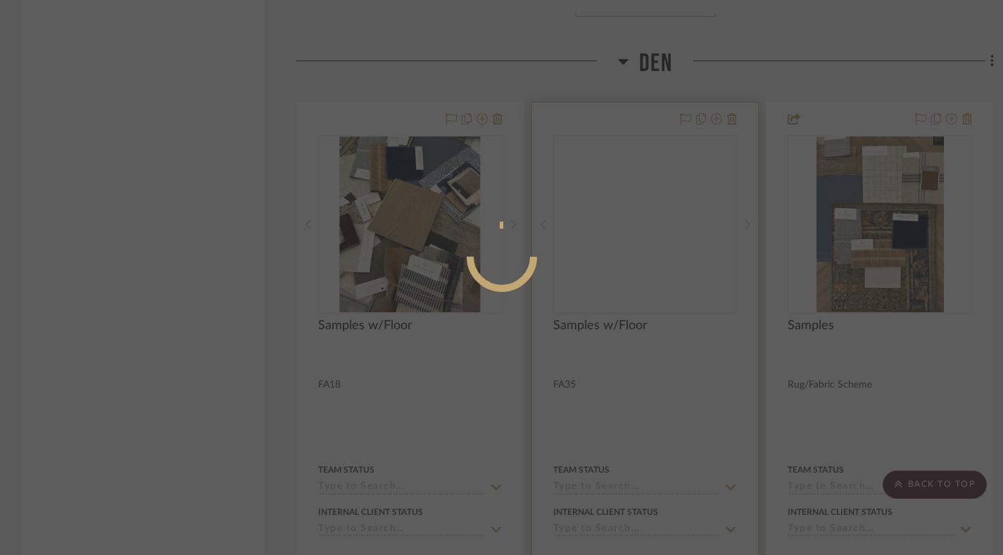
click at [607, 106] on div at bounding box center [501, 277] width 1003 height 555
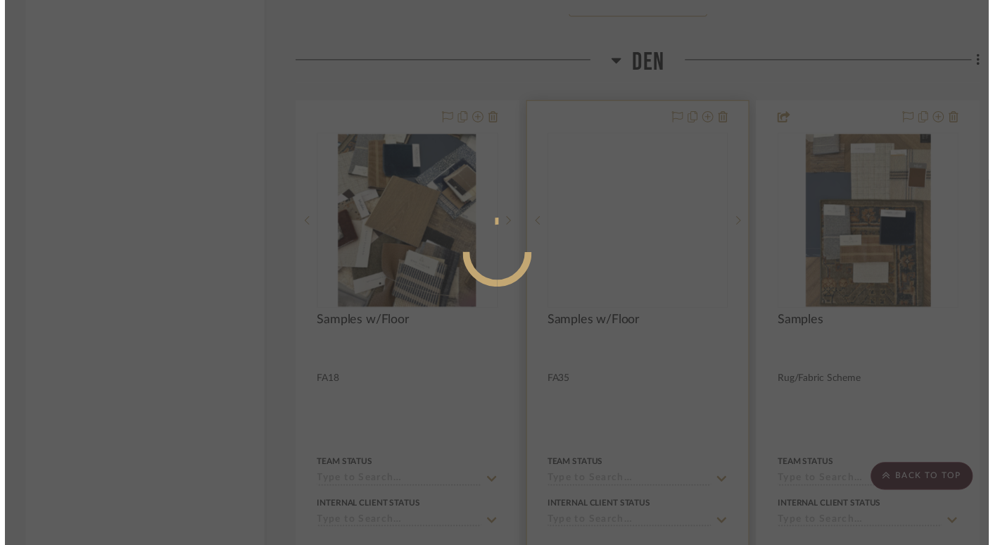
scroll to position [13775, 0]
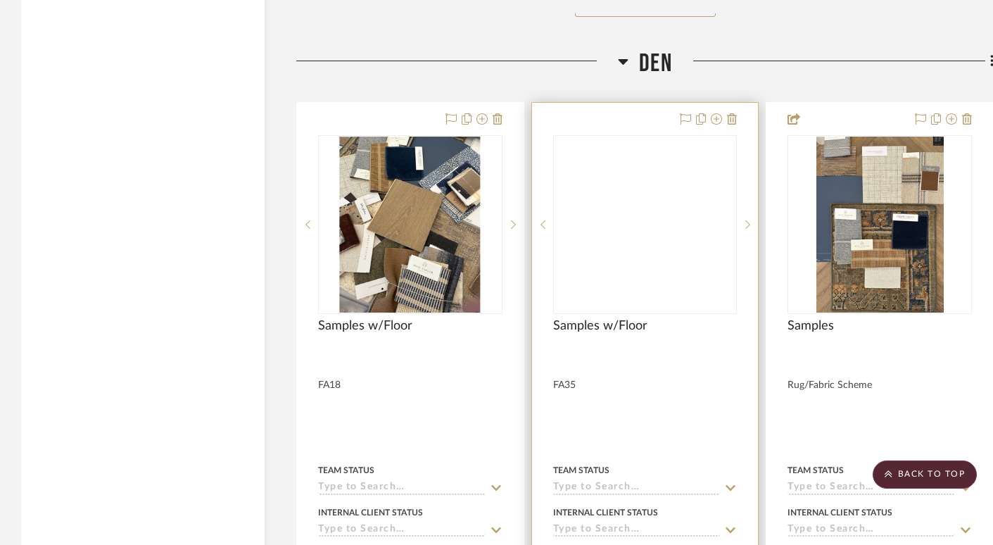
click at [607, 106] on div at bounding box center [645, 411] width 227 height 616
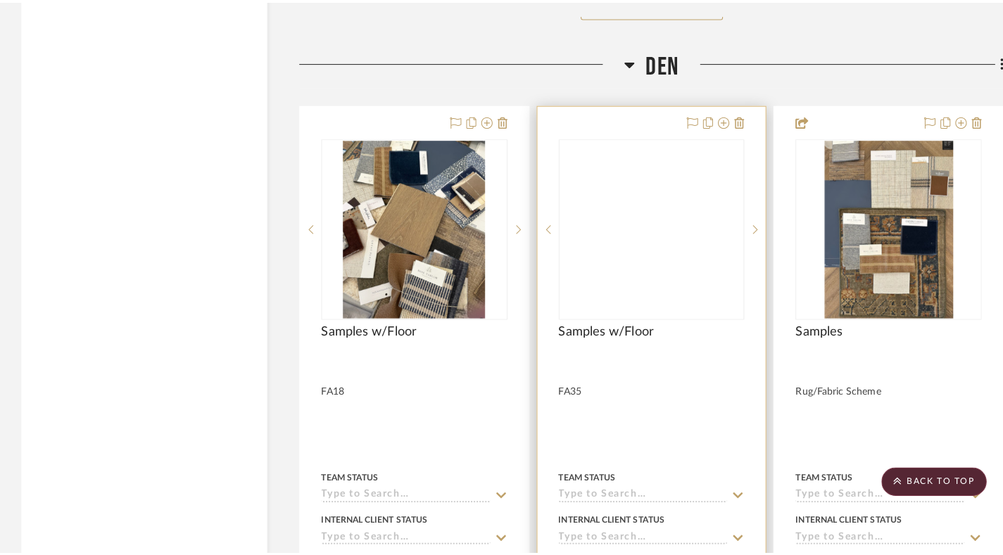
scroll to position [0, 0]
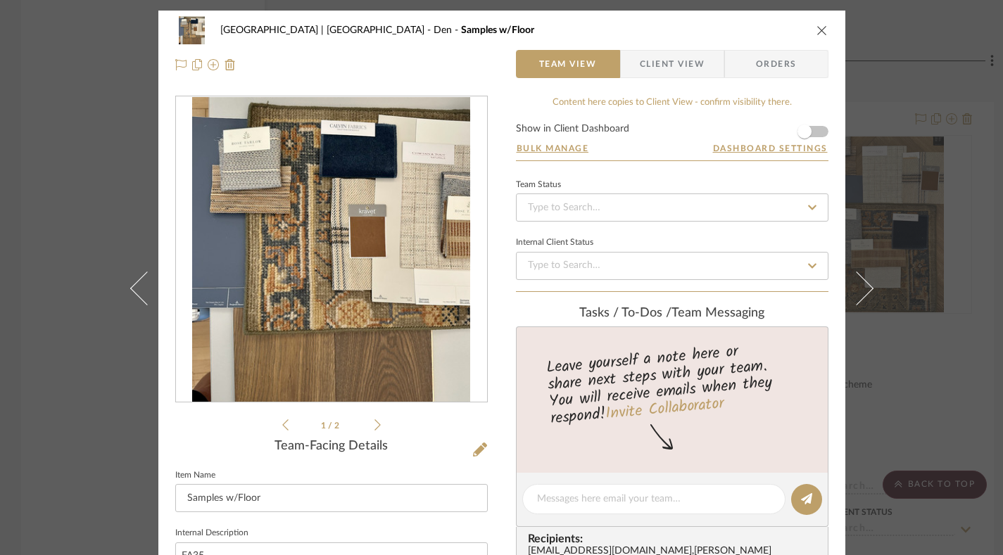
click at [374, 420] on icon at bounding box center [377, 425] width 6 height 13
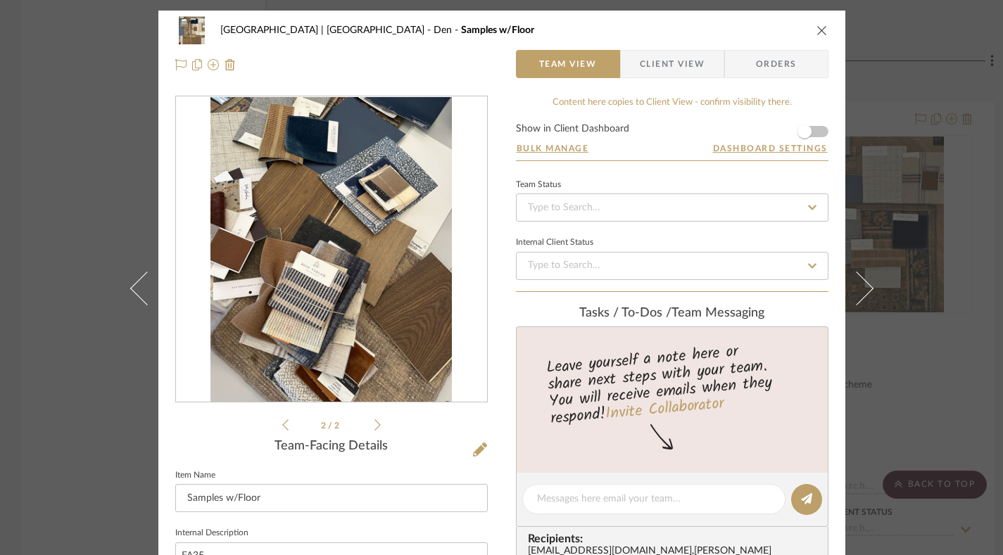
click at [735, 34] on icon "close" at bounding box center [821, 30] width 11 height 11
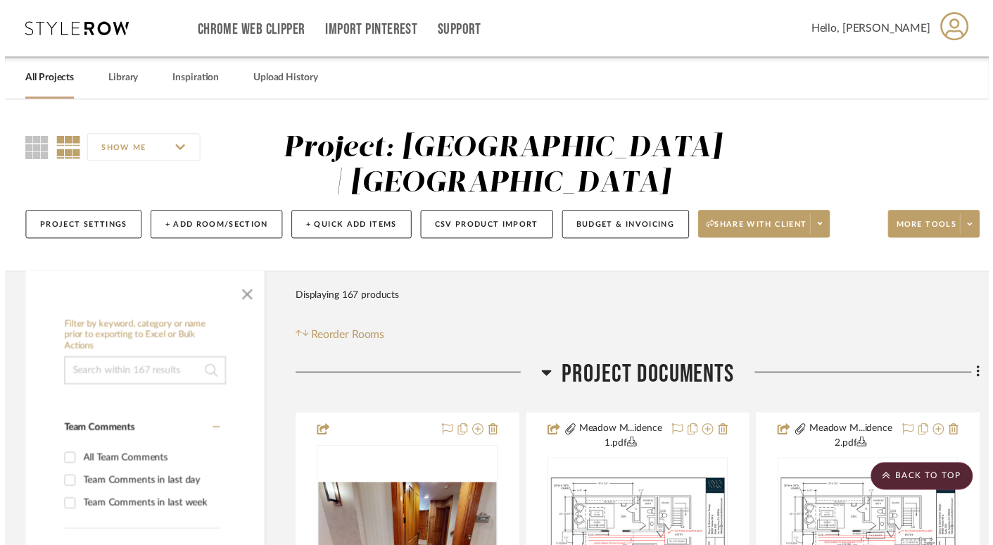
scroll to position [13775, 0]
